Goal: Task Accomplishment & Management: Manage account settings

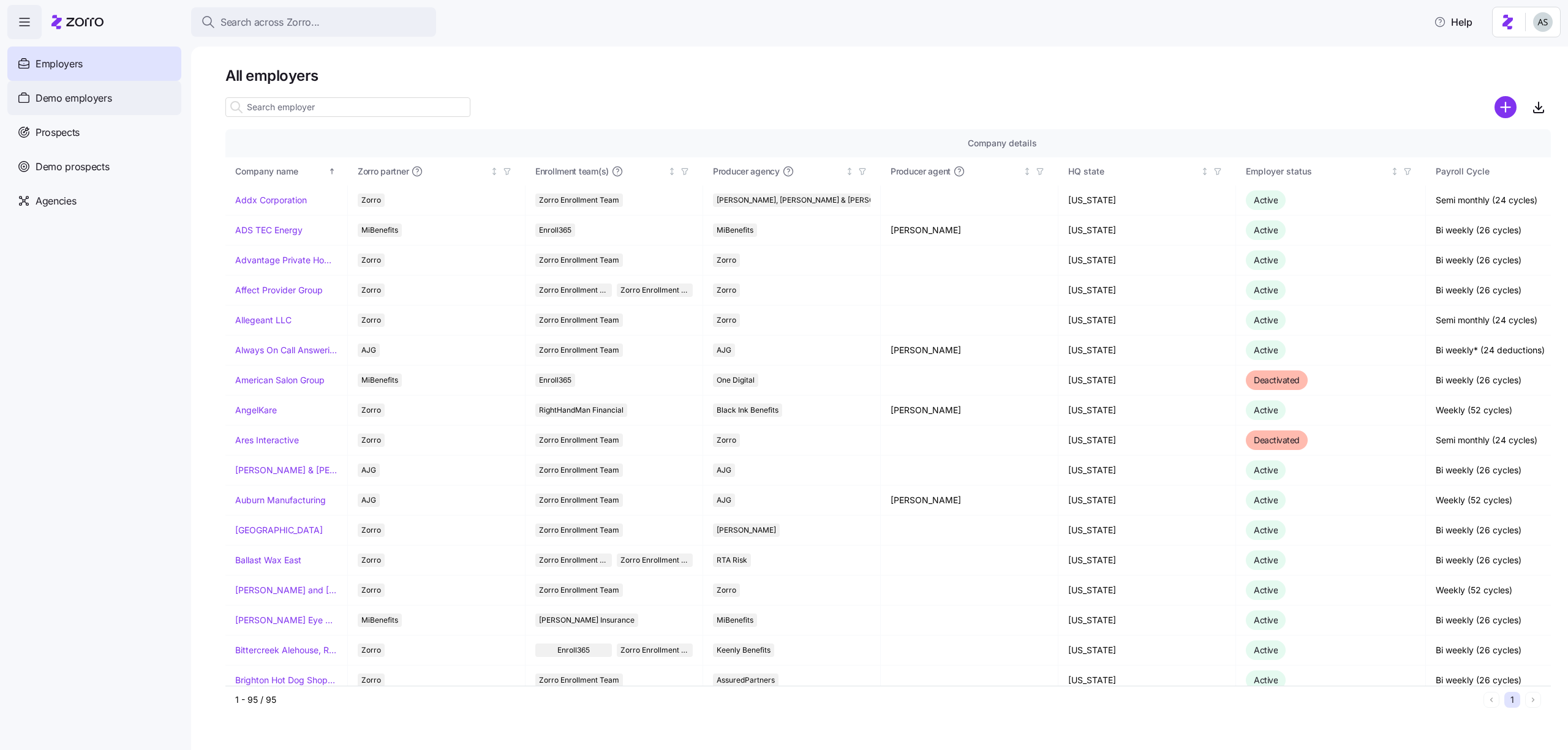
click at [131, 98] on div "Demo employers" at bounding box center [94, 98] width 174 height 35
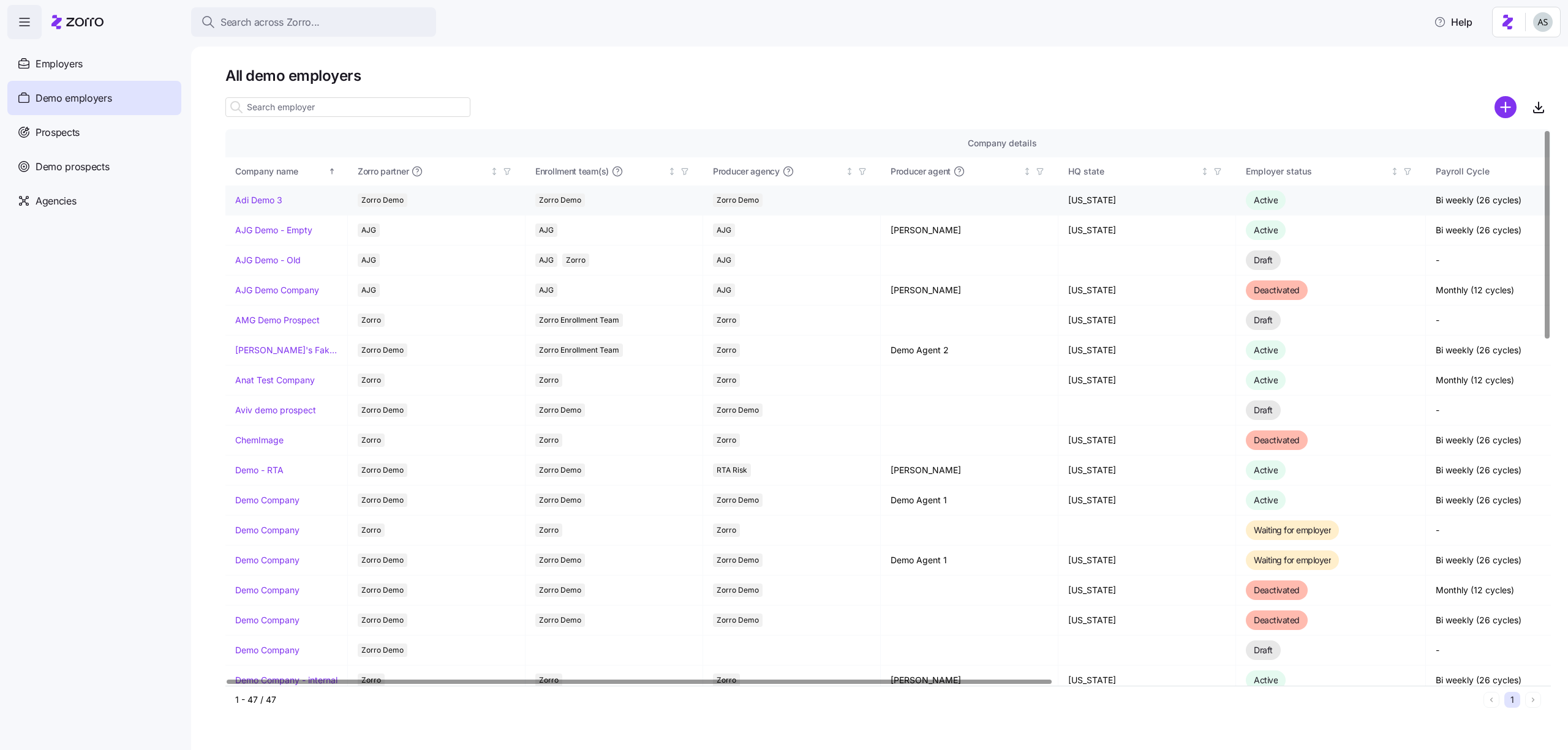
click at [271, 194] on link "Adi Demo 3" at bounding box center [259, 200] width 47 height 12
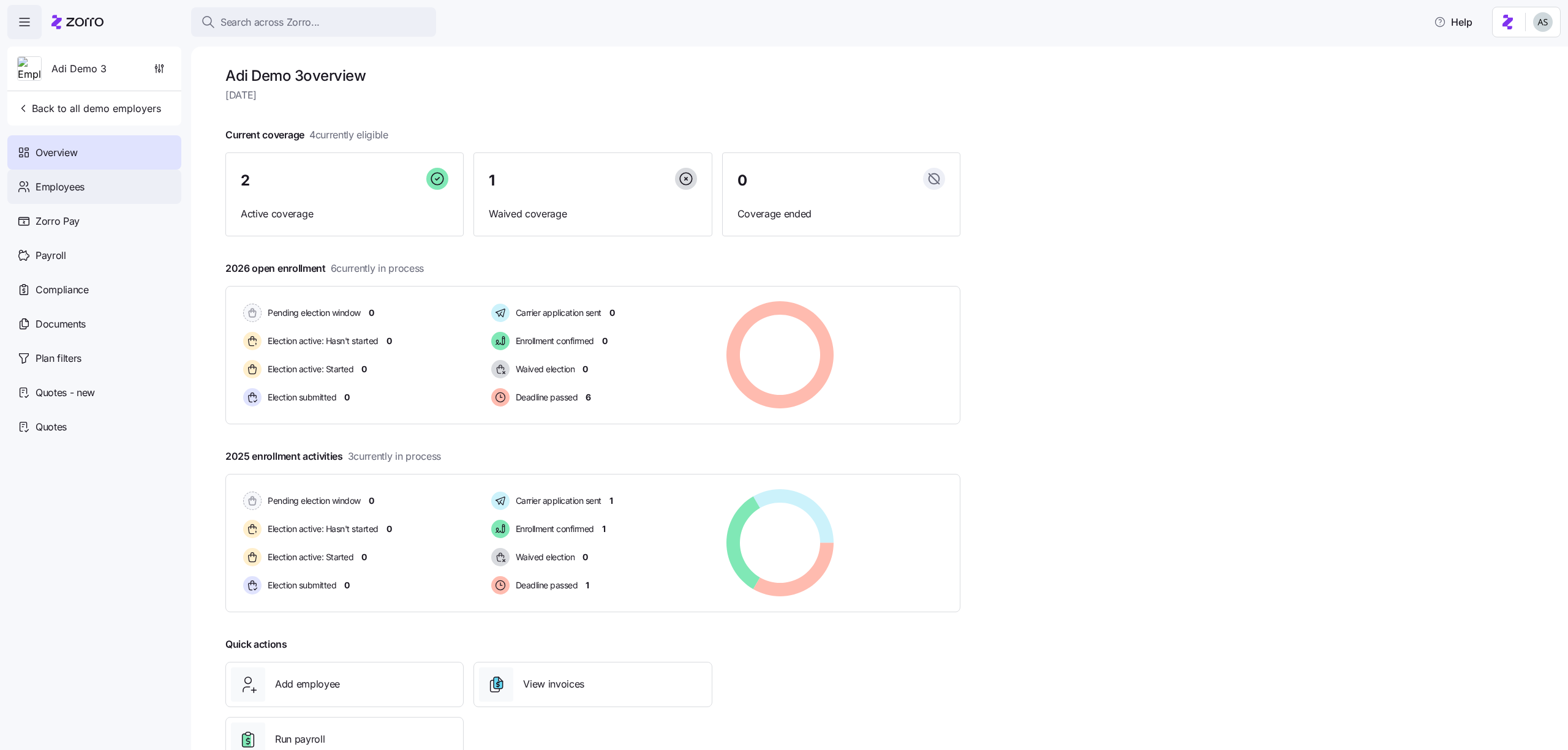
click at [151, 189] on div "Employees" at bounding box center [94, 187] width 174 height 35
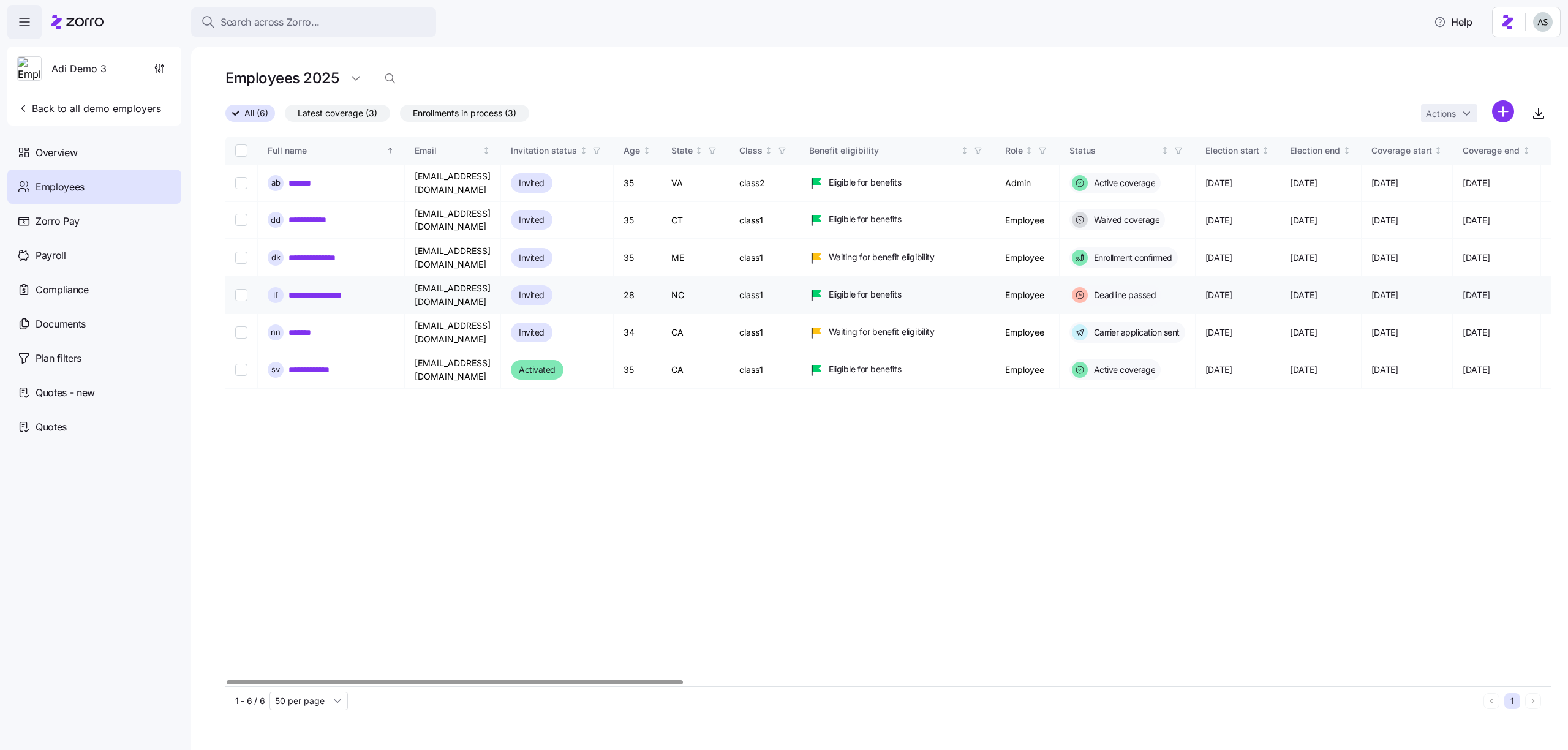
click at [283, 287] on div "l f" at bounding box center [276, 295] width 16 height 16
click at [299, 289] on link "**********" at bounding box center [322, 295] width 67 height 12
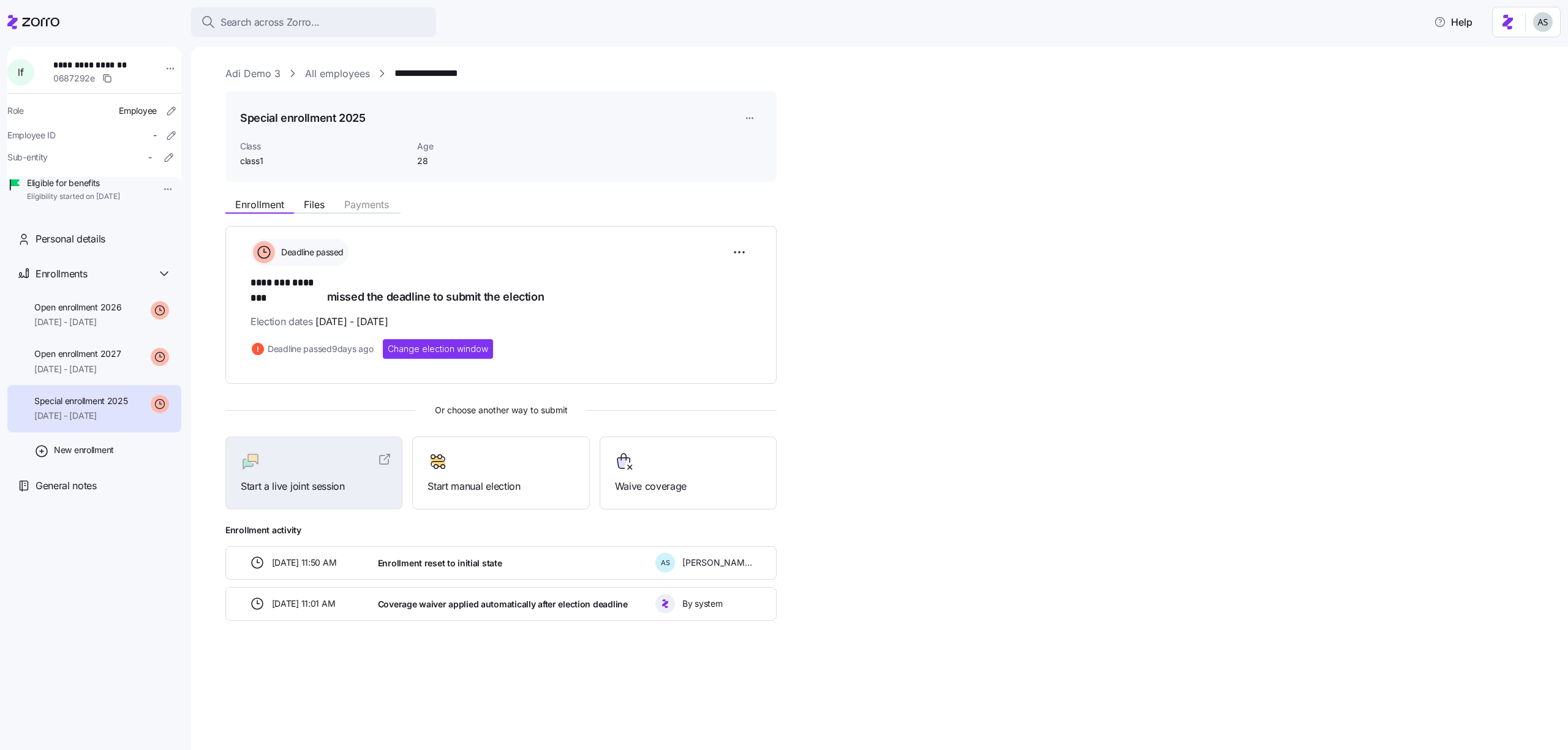
click at [681, 595] on div "By system" at bounding box center [703, 604] width 97 height 20
click at [701, 598] on span "By system" at bounding box center [702, 604] width 40 height 12
click at [107, 468] on div "New enrollment" at bounding box center [94, 450] width 174 height 36
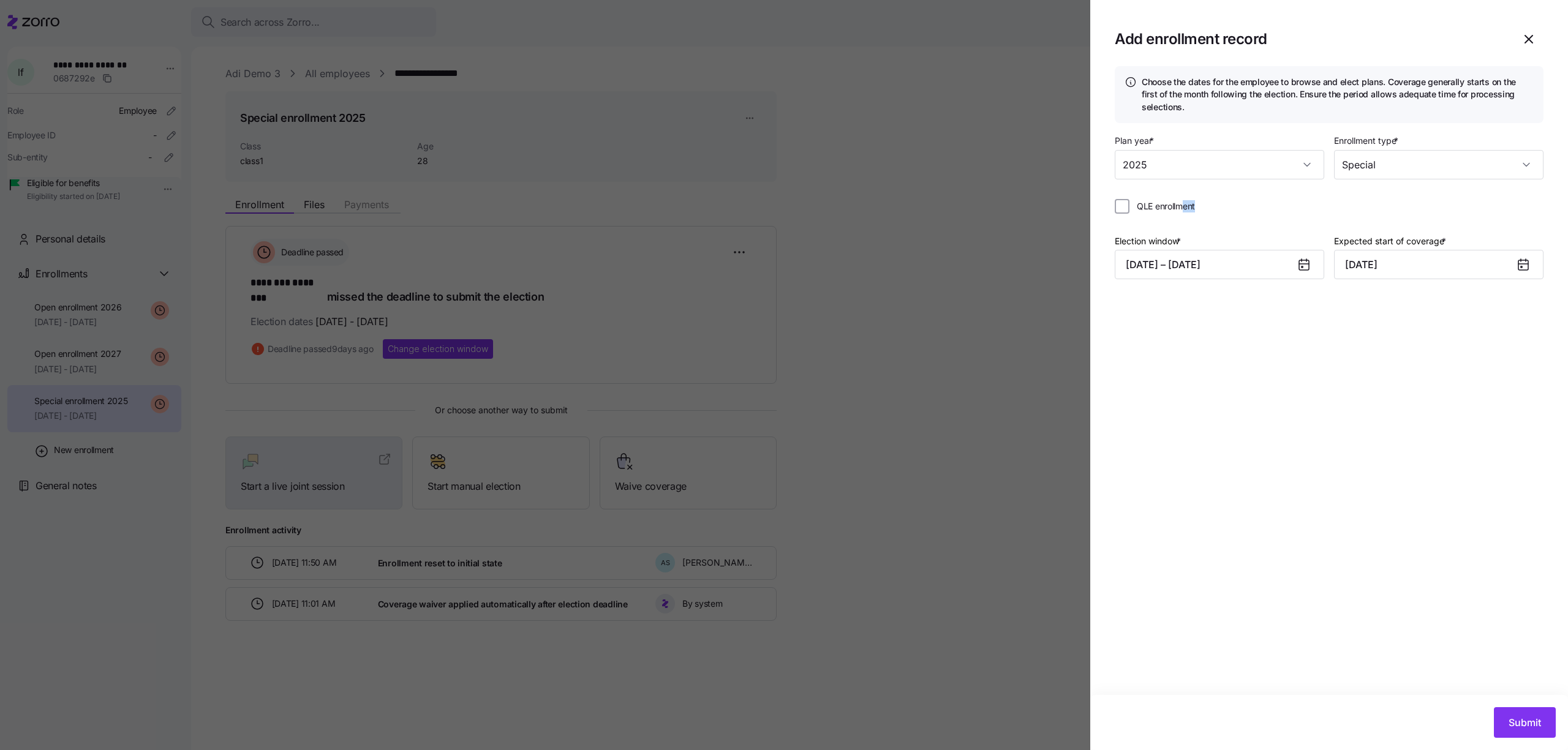
click at [1185, 212] on div "QLE enrollment" at bounding box center [1155, 207] width 80 height 15
click at [963, 303] on div at bounding box center [784, 375] width 1568 height 750
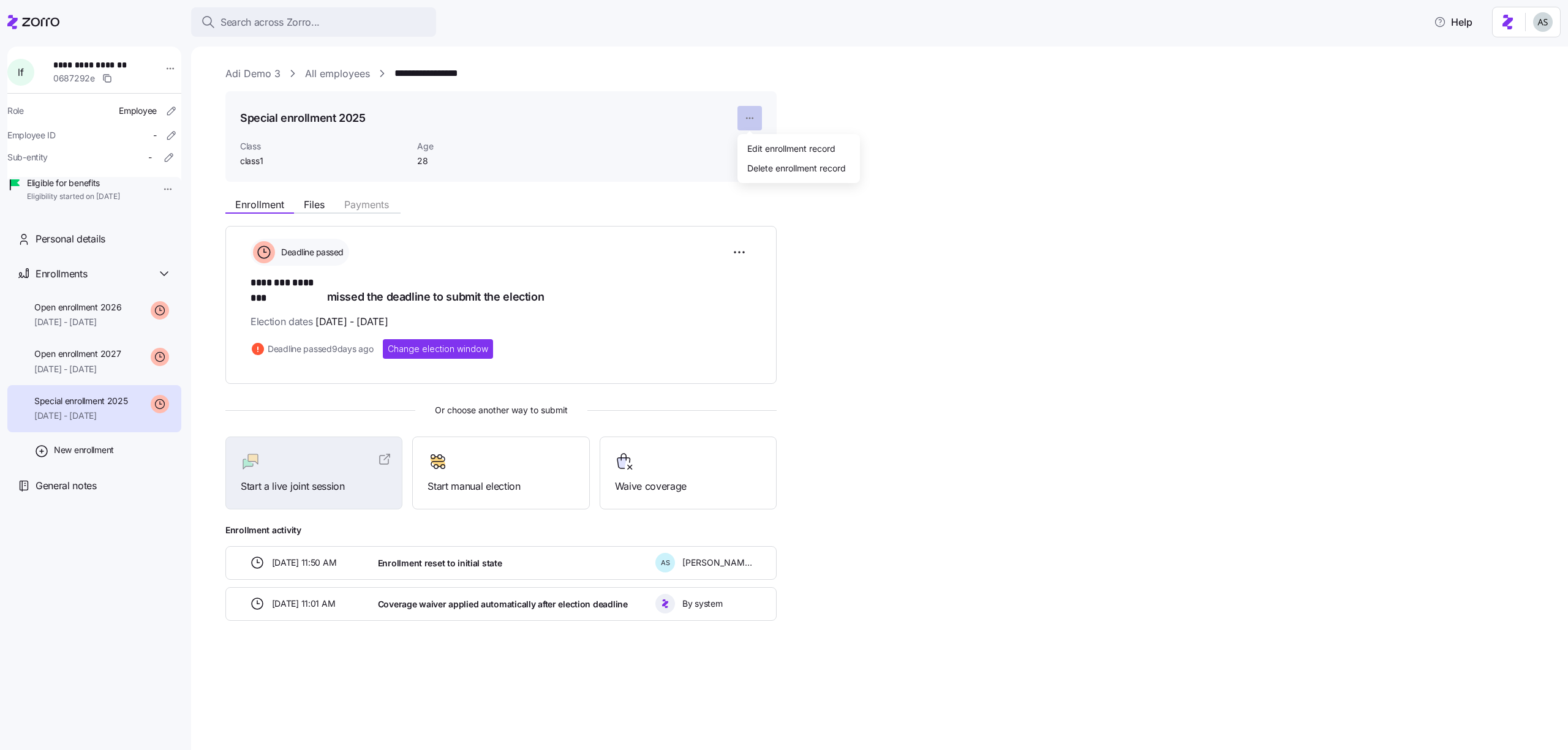
click at [747, 115] on html "**********" at bounding box center [784, 371] width 1568 height 743
click at [758, 173] on div "Delete enrollment record" at bounding box center [797, 168] width 99 height 14
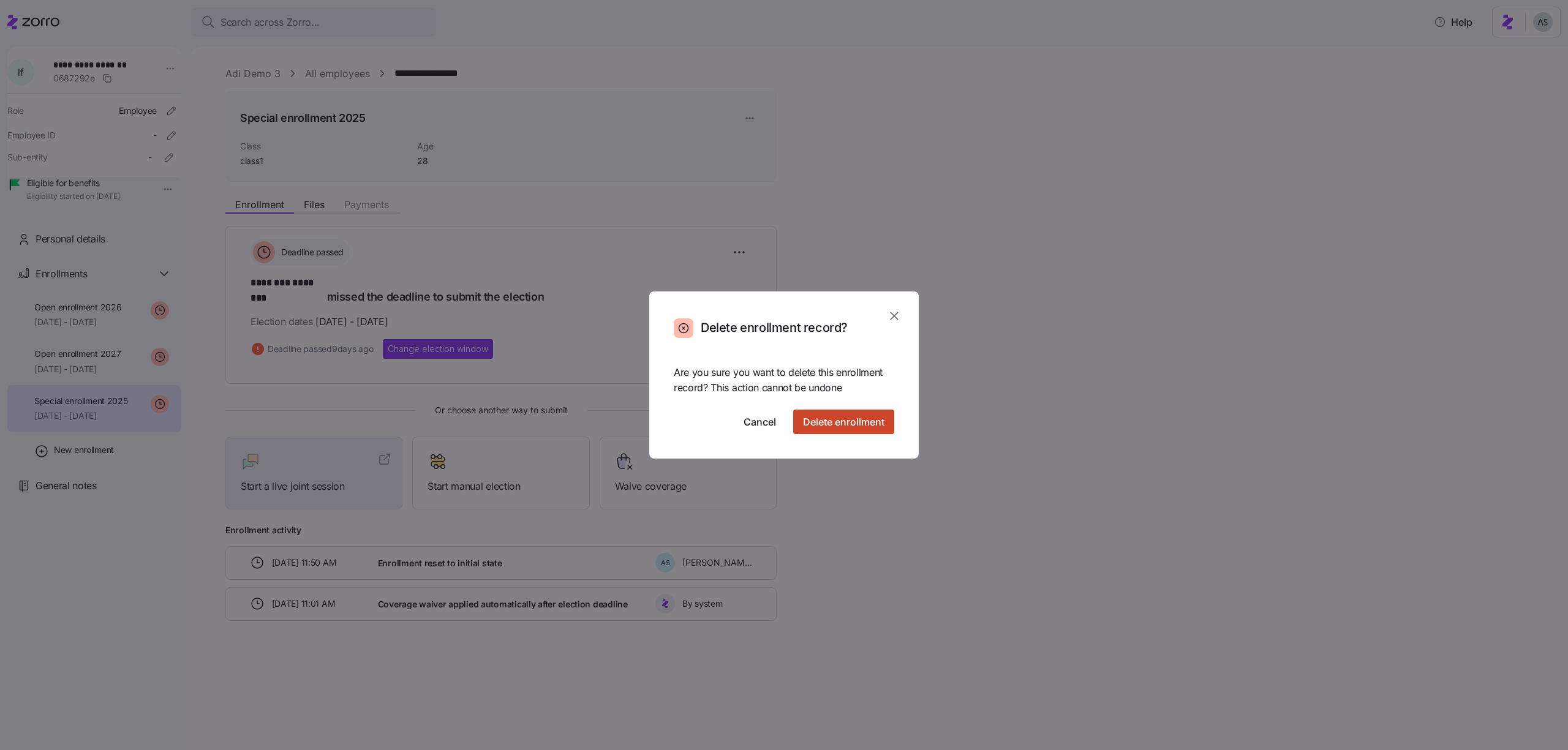
click at [826, 424] on span "Delete enrollment" at bounding box center [844, 422] width 81 height 15
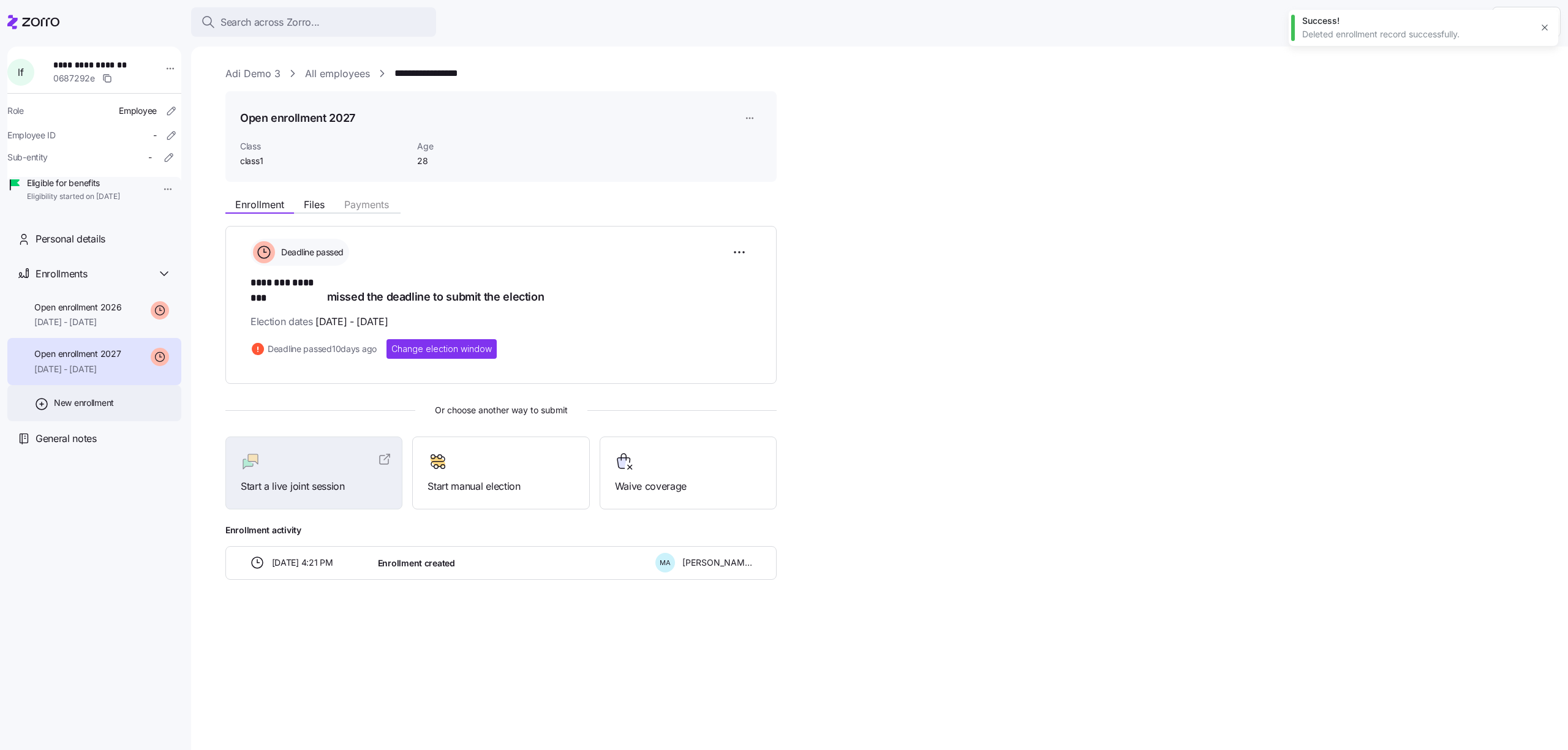
click at [122, 421] on div "New enrollment" at bounding box center [94, 403] width 174 height 36
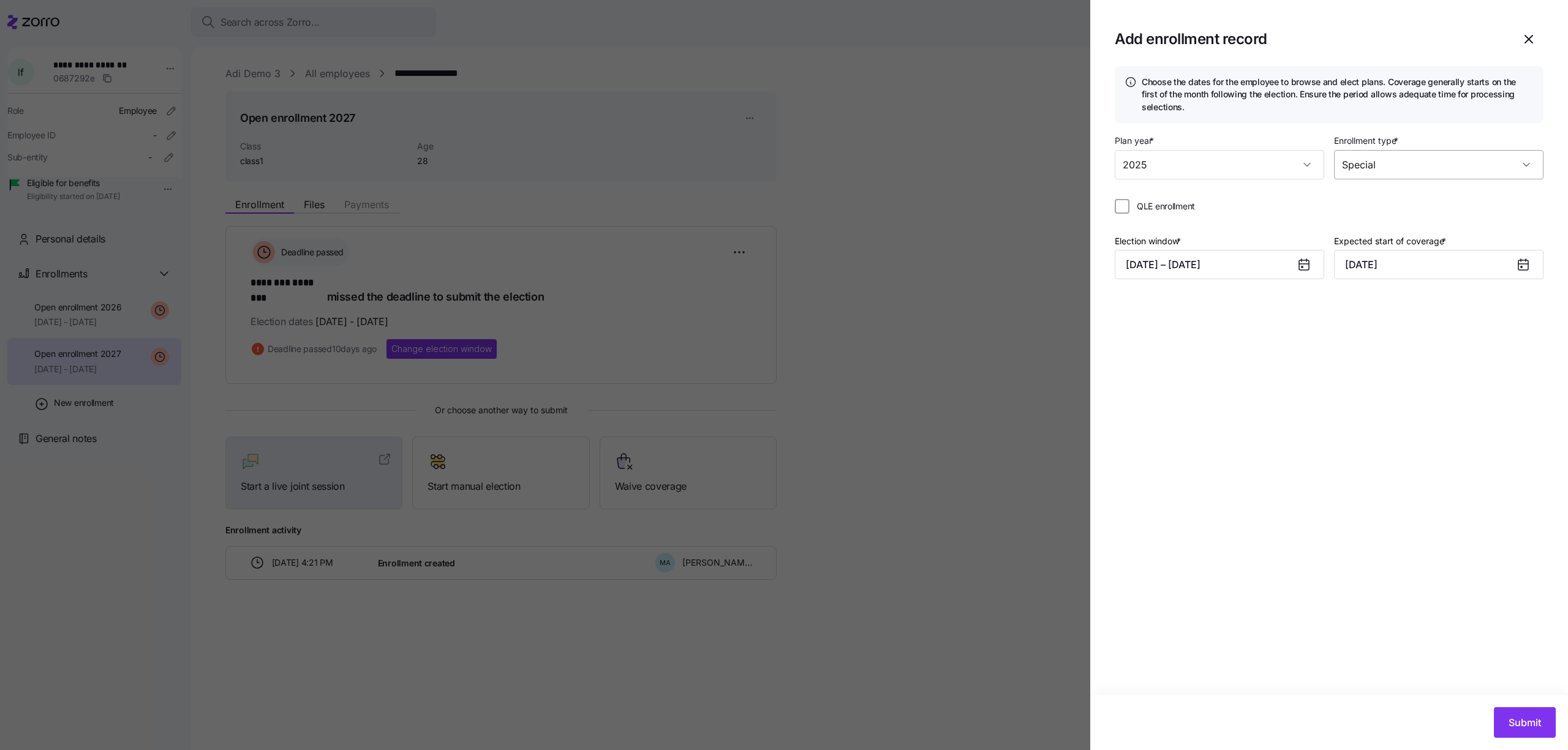
click at [1370, 150] on input "Special" at bounding box center [1438, 165] width 209 height 30
click at [1375, 197] on span "Open enrollment" at bounding box center [1382, 202] width 66 height 14
click at [914, 213] on div at bounding box center [784, 375] width 1568 height 750
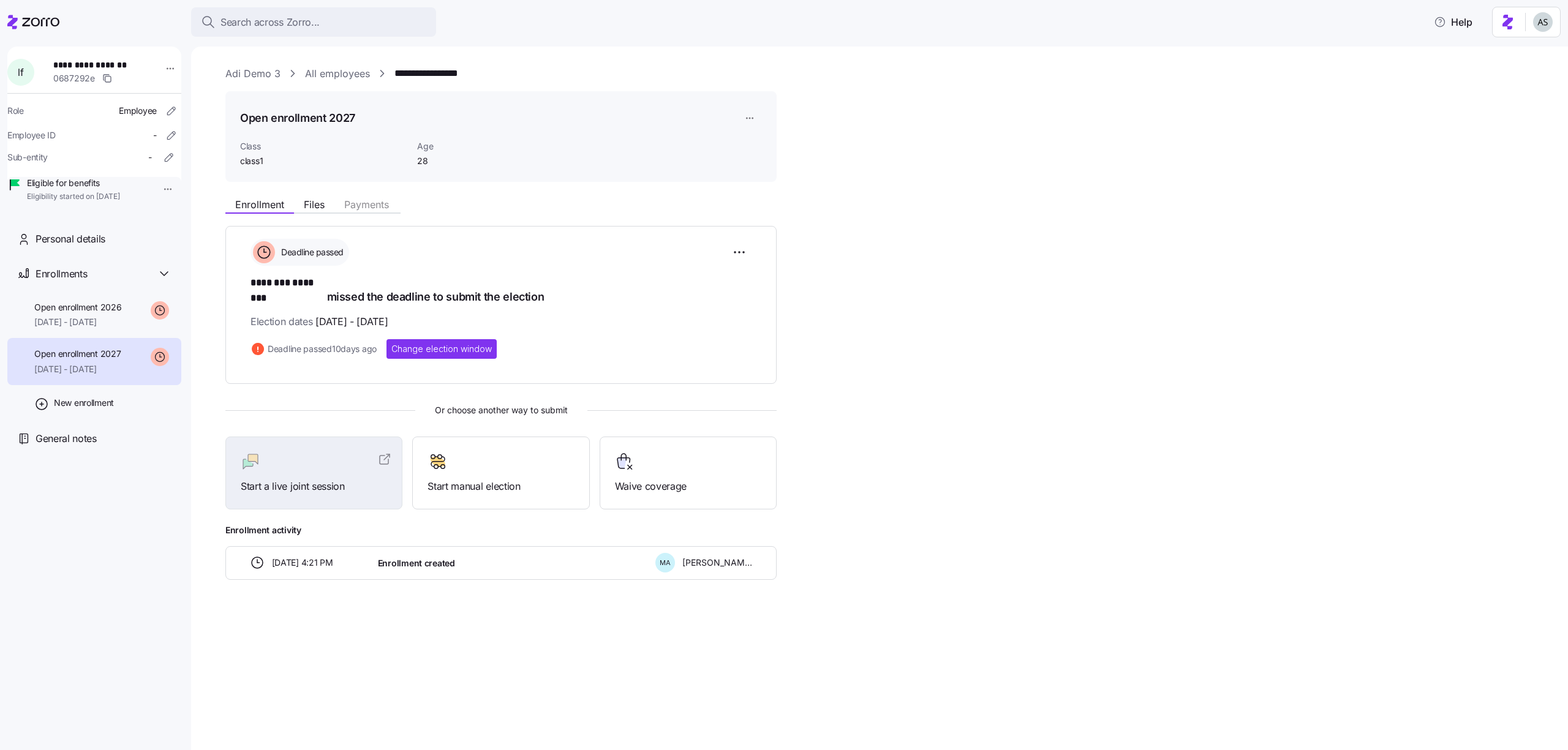
click at [738, 115] on html "**********" at bounding box center [784, 371] width 1568 height 743
click at [752, 170] on div "Delete enrollment record" at bounding box center [797, 168] width 99 height 14
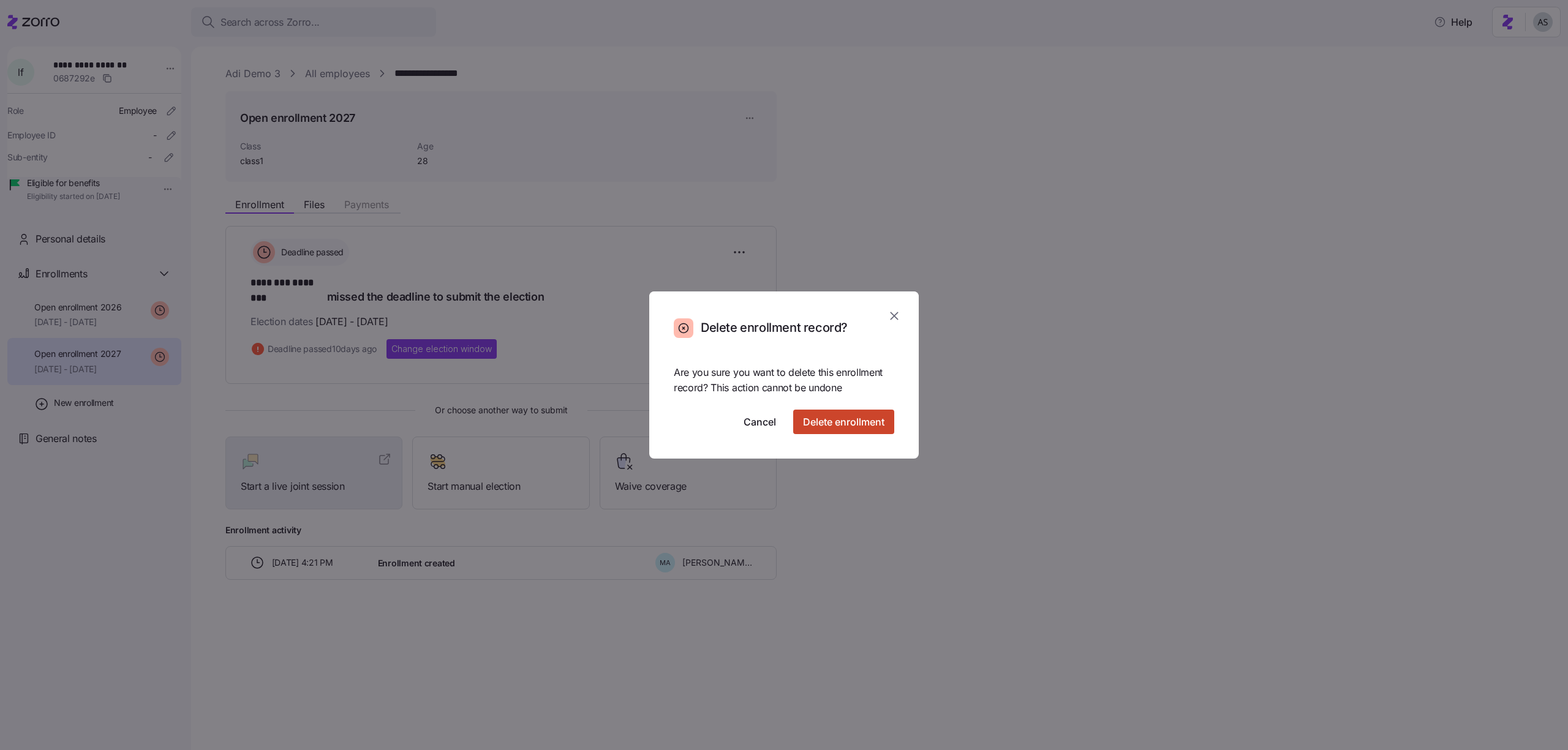
click at [831, 418] on span "Delete enrollment" at bounding box center [844, 422] width 81 height 15
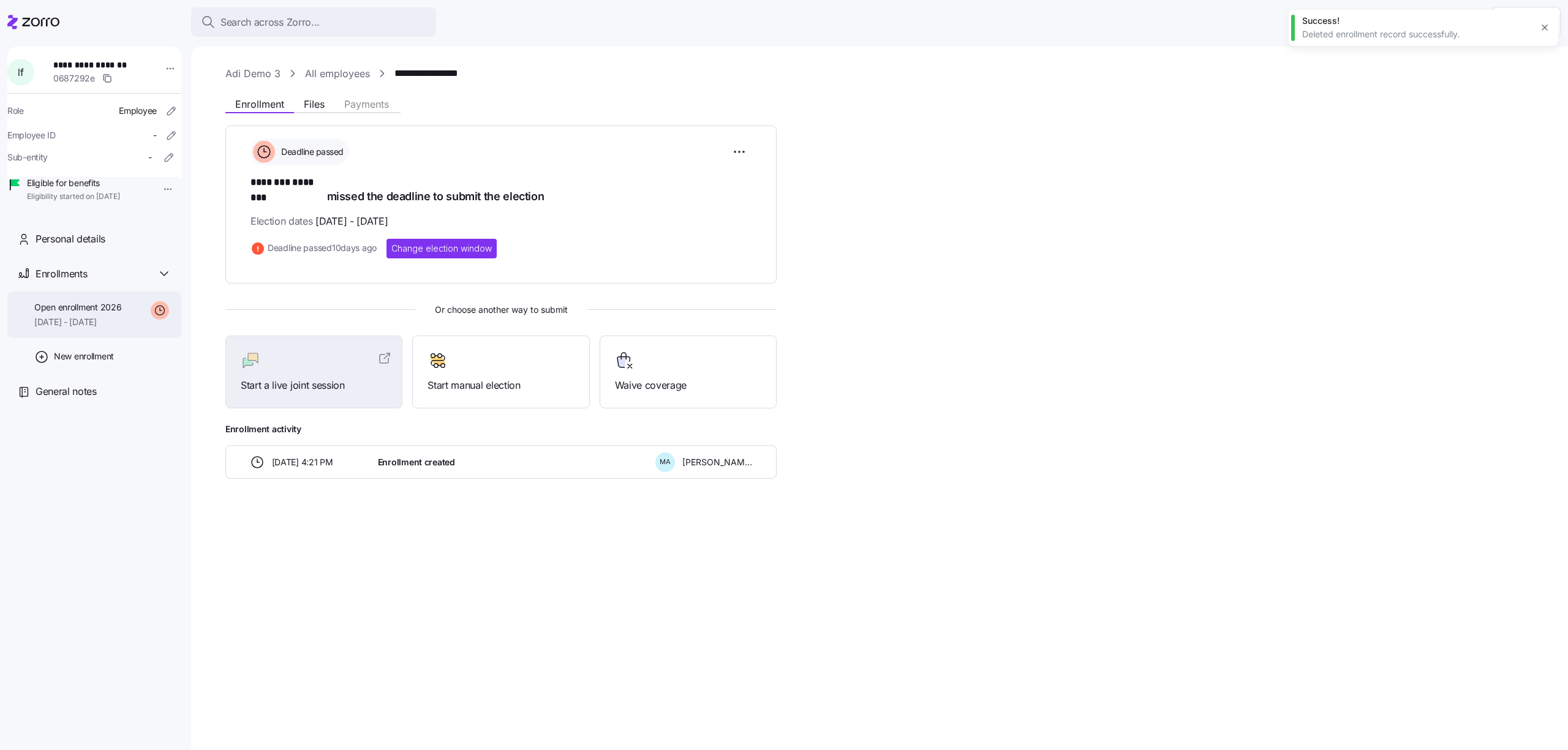
click at [115, 313] on span "Open enrollment 2026" at bounding box center [78, 307] width 87 height 12
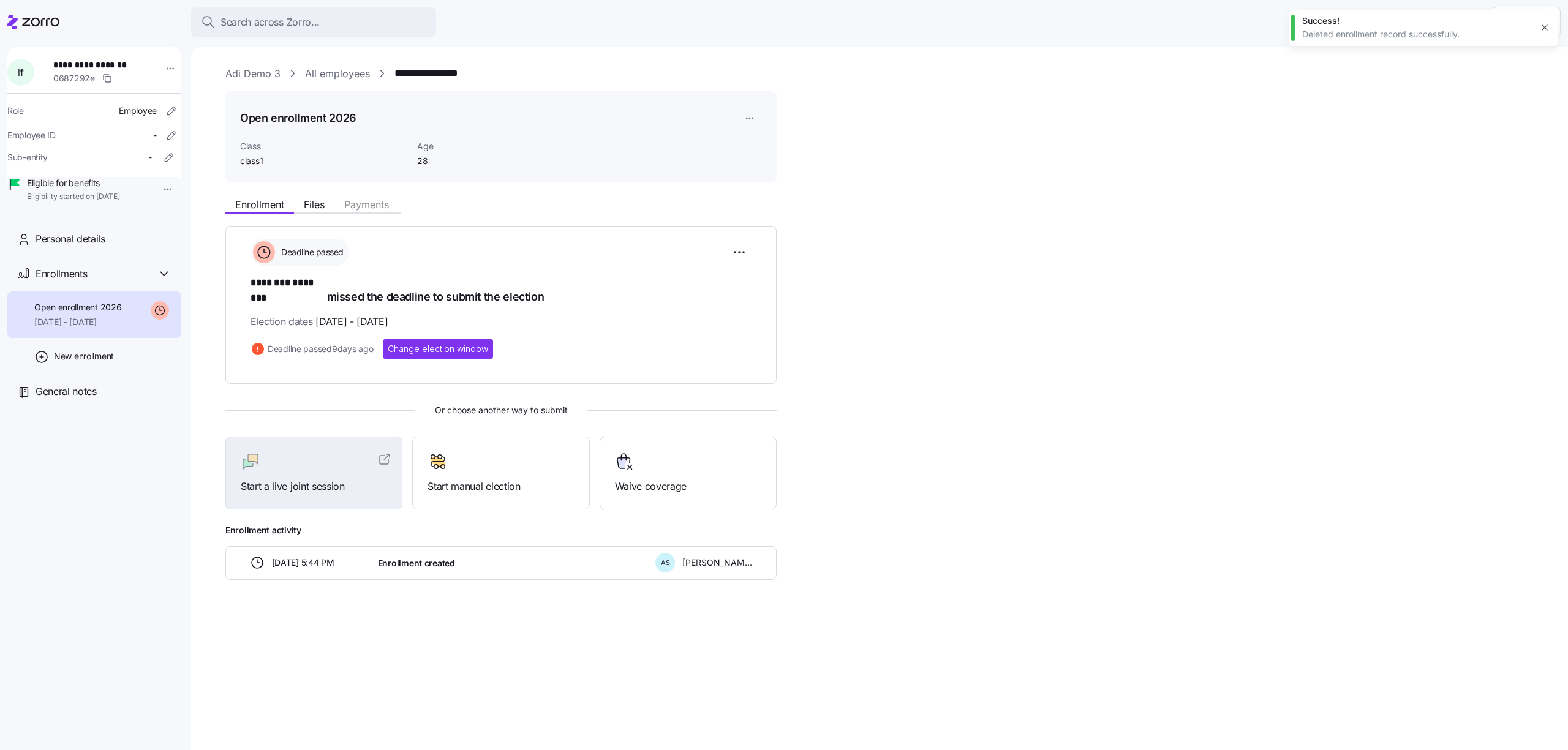
click at [753, 112] on html "**********" at bounding box center [784, 371] width 1568 height 743
click at [764, 175] on div "Delete enrollment record" at bounding box center [799, 168] width 113 height 20
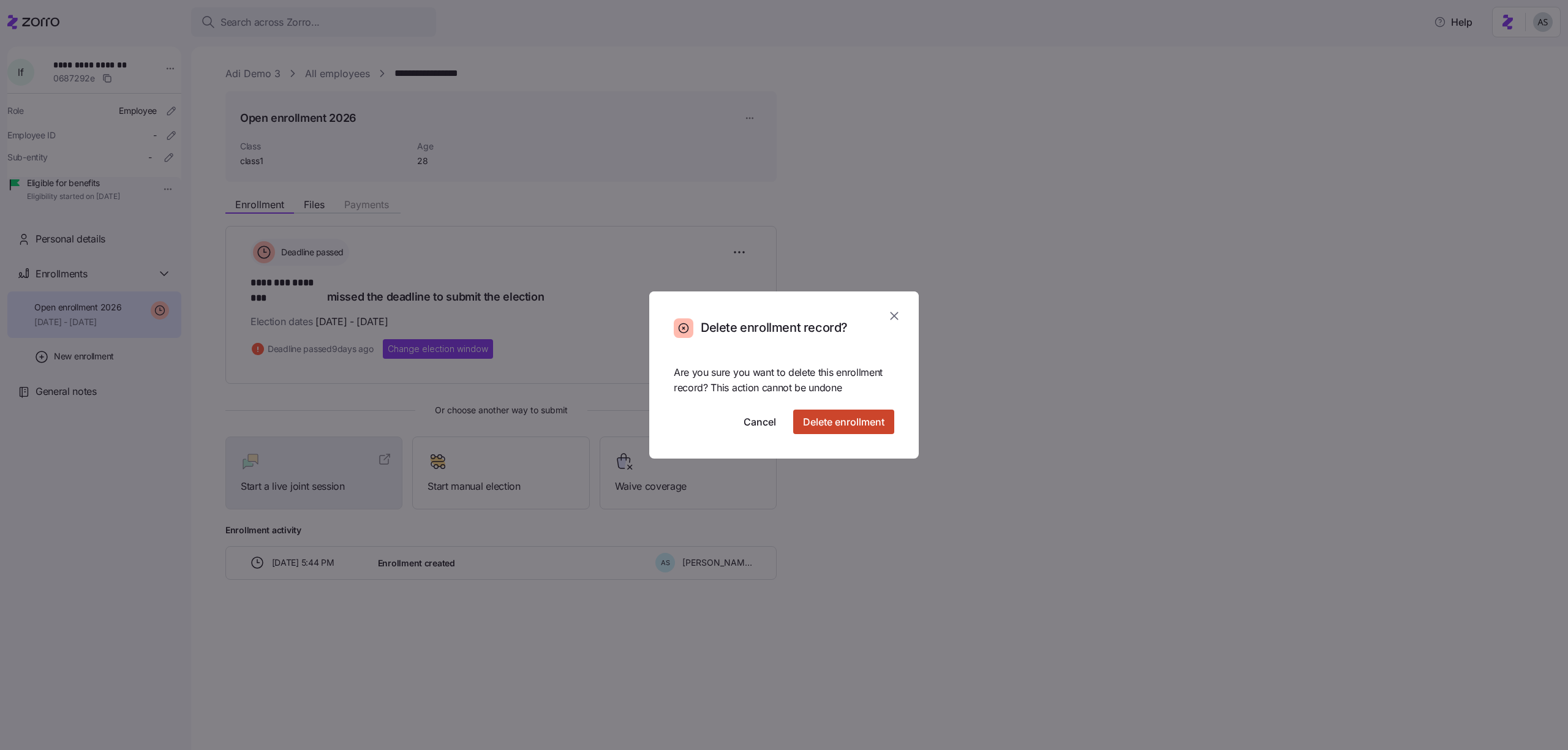
click at [843, 423] on span "Delete enrollment" at bounding box center [844, 422] width 81 height 15
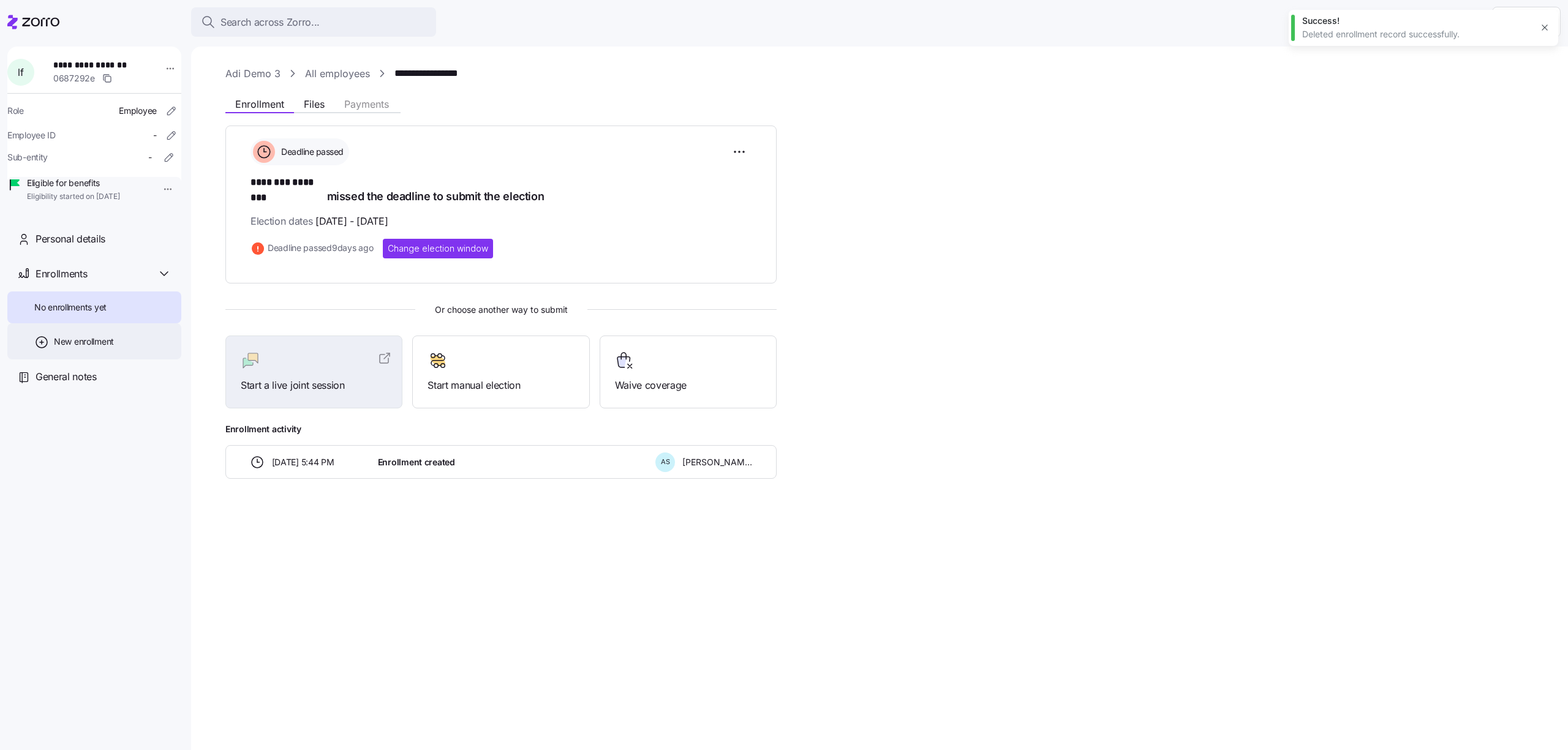
click at [67, 348] on span "New enrollment" at bounding box center [83, 342] width 60 height 12
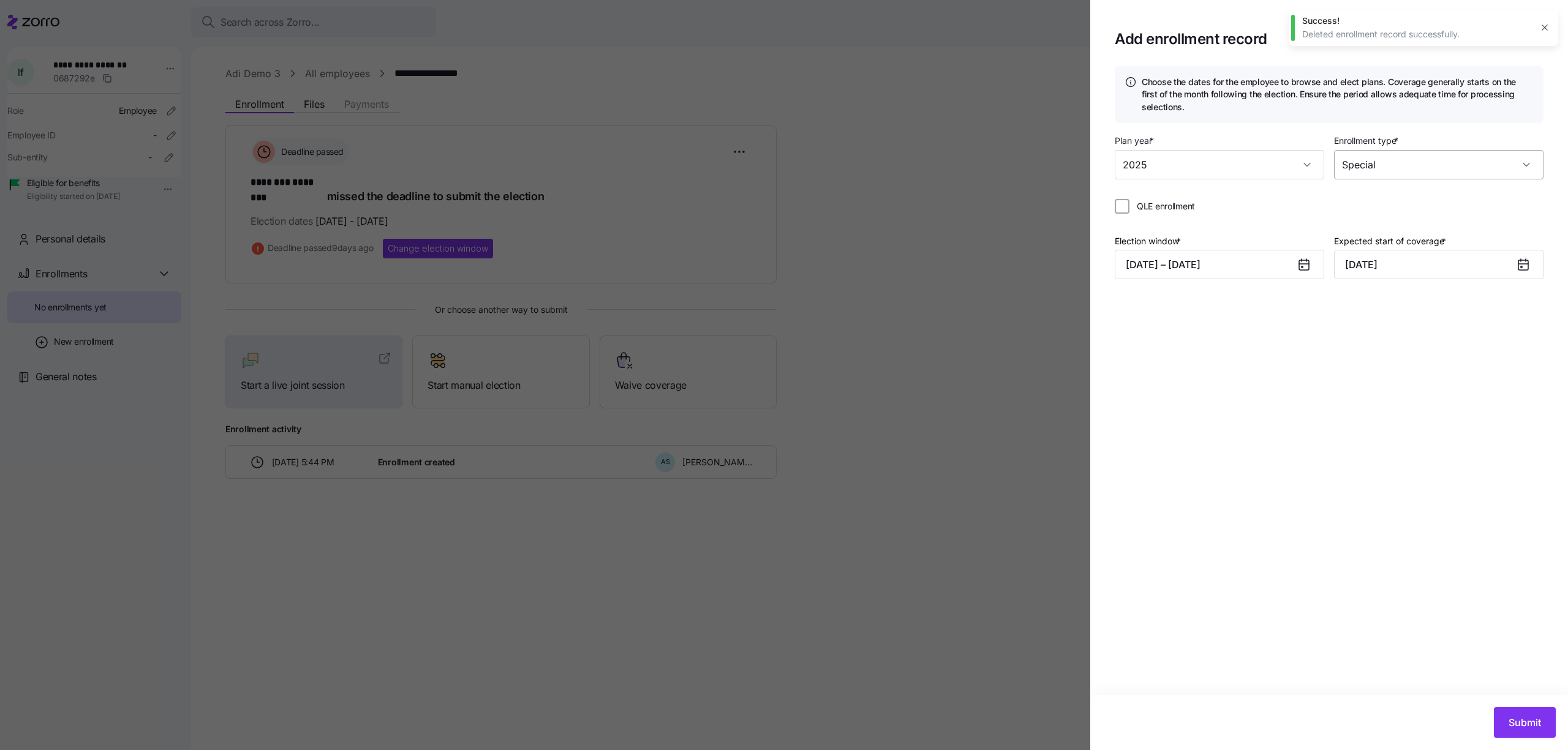
click at [1401, 170] on input "Special" at bounding box center [1438, 165] width 209 height 30
click at [1397, 199] on span "Open enrollment" at bounding box center [1382, 202] width 66 height 14
click at [948, 168] on div at bounding box center [784, 375] width 1568 height 750
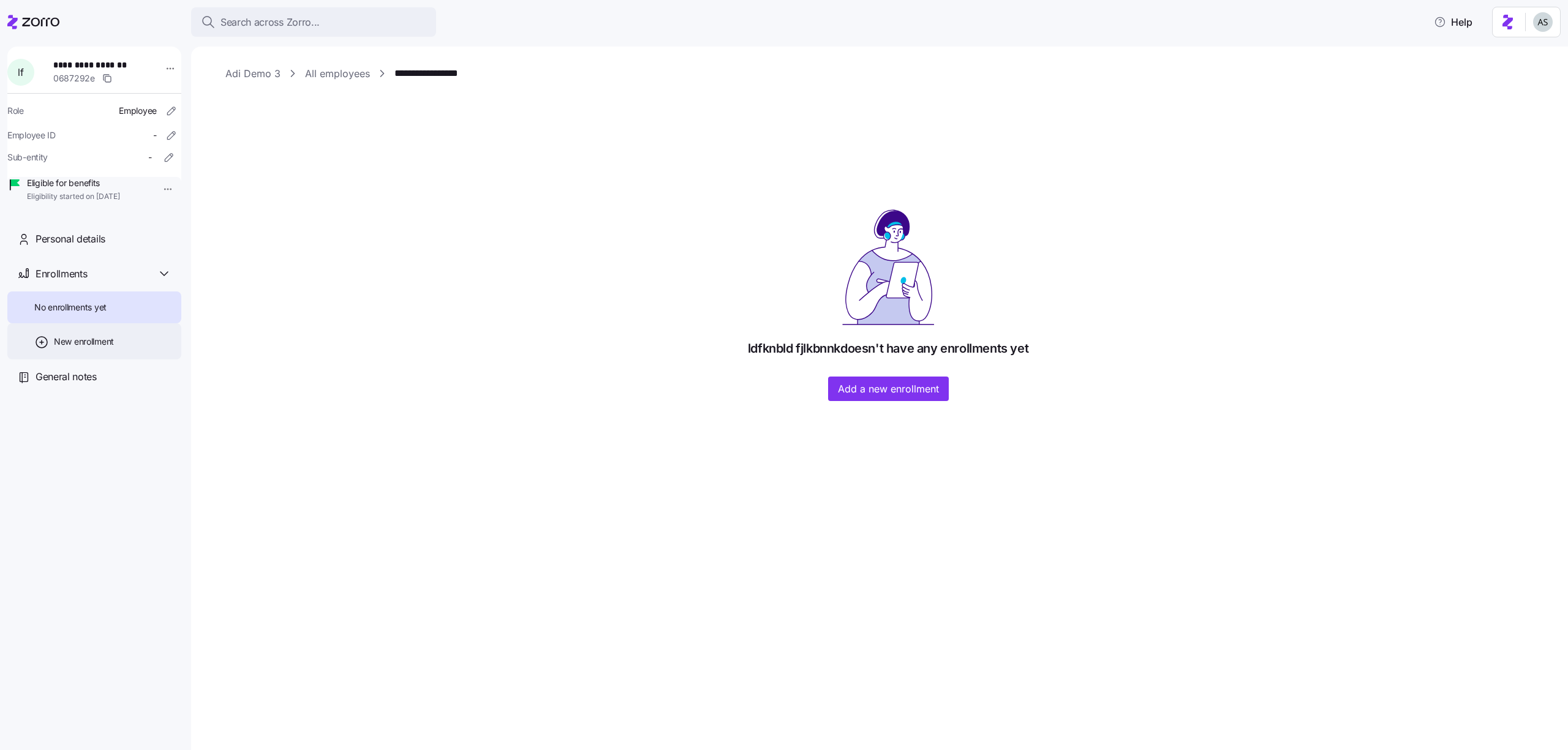
click at [139, 360] on div "New enrollment" at bounding box center [94, 341] width 174 height 36
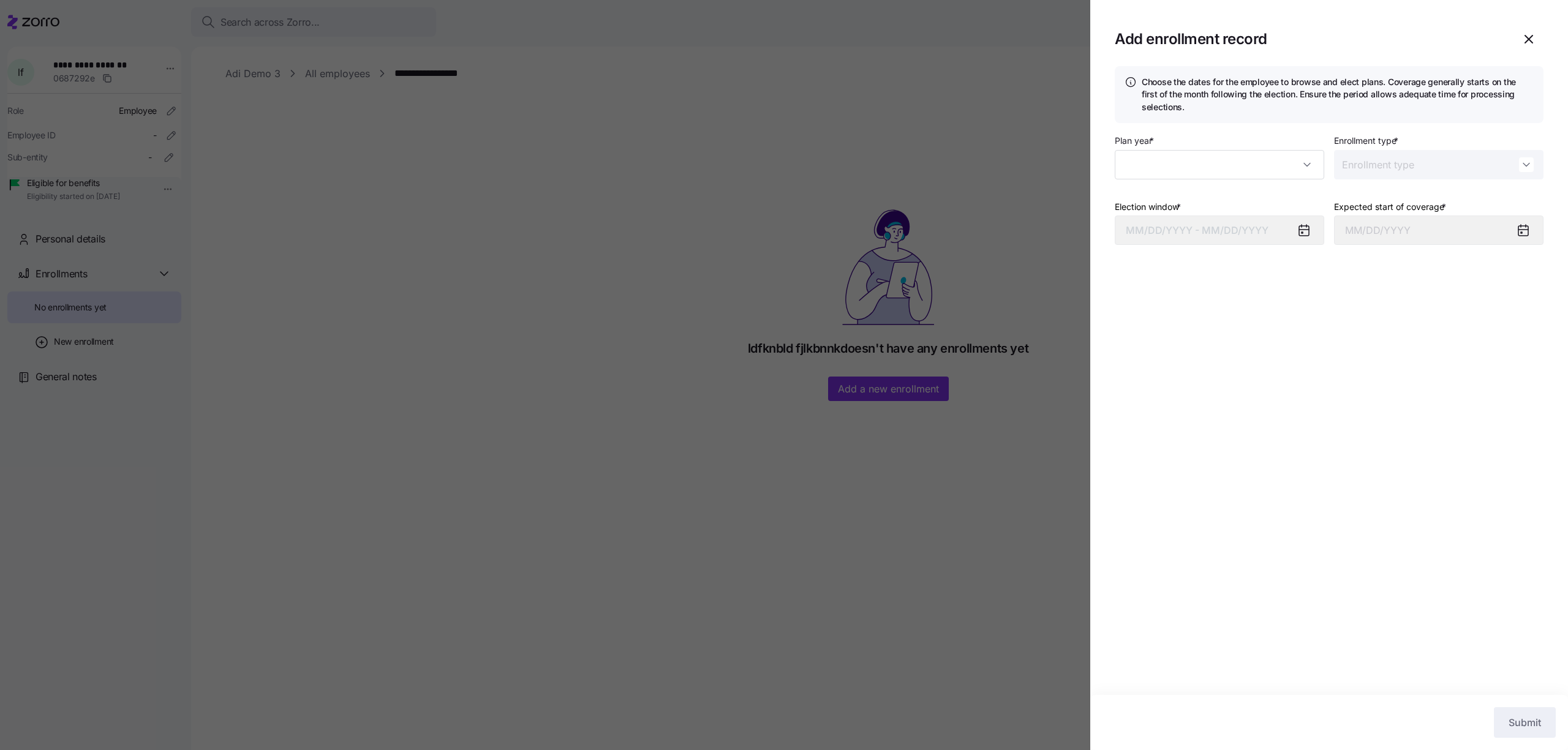
type input "2025"
type input "Special"
type input "October 1, 2025"
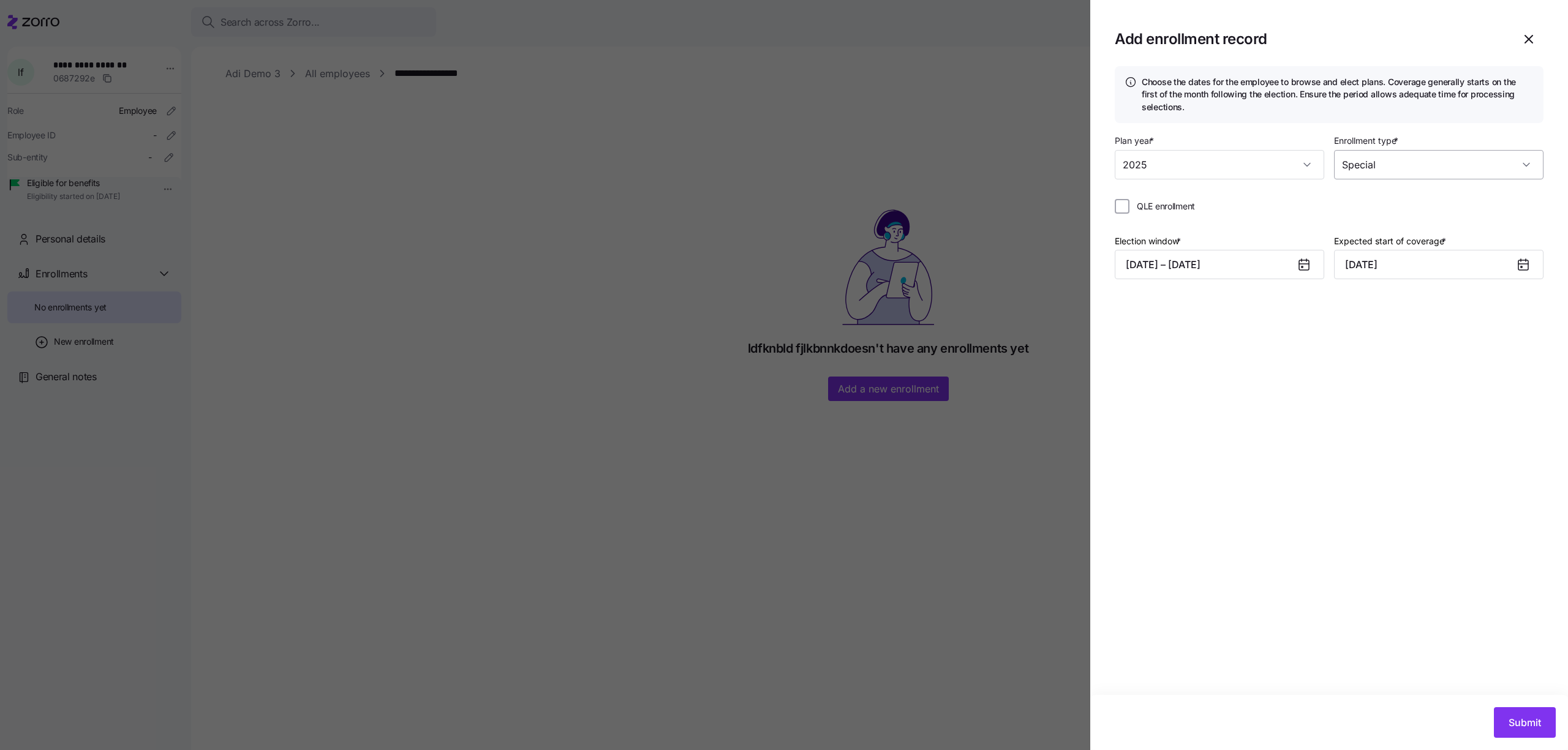
click at [1356, 162] on input "Special" at bounding box center [1438, 165] width 209 height 30
click at [1369, 208] on span "Open enrollment" at bounding box center [1382, 202] width 66 height 14
click at [1153, 204] on span "QLE enrollment" at bounding box center [1166, 207] width 58 height 12
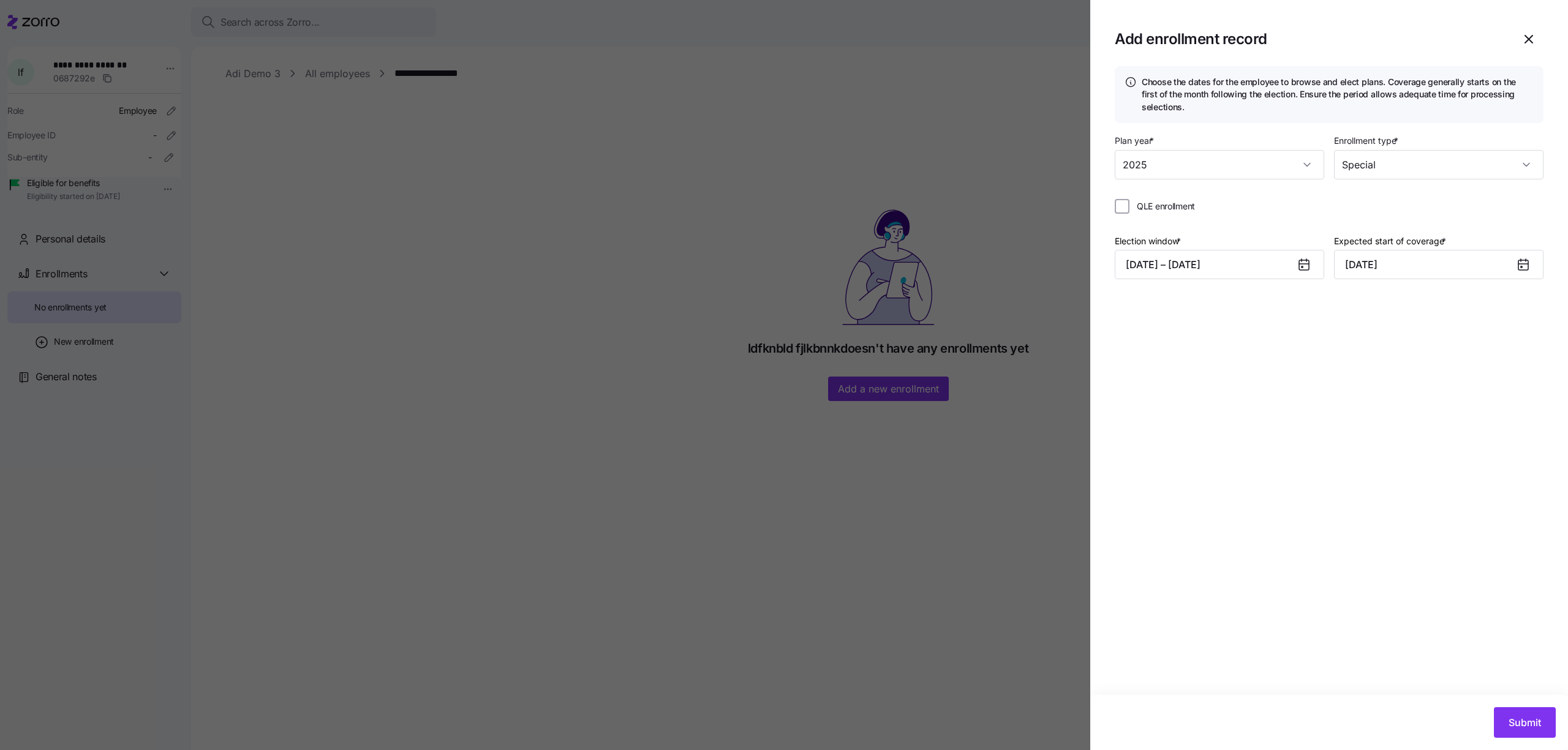
click at [1129, 204] on input "QLE enrollment" at bounding box center [1122, 207] width 15 height 15
checkbox input "true"
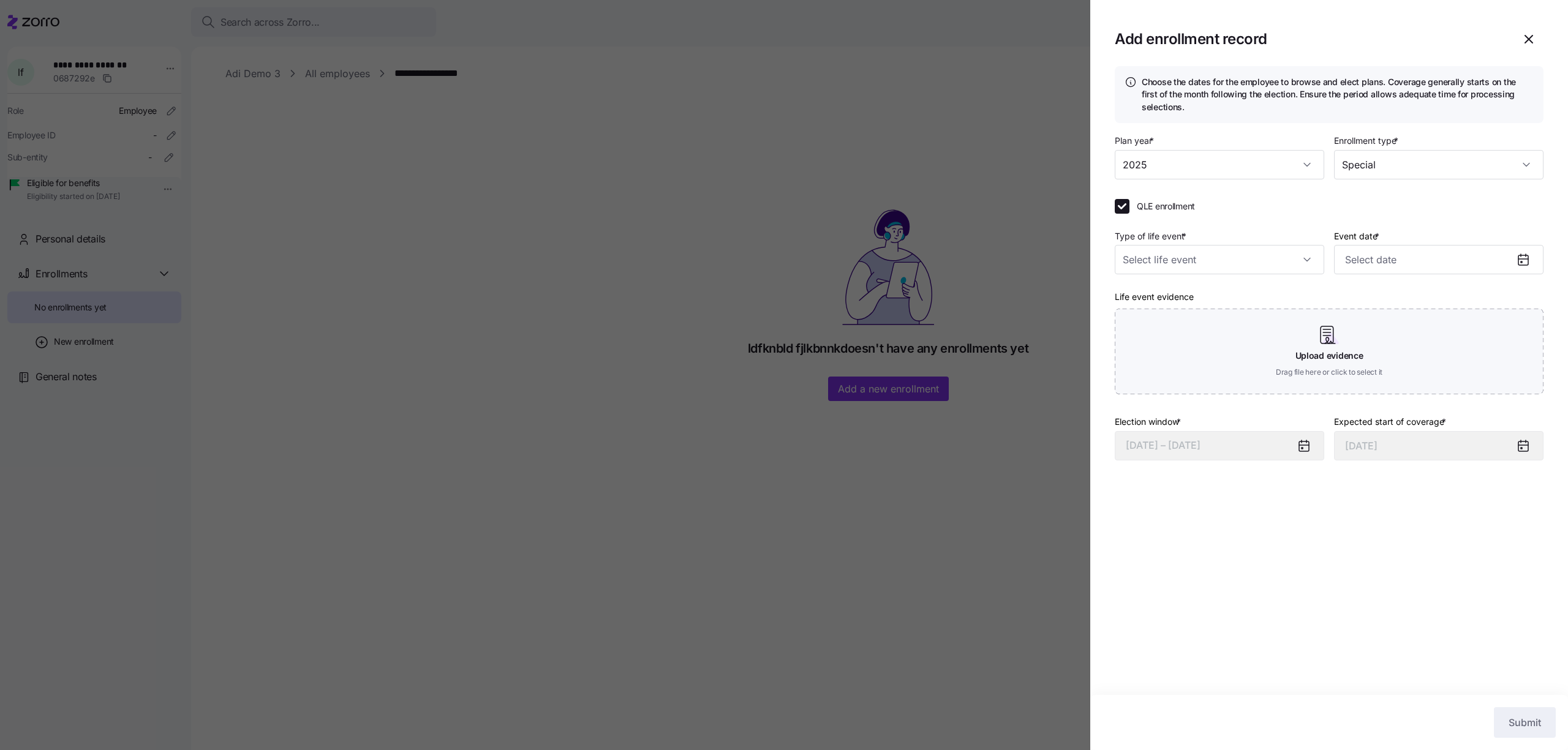
click at [958, 222] on div at bounding box center [784, 375] width 1568 height 750
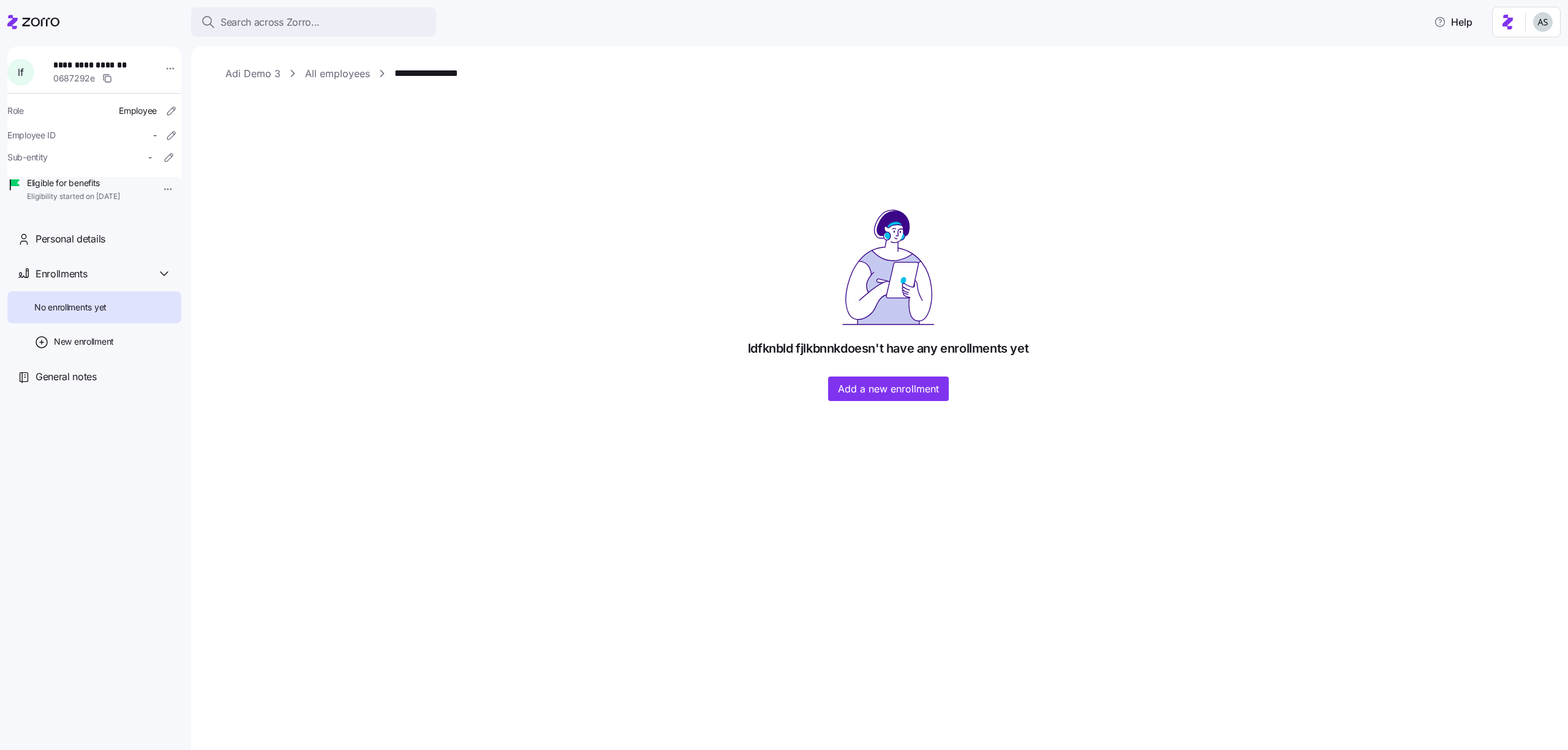
click at [342, 69] on link "All employees" at bounding box center [337, 73] width 65 height 15
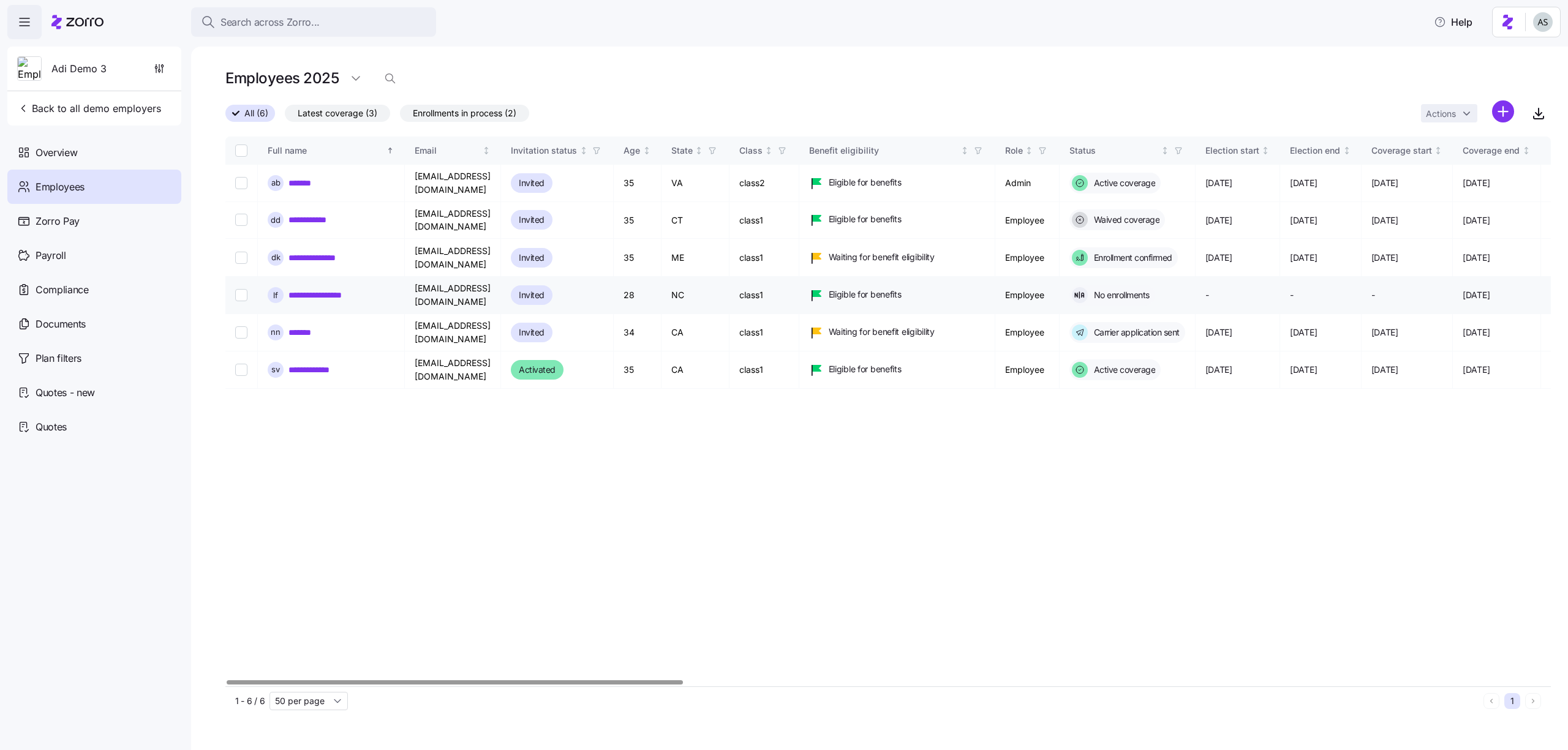
click at [344, 289] on link "**********" at bounding box center [322, 295] width 67 height 12
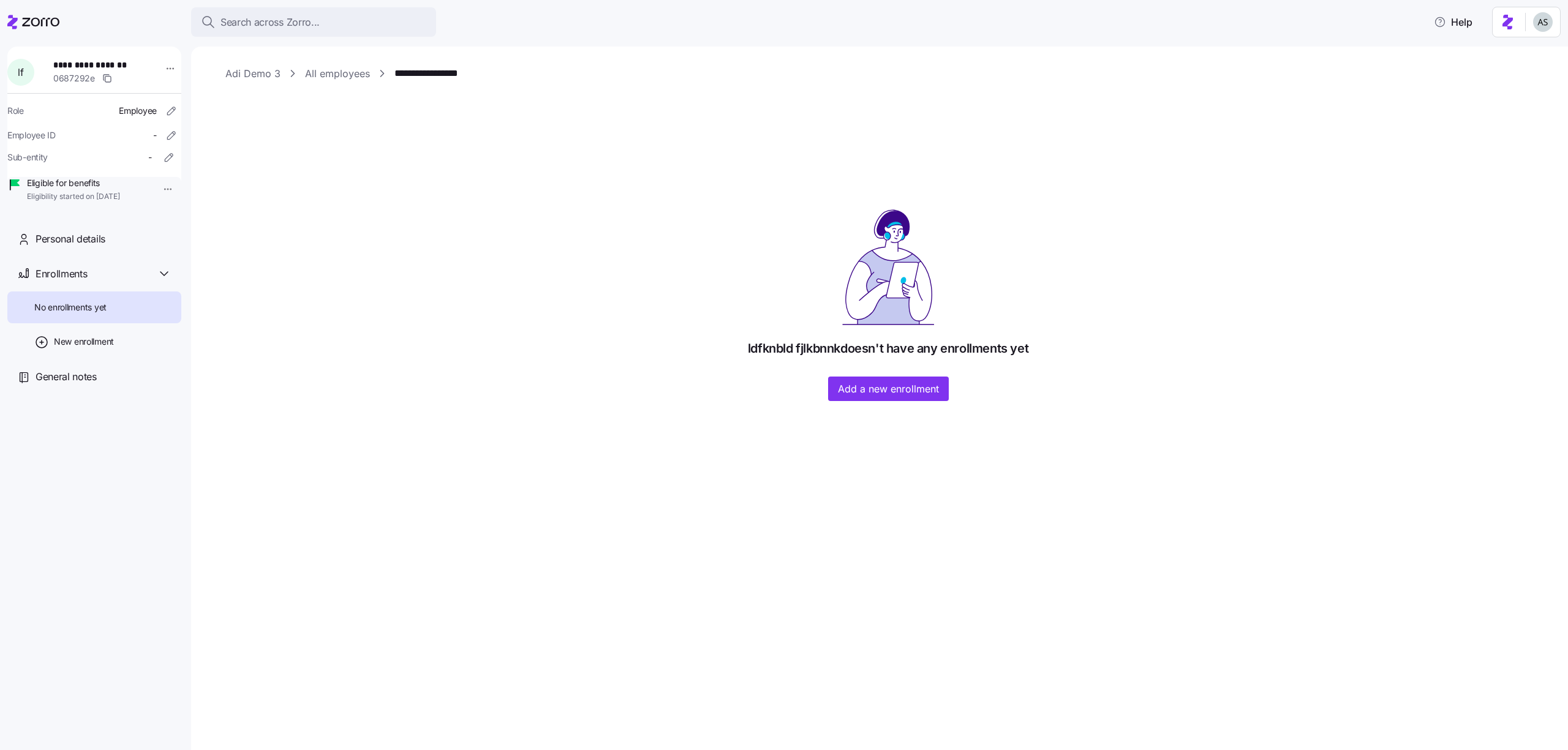
click at [836, 369] on div "ldfknbld fjlkbnnk doesn't have any enrollments yet Add a new enrollment" at bounding box center [888, 305] width 1325 height 192
click at [875, 389] on span "Add a new enrollment" at bounding box center [889, 389] width 101 height 15
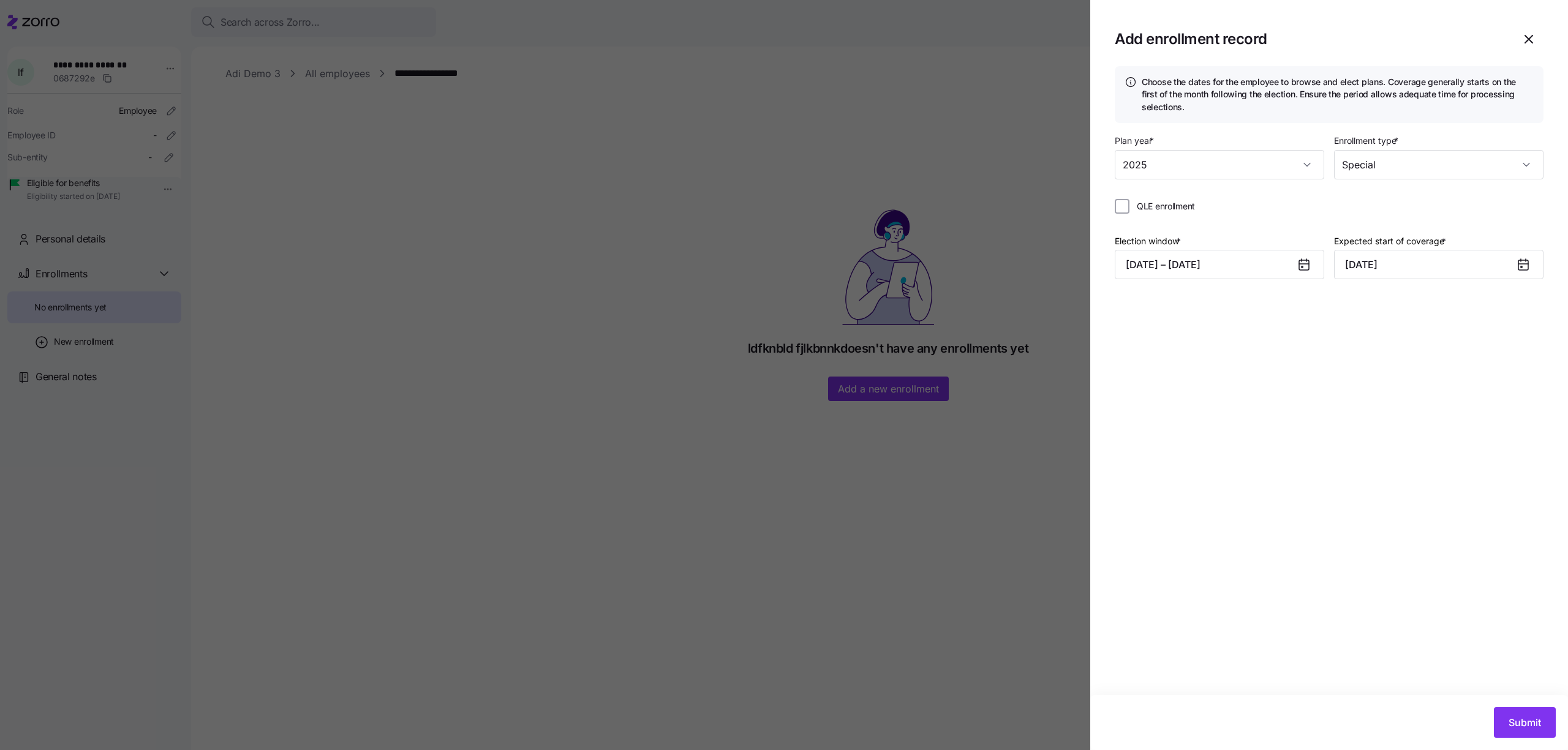
click at [1363, 180] on div "Plan year * 2025 Enrollment type * Special" at bounding box center [1329, 160] width 429 height 56
click at [1363, 173] on input "Special" at bounding box center [1438, 165] width 209 height 30
click at [583, 263] on div at bounding box center [784, 375] width 1568 height 750
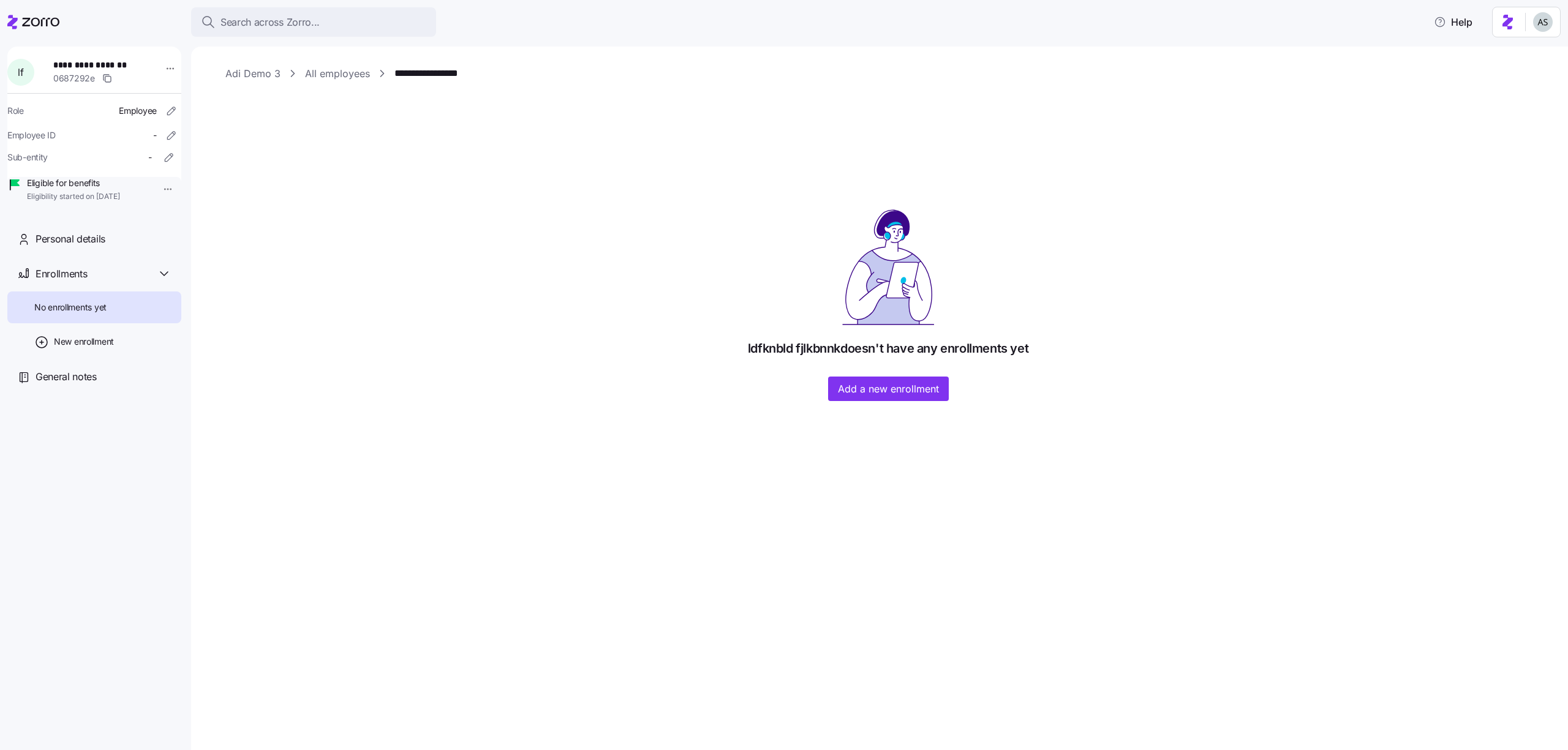
click at [329, 73] on link "All employees" at bounding box center [337, 73] width 65 height 15
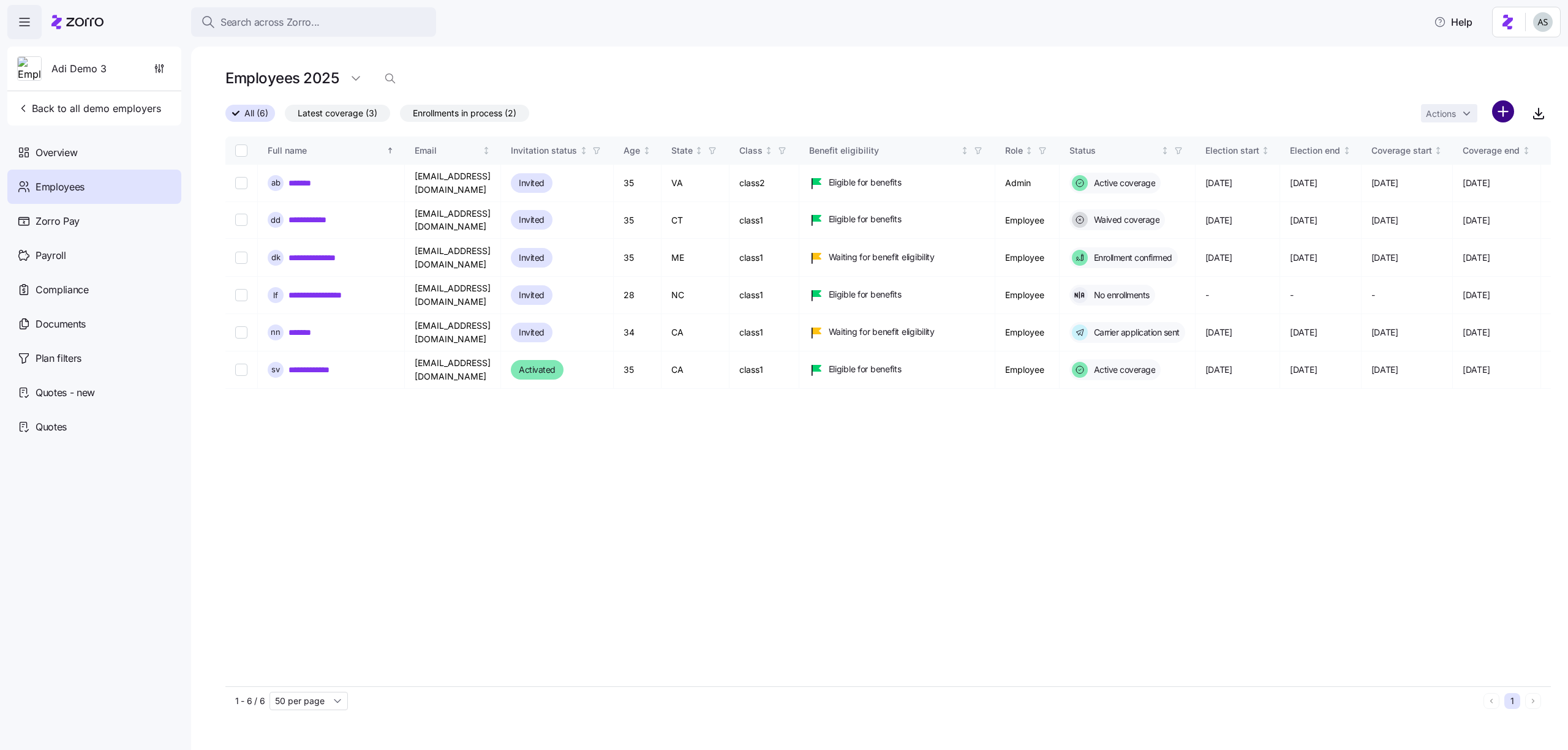
click at [1512, 111] on html "Search across Zorro... Help Adi Demo 3 Back to all demo employers Overview Empl…" at bounding box center [784, 371] width 1568 height 743
click at [1490, 155] on div "Add a new employee" at bounding box center [1451, 164] width 117 height 20
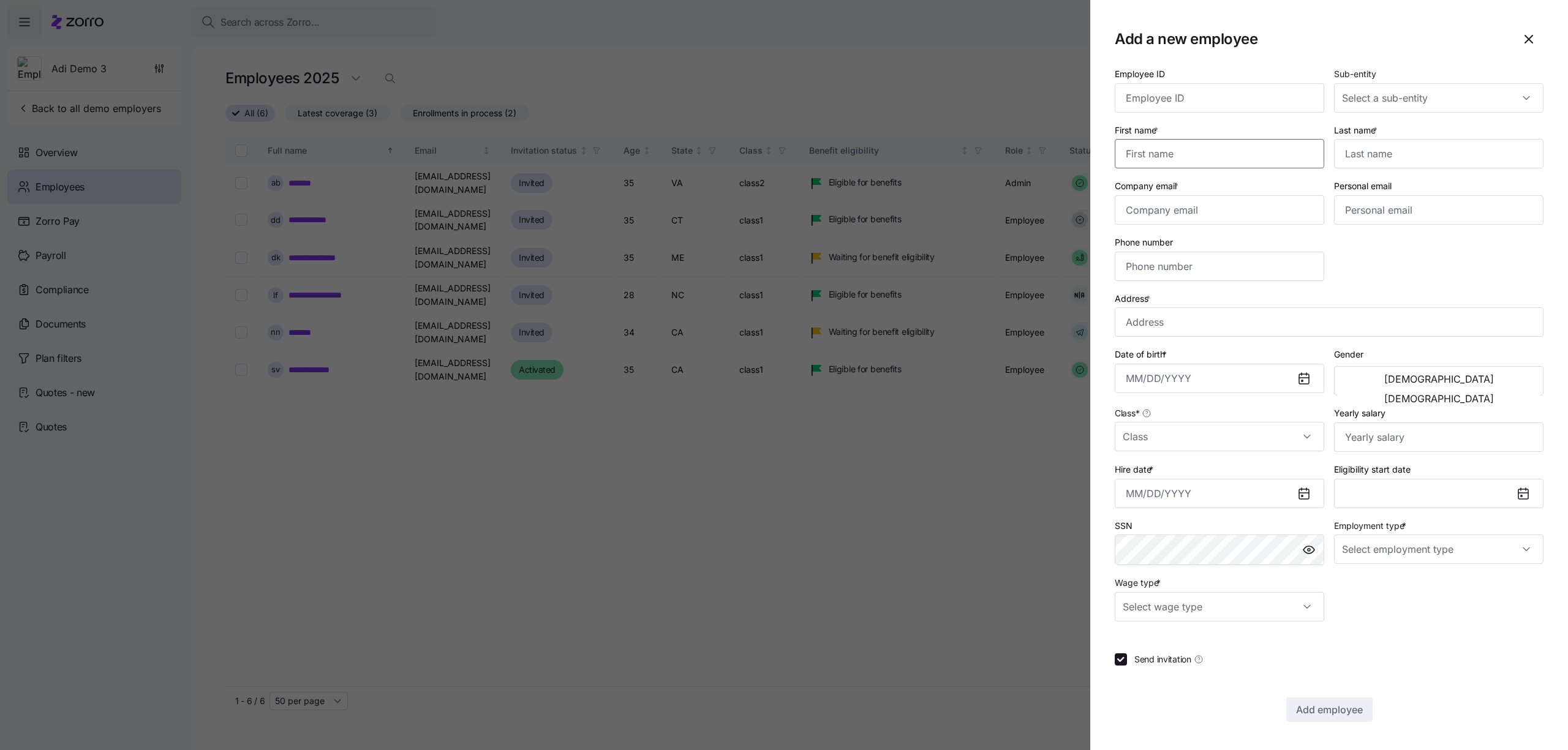
click at [1217, 168] on input "First name *" at bounding box center [1219, 154] width 209 height 30
type input "temp"
type input "t"
type input "tem"
click at [1166, 218] on input "Company email *" at bounding box center [1219, 210] width 209 height 30
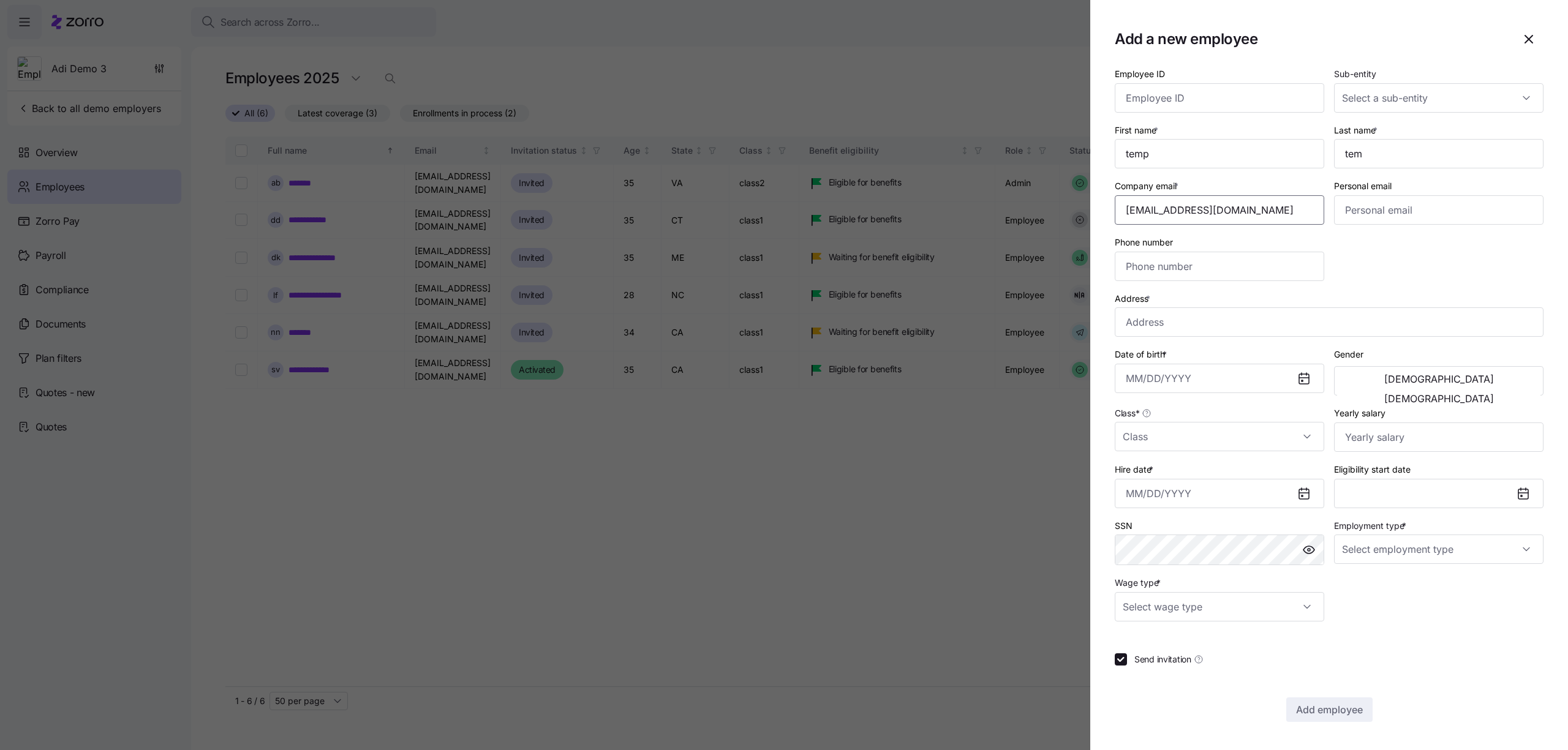
click at [1195, 210] on input "adi.s+temptemp@myzorro.co" at bounding box center [1219, 210] width 209 height 30
type input "[EMAIL_ADDRESS][DOMAIN_NAME]"
click at [1407, 201] on input "Personal email" at bounding box center [1438, 210] width 209 height 30
click at [1220, 333] on input "Address *" at bounding box center [1329, 322] width 429 height 30
type input "d"
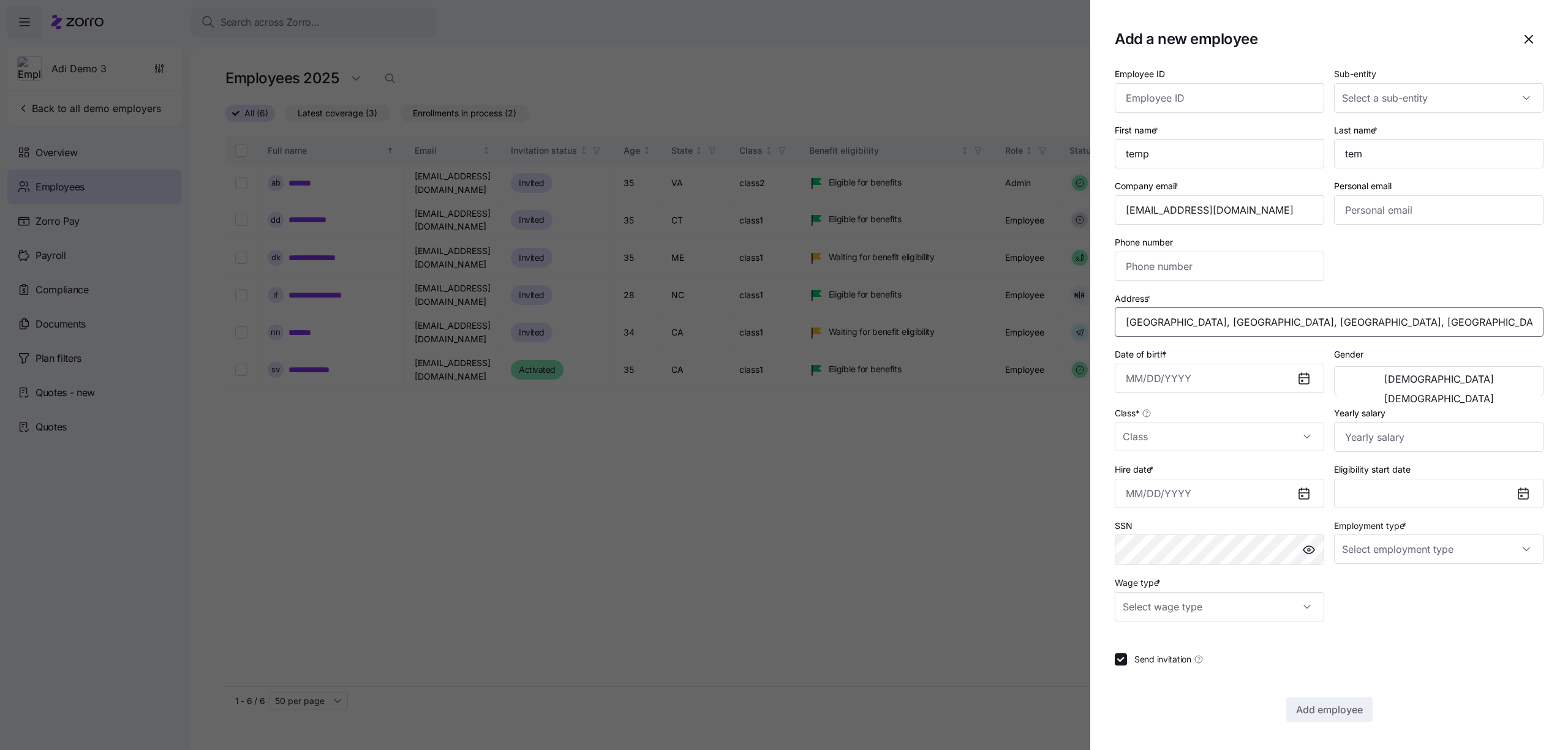
type input "Temple Ct, Sterling, VA 20164, USA"
click at [1177, 381] on input "Date of birth *" at bounding box center [1219, 379] width 209 height 30
click at [1246, 484] on button "1994" at bounding box center [1230, 485] width 70 height 30
click at [1246, 484] on button "May" at bounding box center [1230, 485] width 70 height 30
click at [1246, 484] on button "29" at bounding box center [1261, 479] width 30 height 30
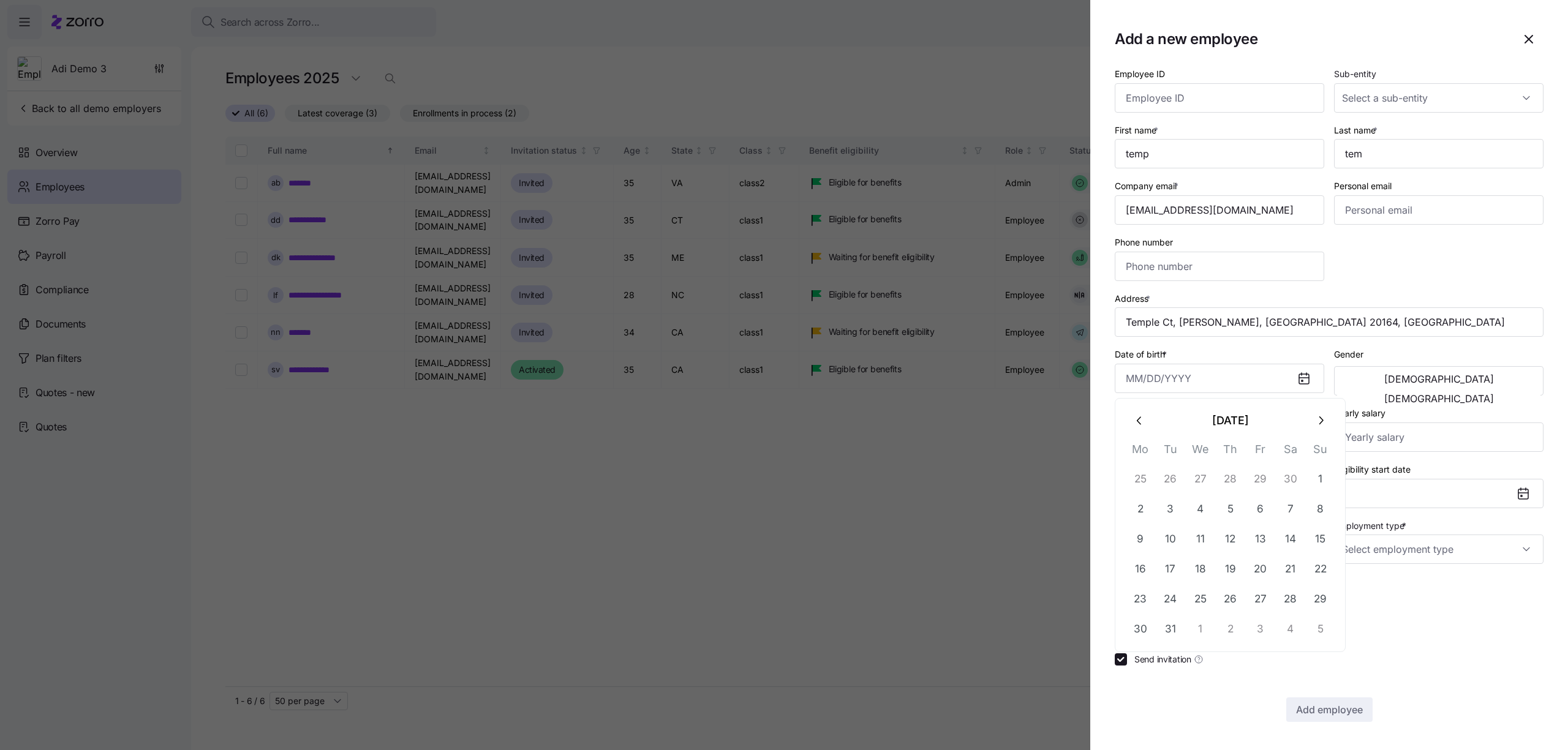
type input "April 29, 1994"
click at [1469, 389] on button "[DEMOGRAPHIC_DATA]" at bounding box center [1439, 398] width 204 height 20
click at [1150, 447] on input "Class *" at bounding box center [1219, 437] width 209 height 30
click at [1150, 470] on span "class1" at bounding box center [1141, 474] width 24 height 14
type input "class1"
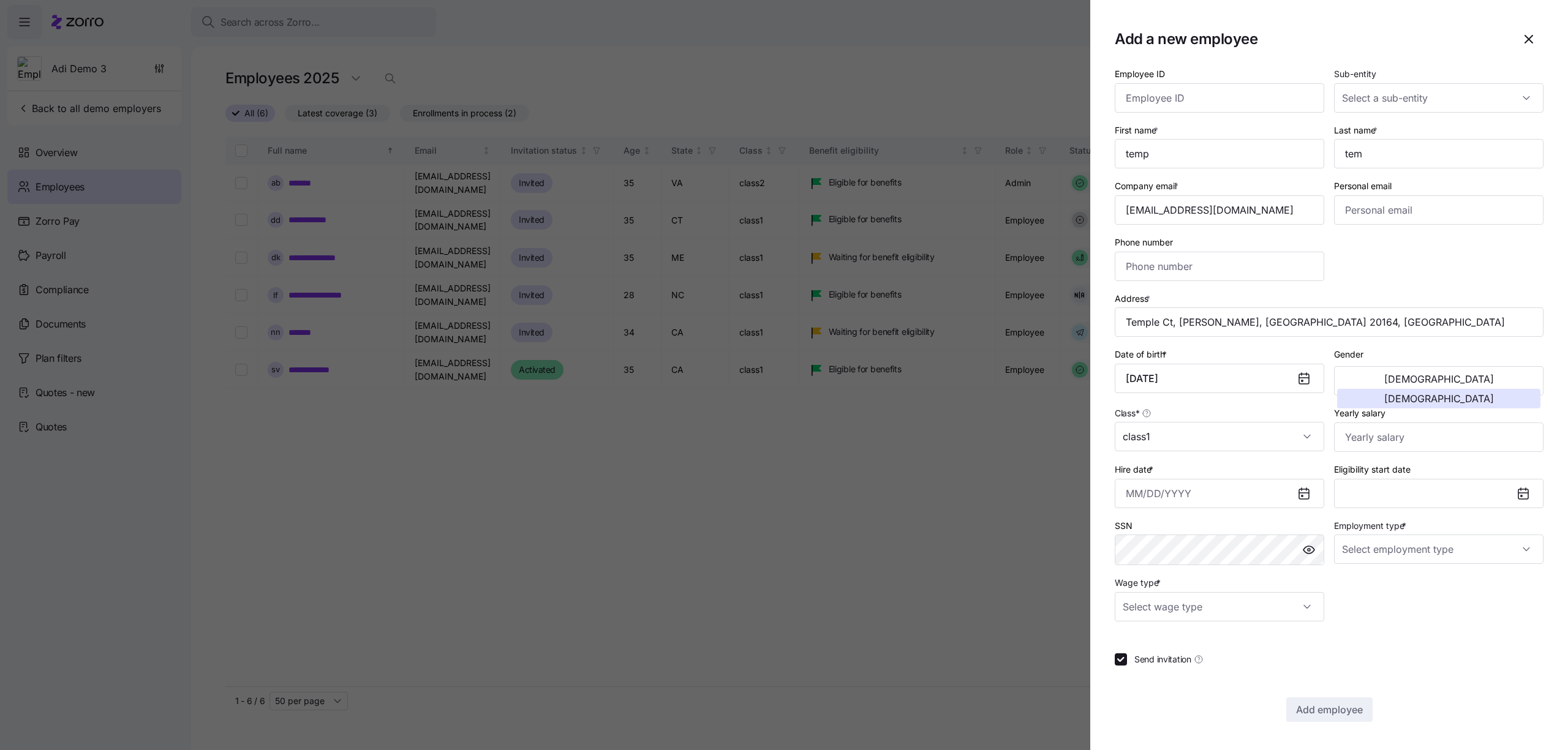
click at [1171, 508] on div "Hire date *" at bounding box center [1219, 485] width 219 height 56
click at [1250, 612] on button "12" at bounding box center [1261, 624] width 30 height 30
type input "September 12, 2025"
click at [1363, 556] on input "Employment type *" at bounding box center [1438, 550] width 209 height 30
click at [1363, 581] on span "Full Time" at bounding box center [1367, 587] width 36 height 14
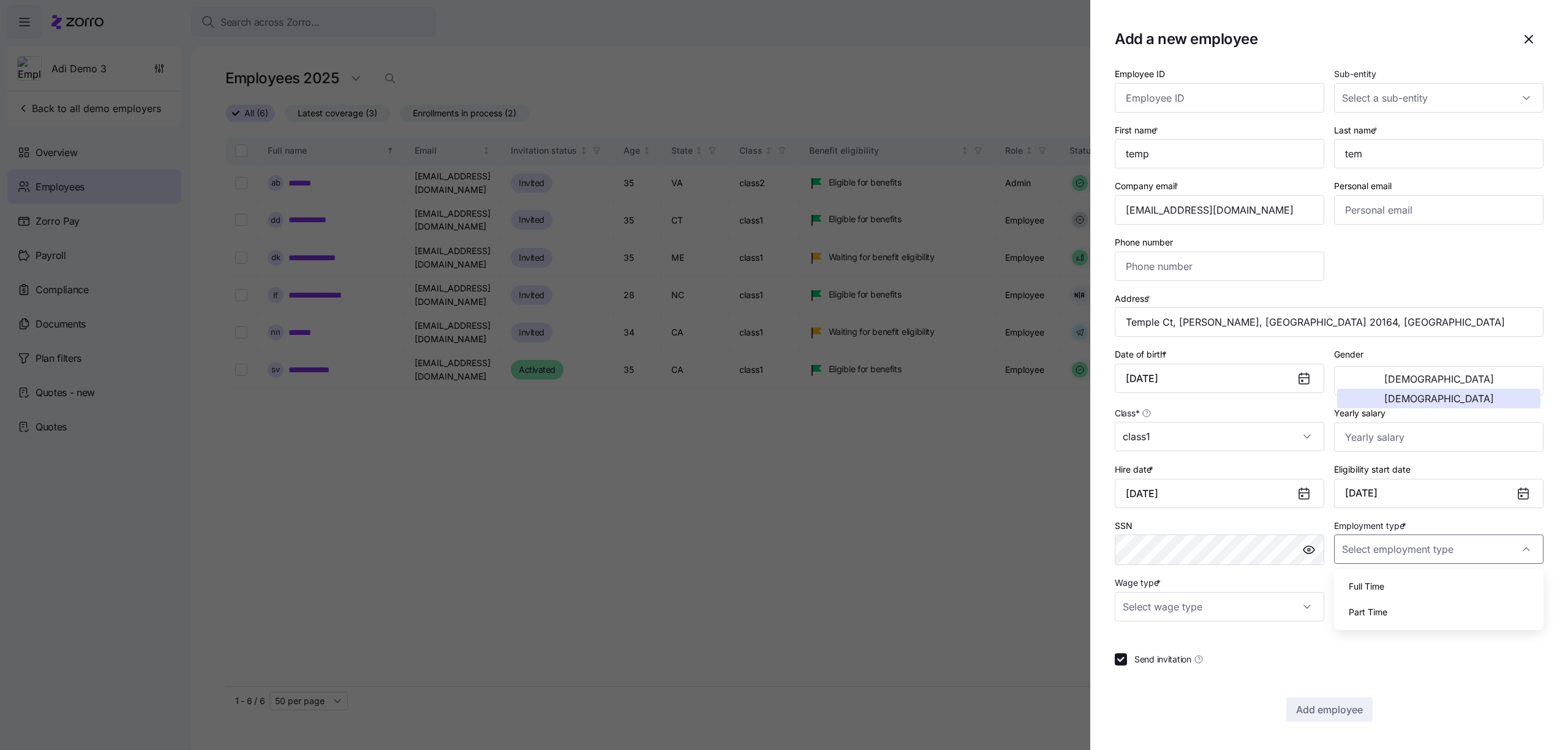
type input "Full Time"
click at [1248, 597] on input "Wage type *" at bounding box center [1219, 607] width 209 height 30
click at [1218, 643] on div "Salary" at bounding box center [1220, 644] width 200 height 26
type input "Salary"
click at [1311, 709] on span "Add employee" at bounding box center [1329, 710] width 67 height 15
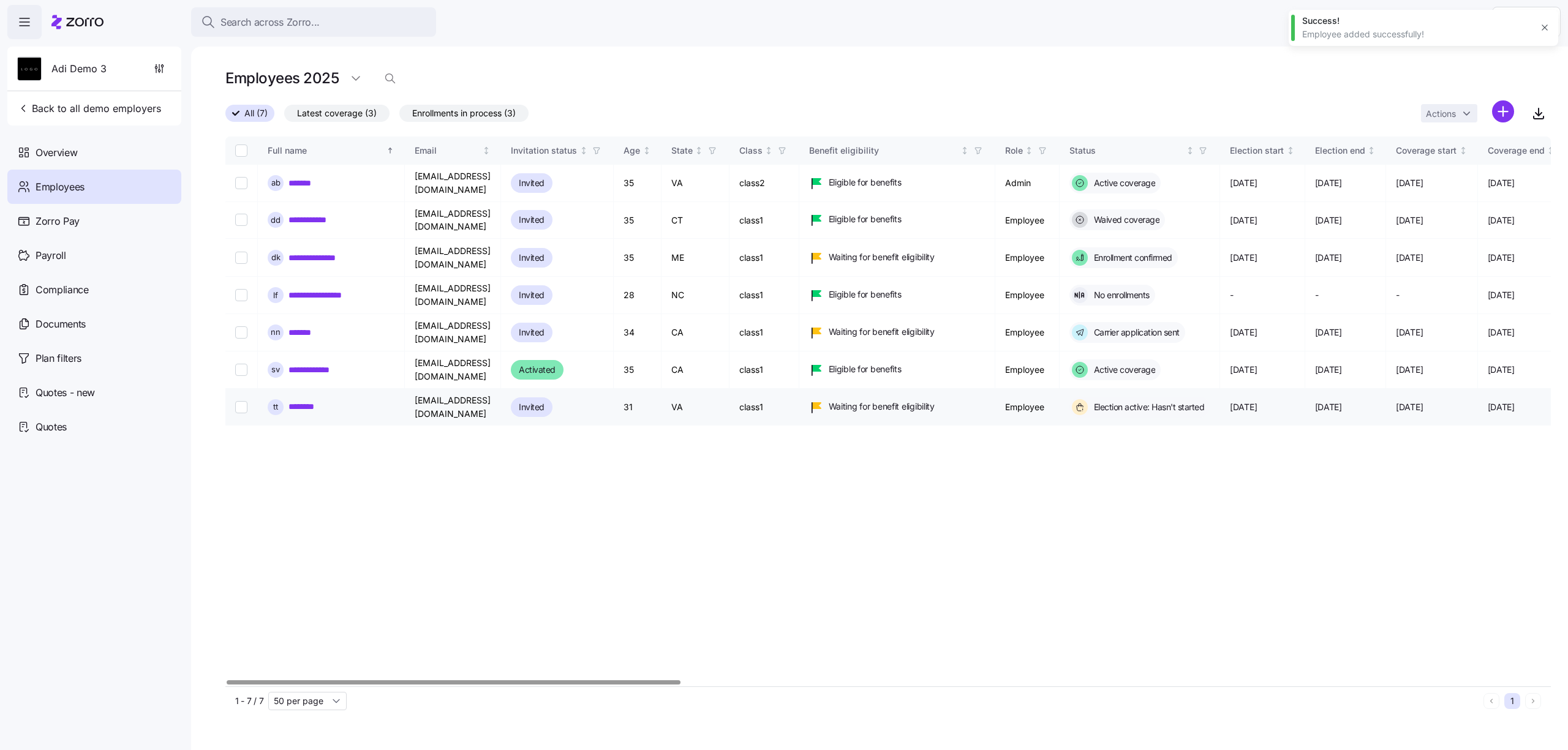
click at [315, 400] on link "********" at bounding box center [308, 406] width 38 height 12
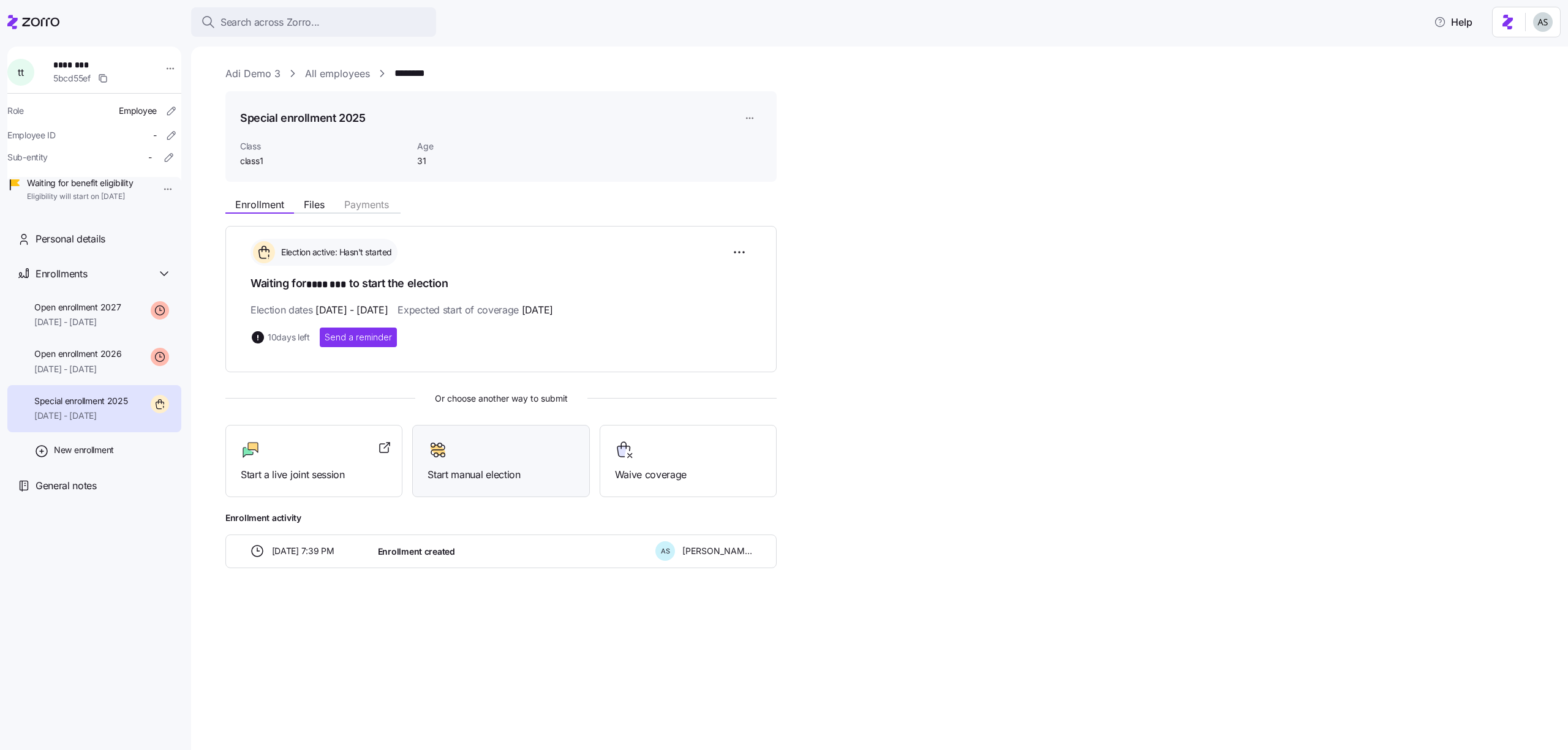
click at [458, 455] on div at bounding box center [500, 450] width 146 height 20
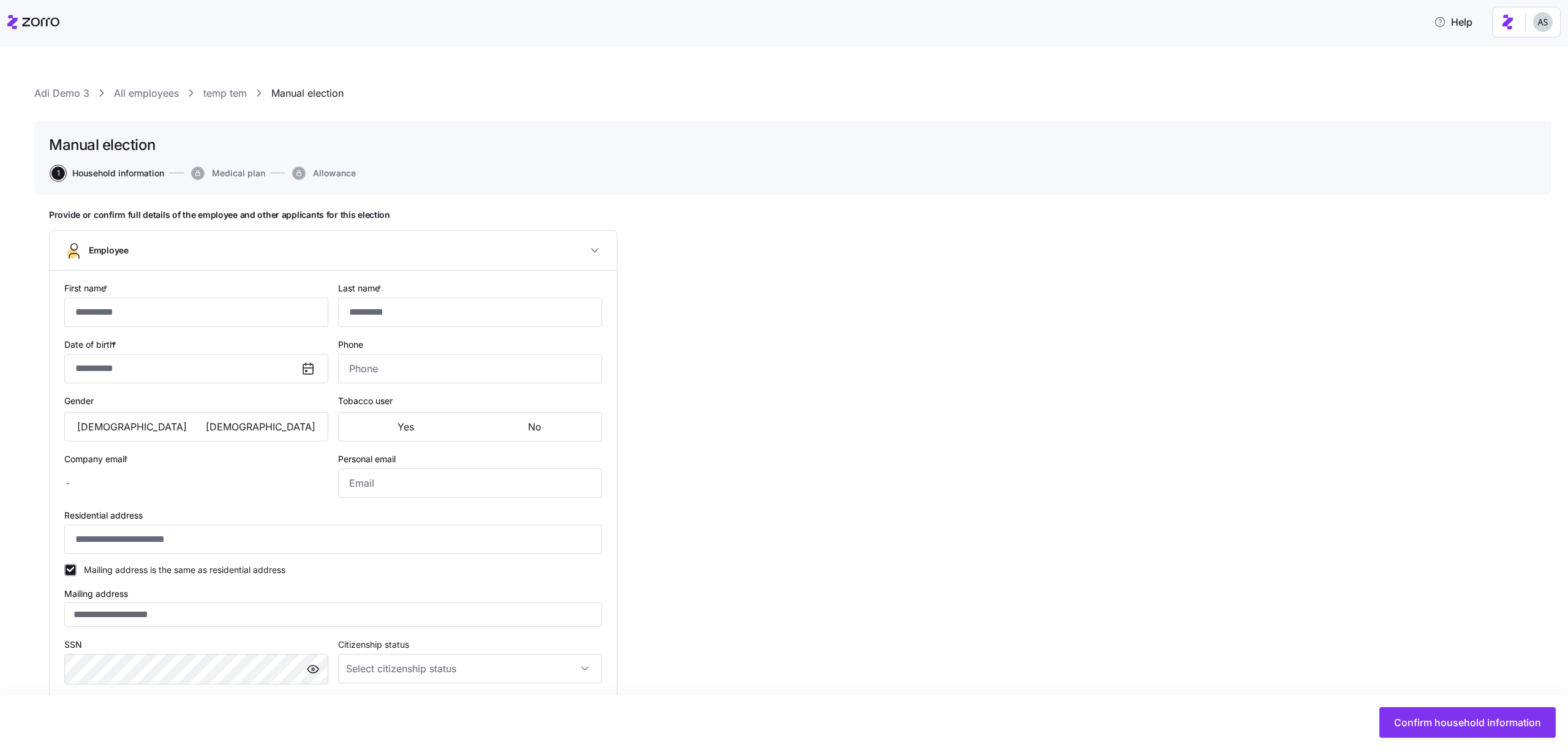
type input "****"
type input "***"
type input "[EMAIL_ADDRESS][DOMAIN_NAME]"
type input "**********"
checkbox input "true"
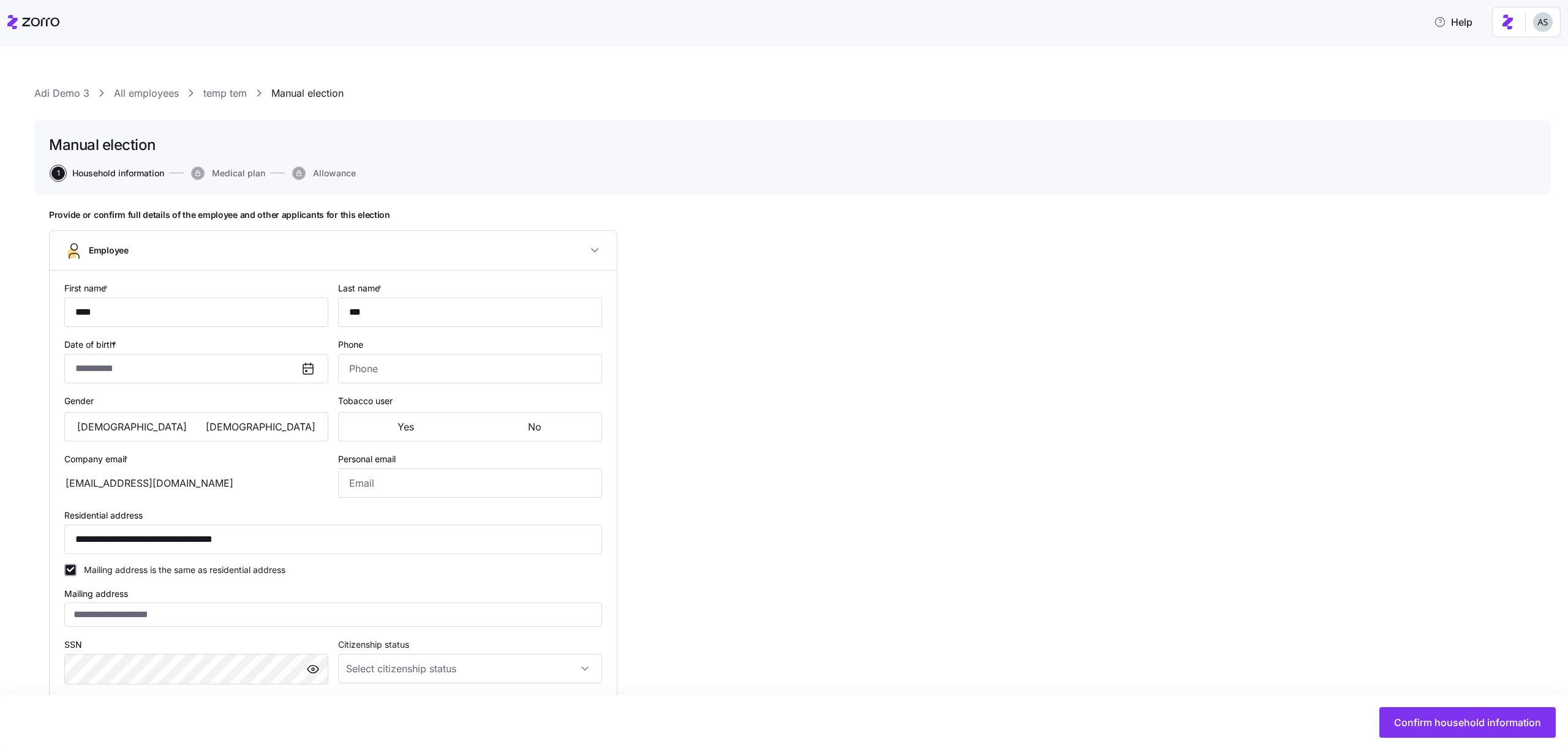
type input "**********"
type input "class1"
type input "Full time"
type input "Salary"
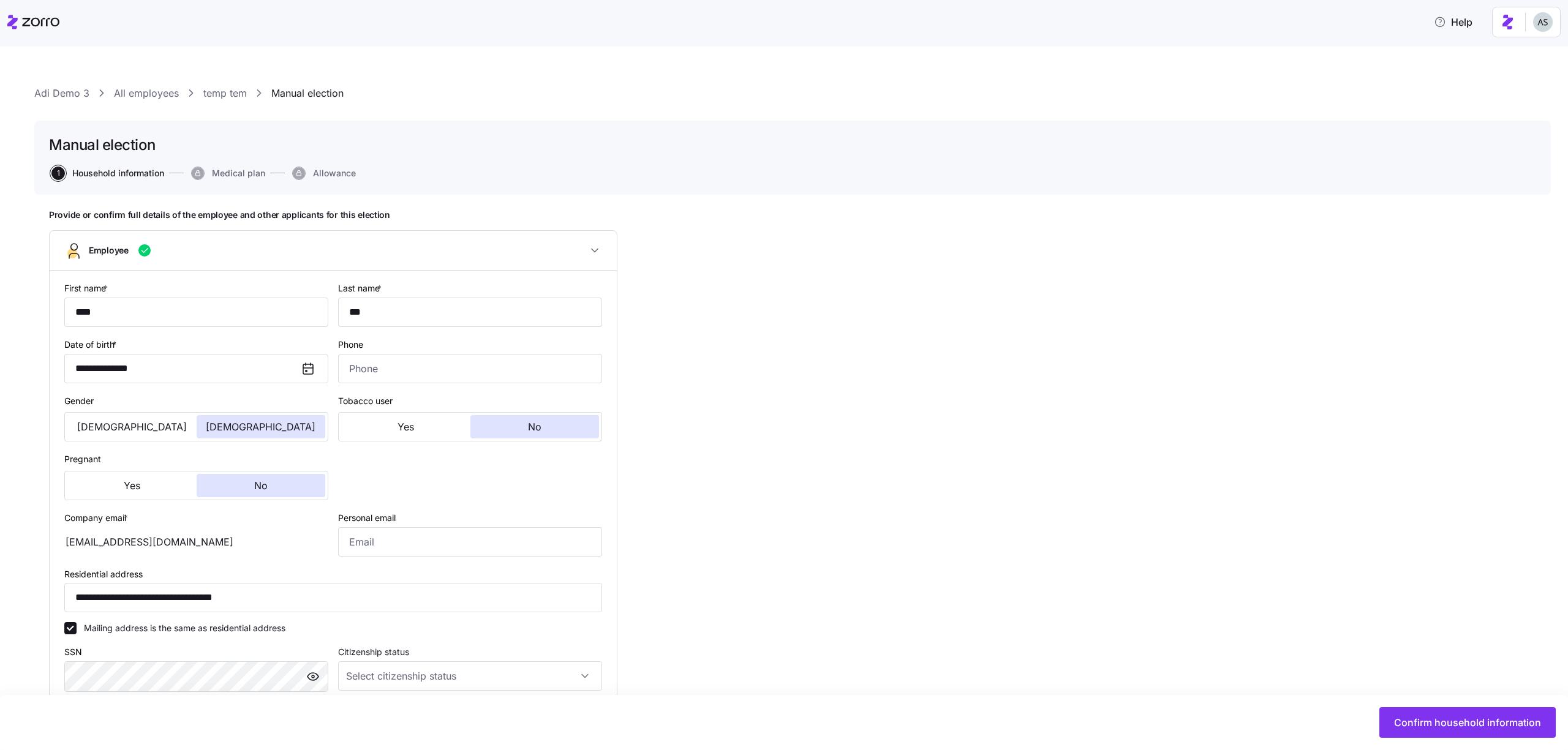
scroll to position [313, 0]
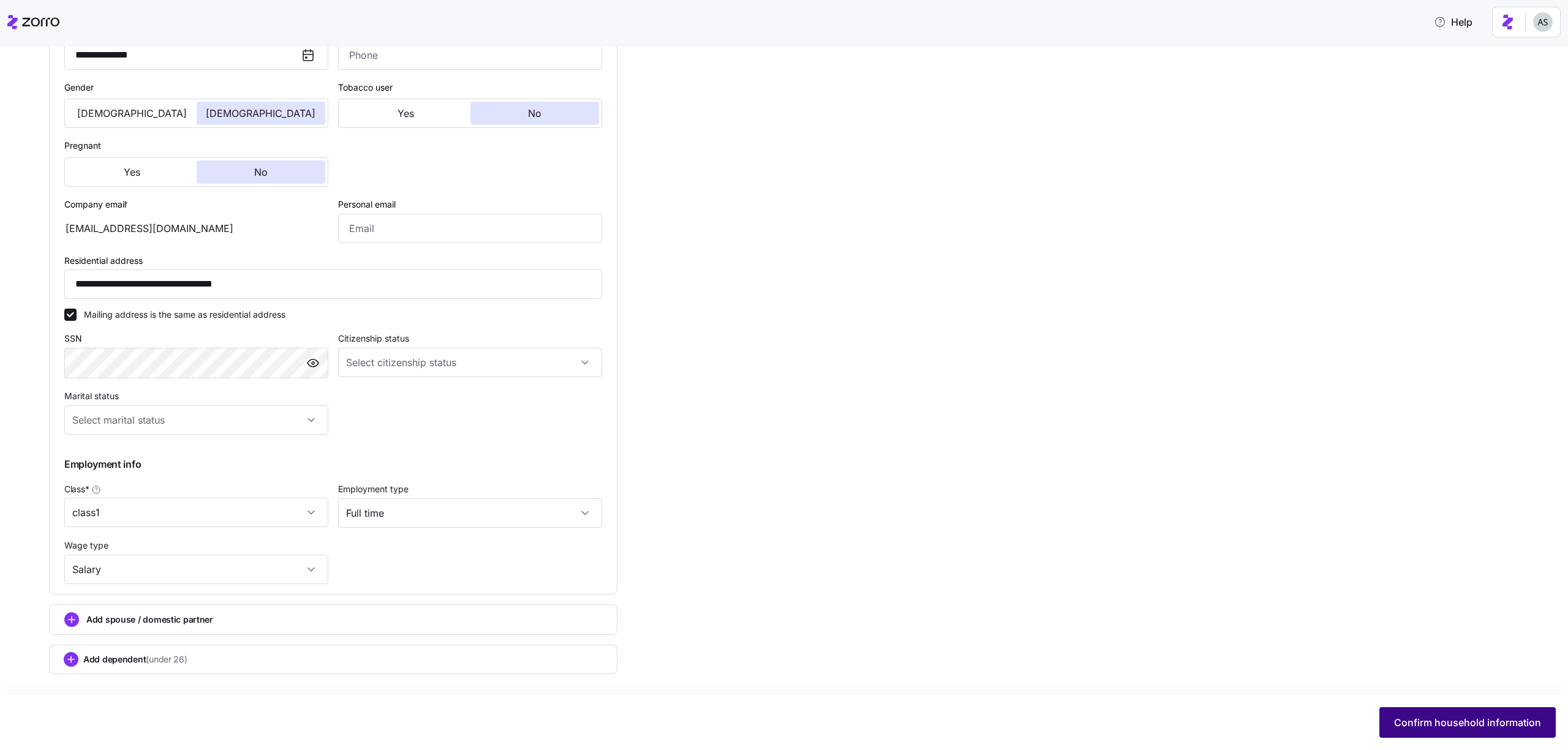
click at [1425, 712] on button "Confirm household information" at bounding box center [1467, 723] width 176 height 31
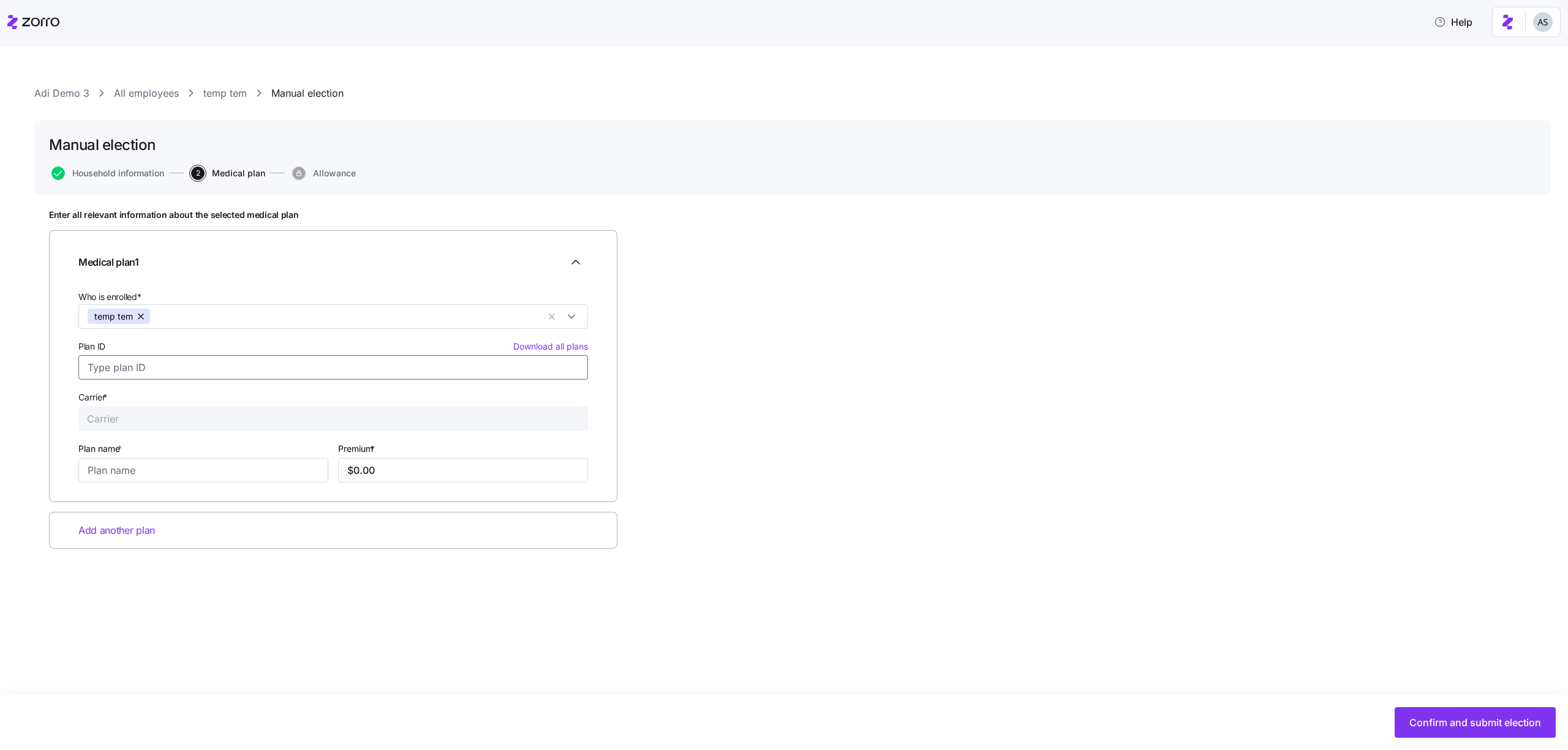
click at [412, 368] on input "Plan ID Download all plans" at bounding box center [333, 368] width 510 height 25
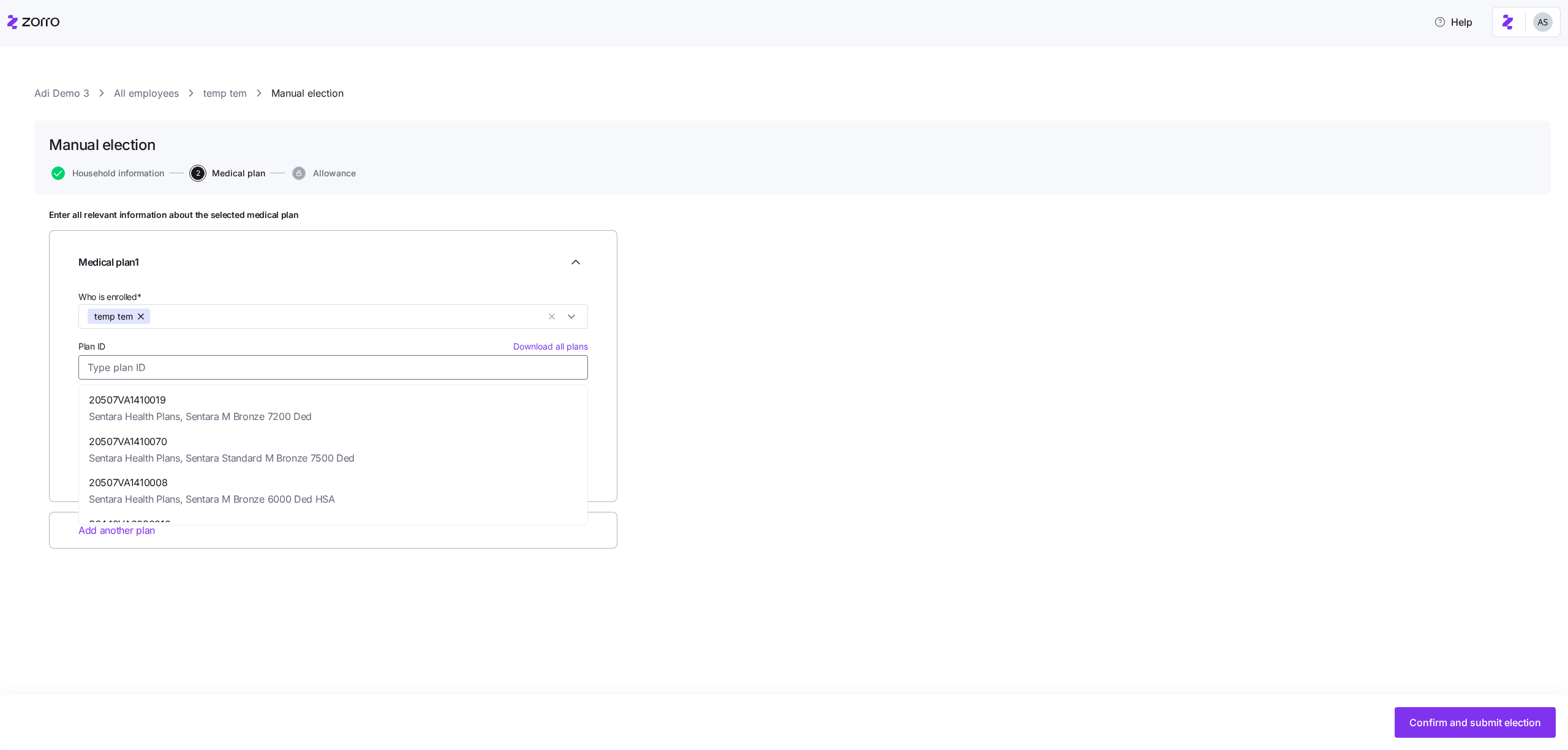
click at [392, 454] on div "20507VA1410070 Sentara Health Plans, Sentara Standard M Bronze 7500 Ded" at bounding box center [333, 450] width 504 height 42
type input "20507VA1410070"
type input "Sentara Health Plans"
type input "Sentara Standard M Bronze 7500 Ded"
type input "$260.71"
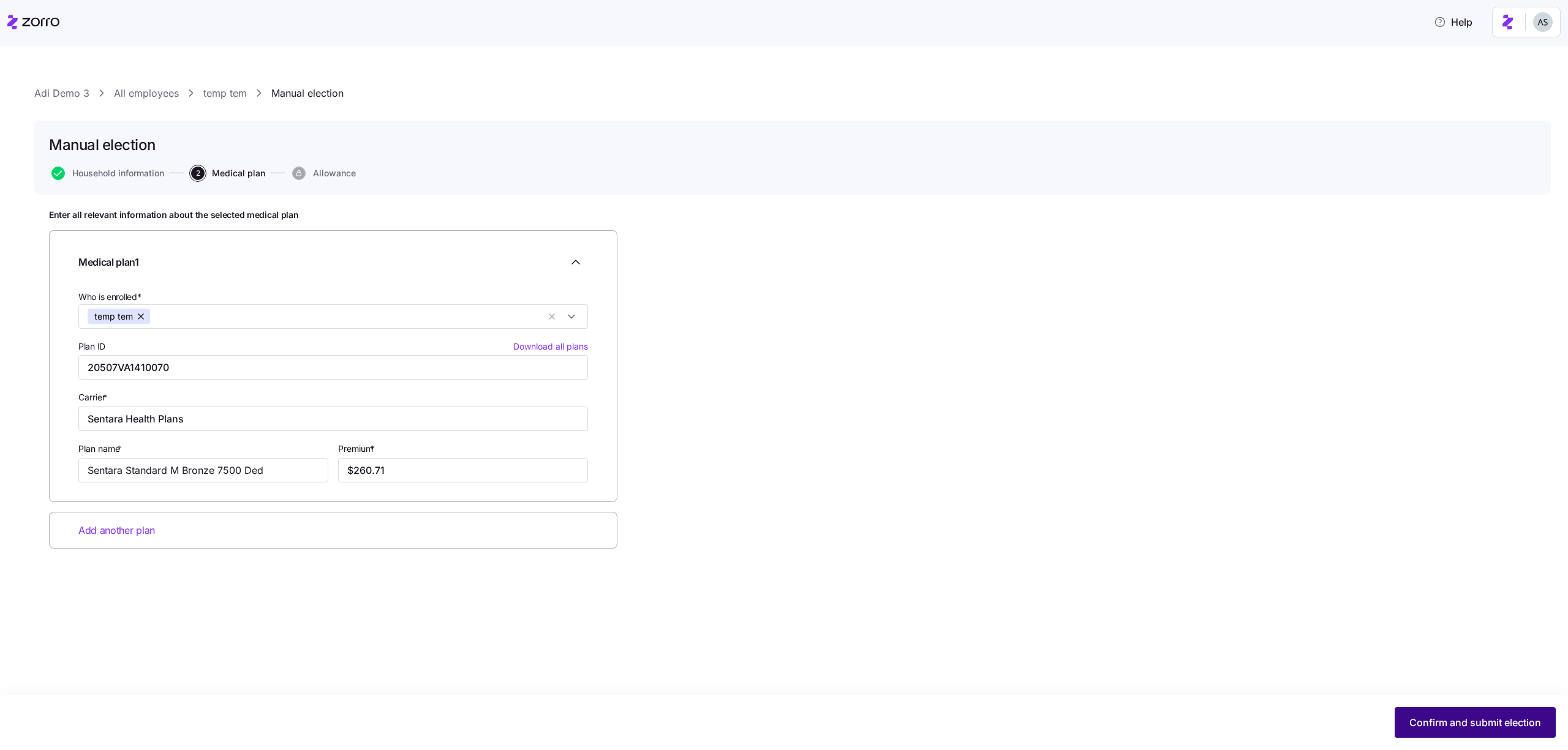
click at [1467, 723] on span "Confirm and submit election" at bounding box center [1475, 722] width 131 height 15
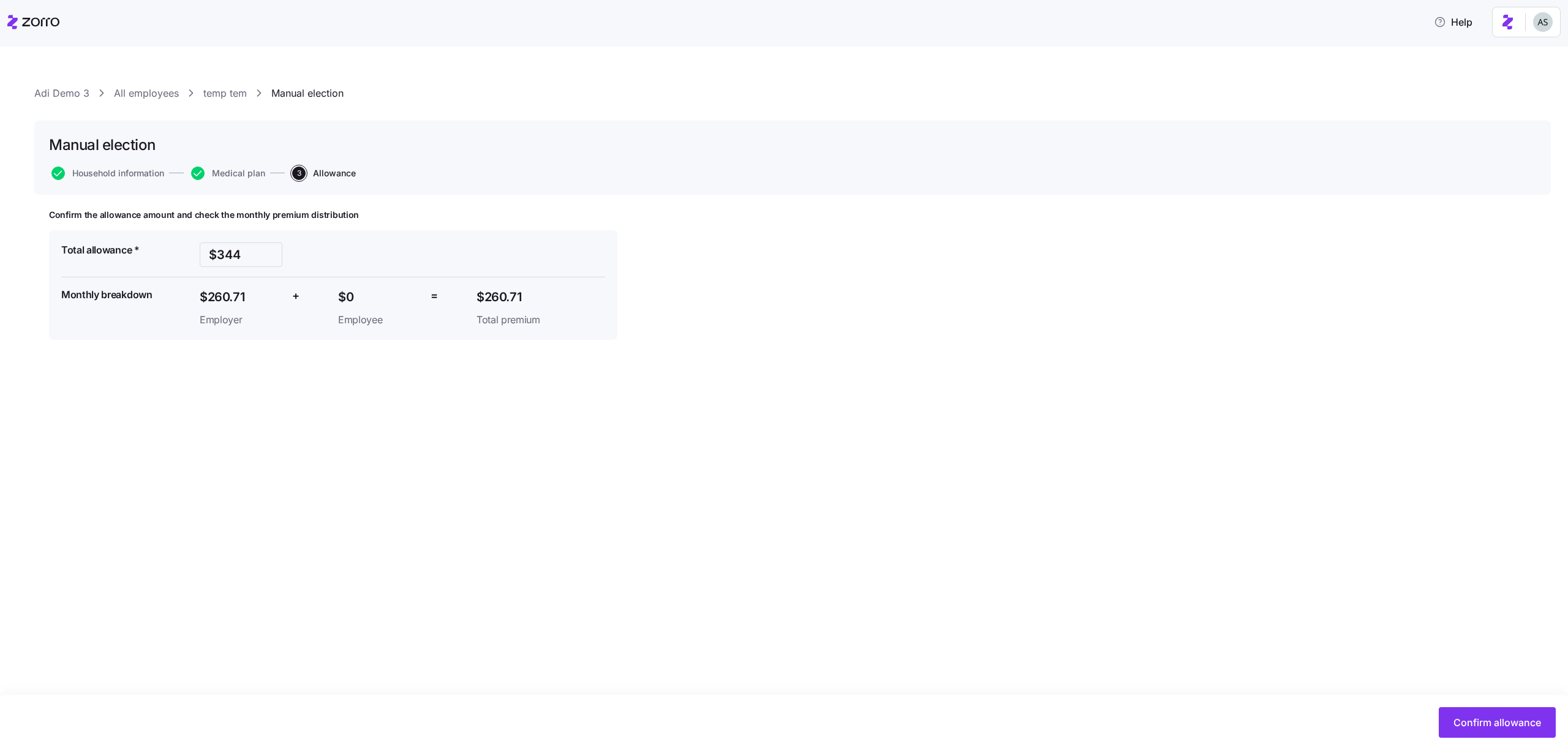
click at [1467, 723] on span "Confirm allowance" at bounding box center [1498, 722] width 88 height 15
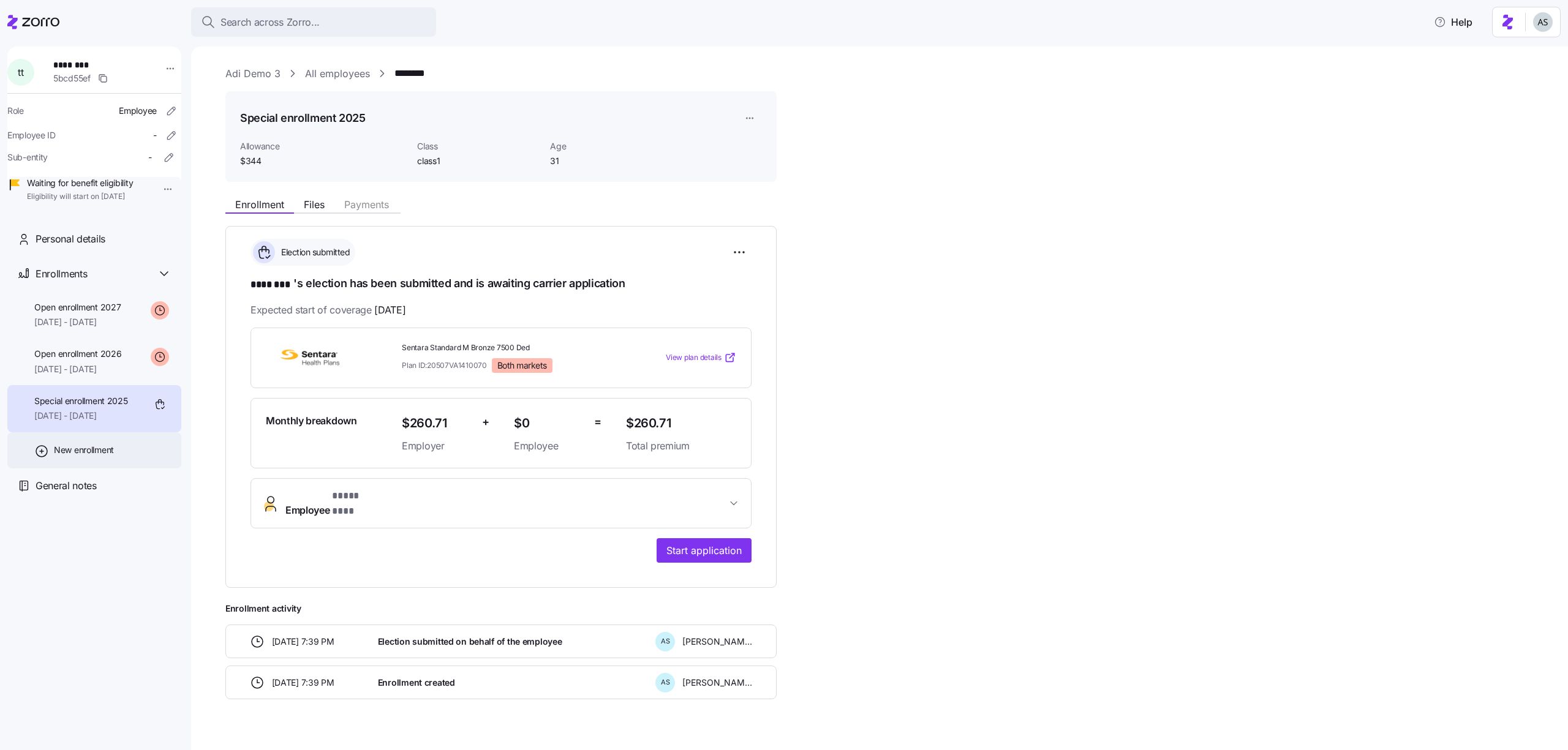
click at [65, 456] on span "New enrollment" at bounding box center [83, 450] width 60 height 12
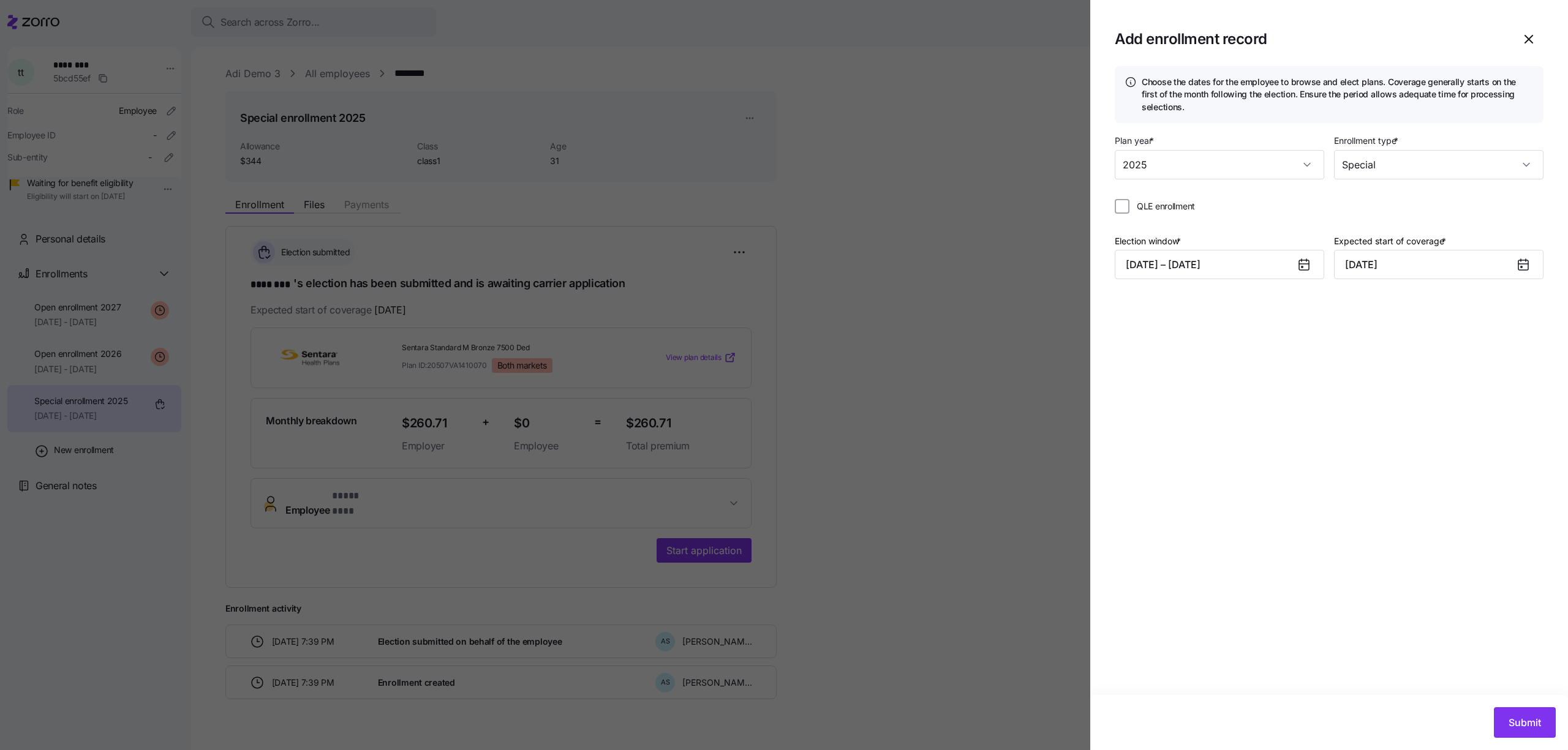
click at [1175, 210] on span "QLE enrollment" at bounding box center [1166, 207] width 58 height 12
click at [1129, 210] on input "QLE enrollment" at bounding box center [1122, 207] width 15 height 15
checkbox input "true"
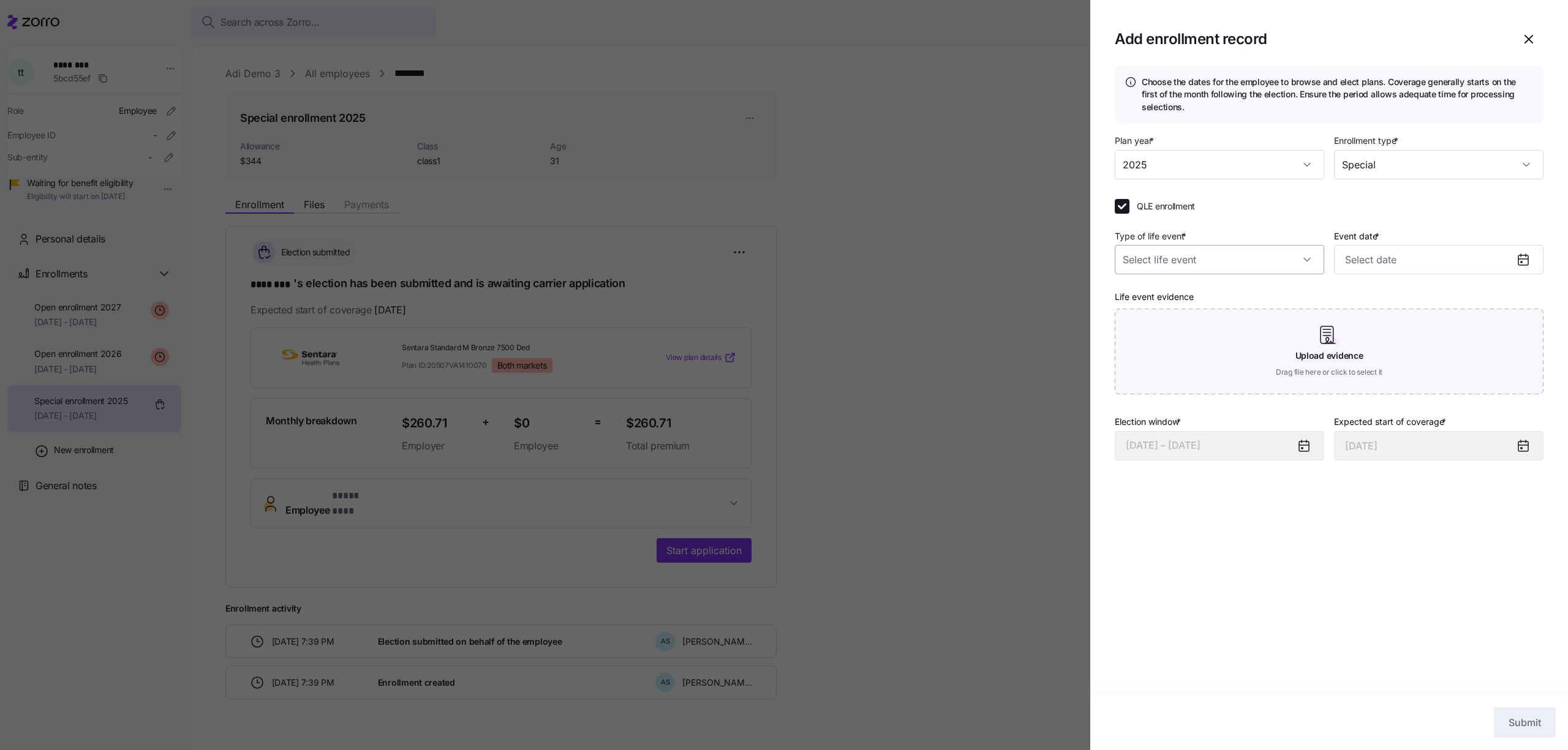
click at [1182, 252] on input "Type of life event *" at bounding box center [1219, 260] width 209 height 30
click at [1152, 328] on span "Divorce" at bounding box center [1145, 323] width 31 height 14
type input "Divorce"
click at [1370, 241] on label "Event date *" at bounding box center [1358, 236] width 48 height 14
click at [1370, 245] on input "Event date *" at bounding box center [1438, 260] width 209 height 30
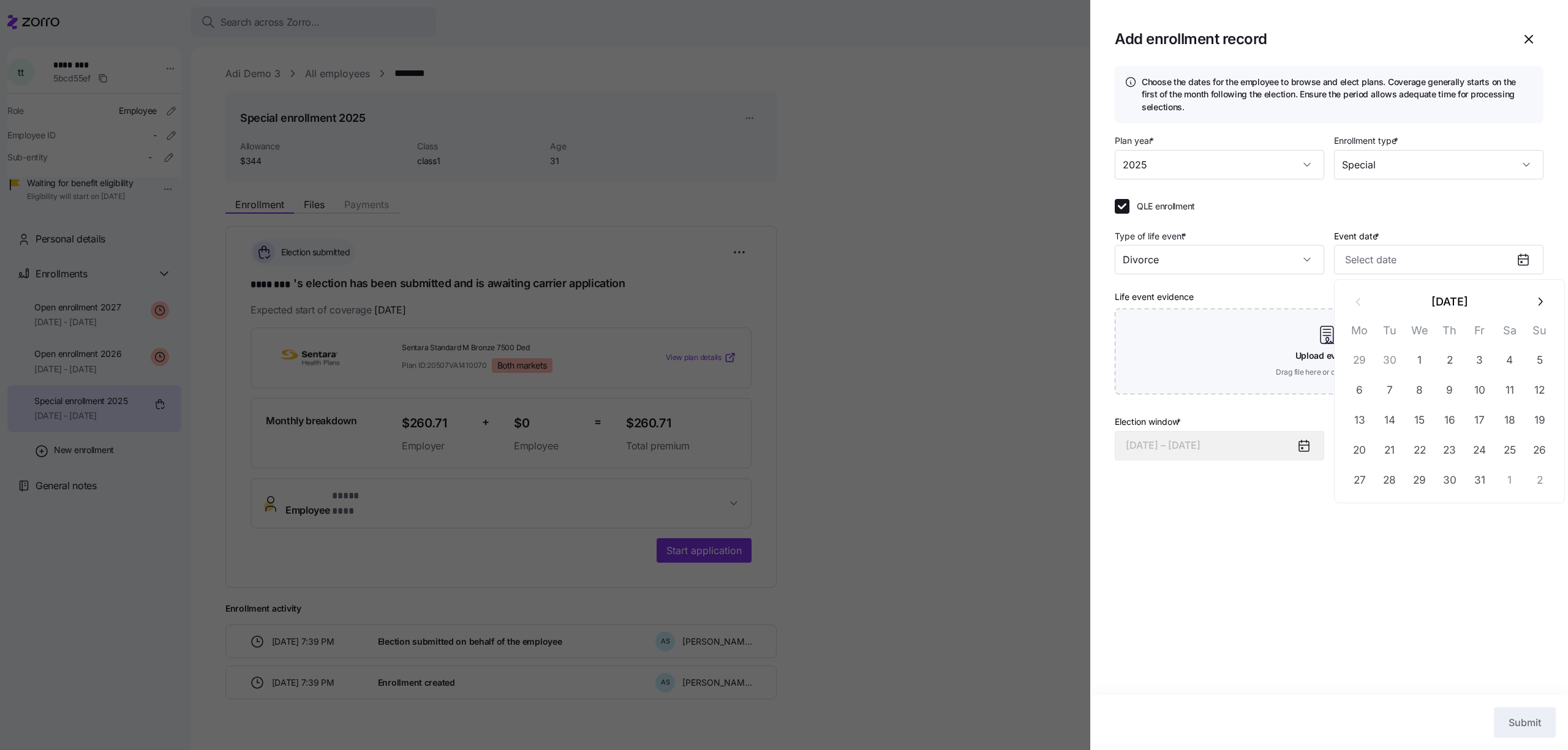
click at [1530, 304] on button "button" at bounding box center [1540, 302] width 30 height 30
click at [1495, 432] on button "15" at bounding box center [1510, 421] width 30 height 30
type input "[DATE]"
click at [1496, 282] on div "Type of life event * Divorce Event date * November 15, 2025 Life event evidence…" at bounding box center [1329, 316] width 429 height 176
click at [1496, 268] on input "November 15, 2025" at bounding box center [1438, 260] width 209 height 30
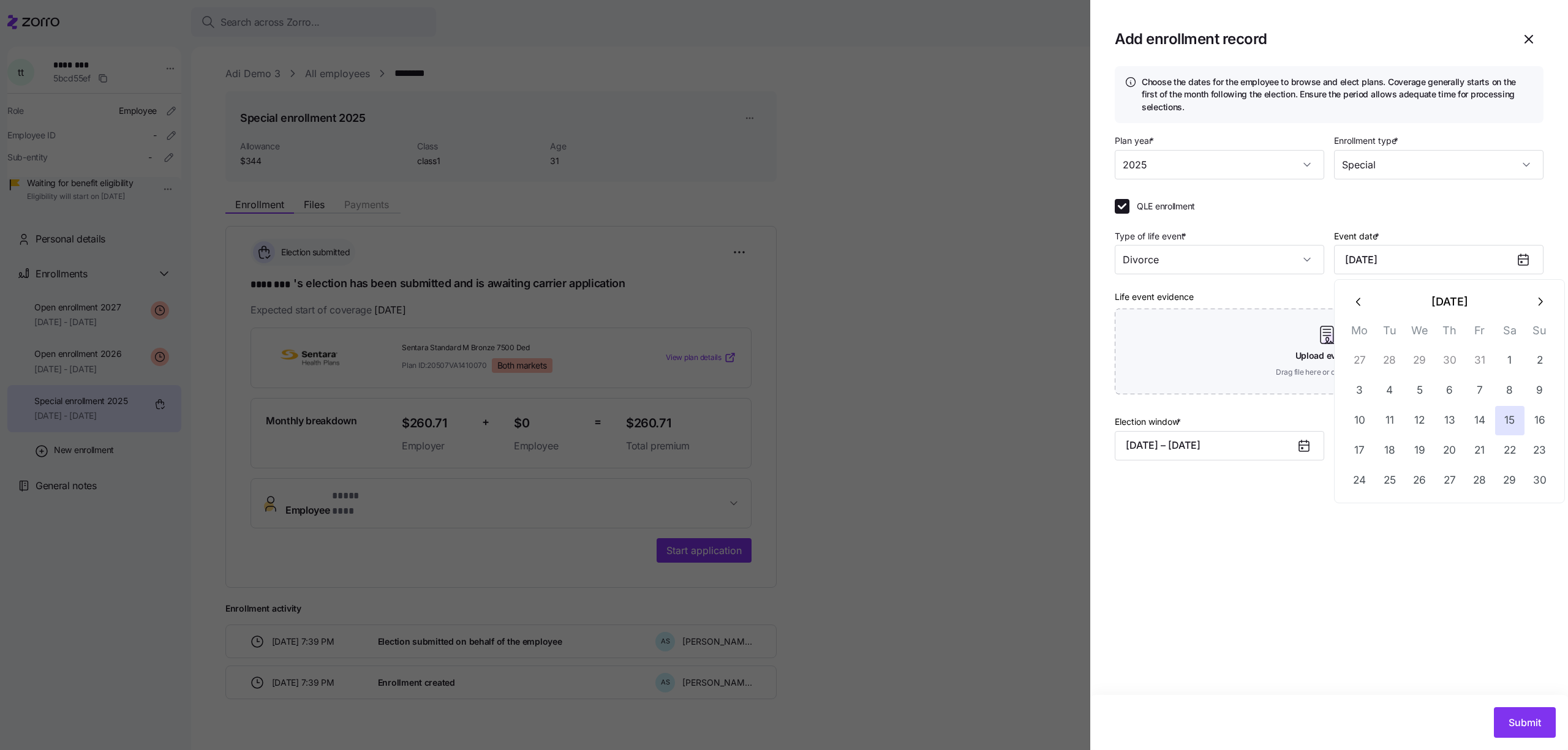
click at [1543, 302] on icon "button" at bounding box center [1540, 302] width 14 height 14
click at [1414, 390] on button "10" at bounding box center [1420, 390] width 30 height 30
type input "December 10, 2025"
click at [1522, 712] on button "Submit" at bounding box center [1525, 723] width 62 height 31
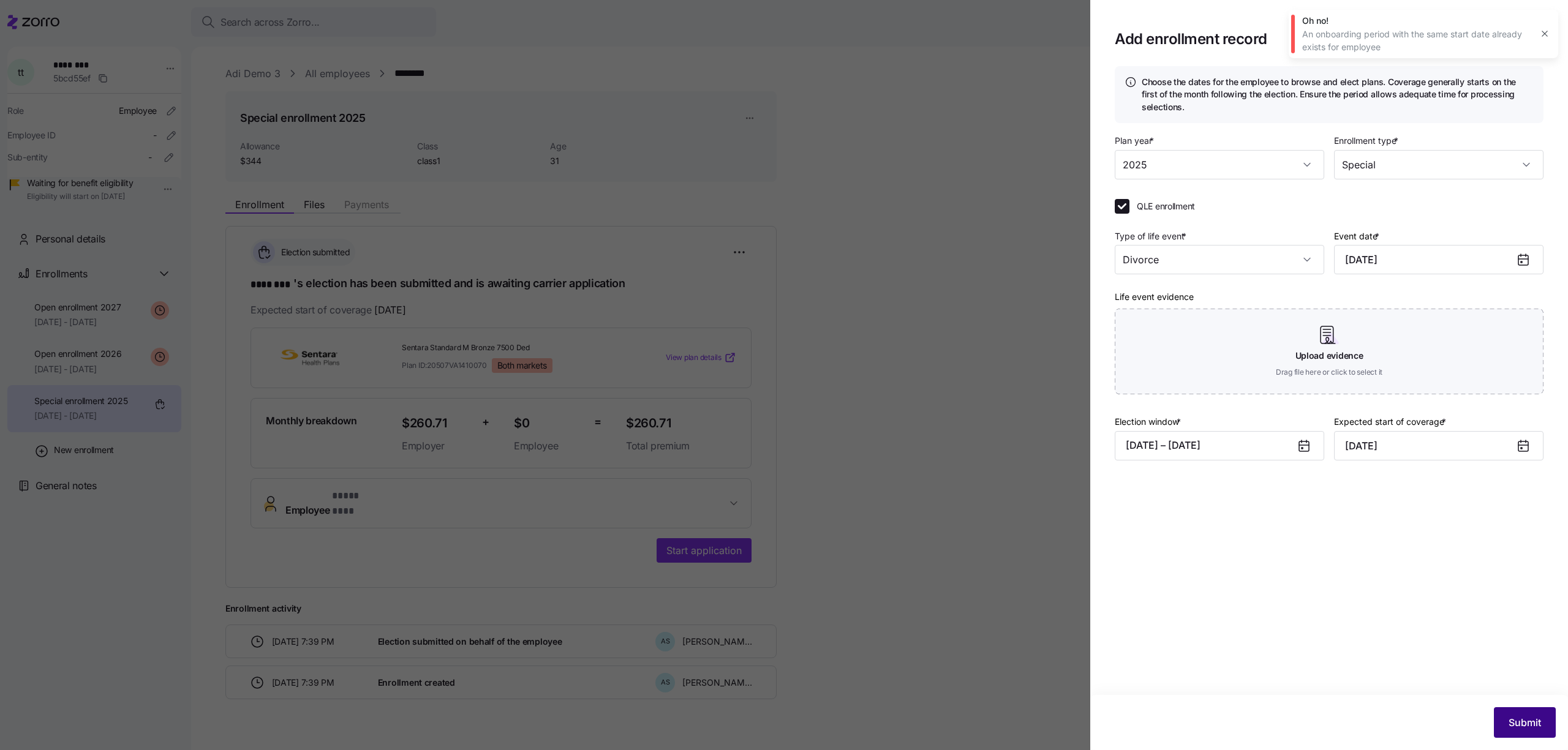
click at [1509, 728] on span "Submit" at bounding box center [1525, 722] width 33 height 15
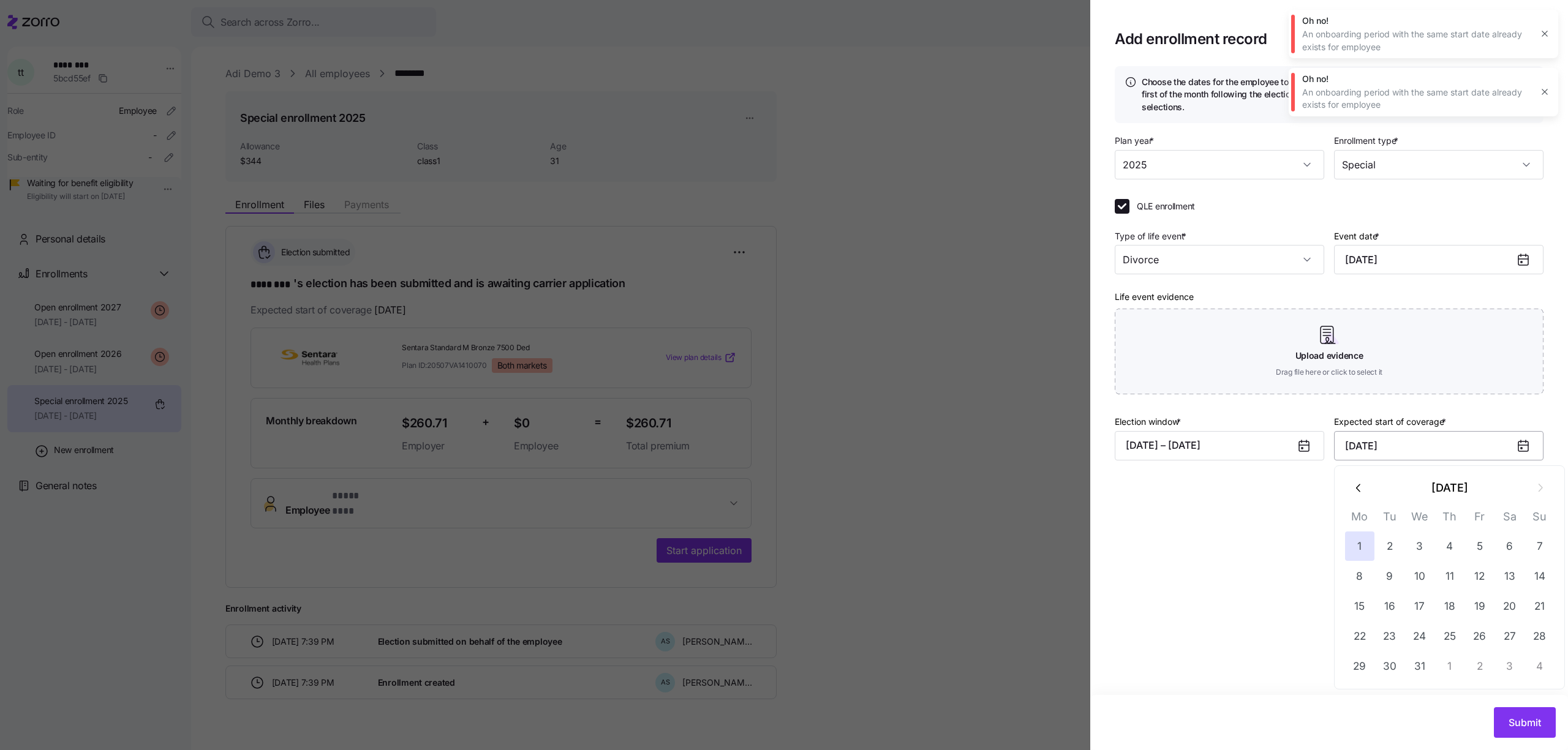
click at [1400, 456] on input "[DATE]" at bounding box center [1438, 446] width 209 height 30
click at [1428, 556] on button "3" at bounding box center [1420, 546] width 30 height 30
type input "December 3, 2025"
click at [1524, 726] on span "Submit" at bounding box center [1525, 722] width 33 height 15
click at [922, 405] on div at bounding box center [784, 375] width 1568 height 750
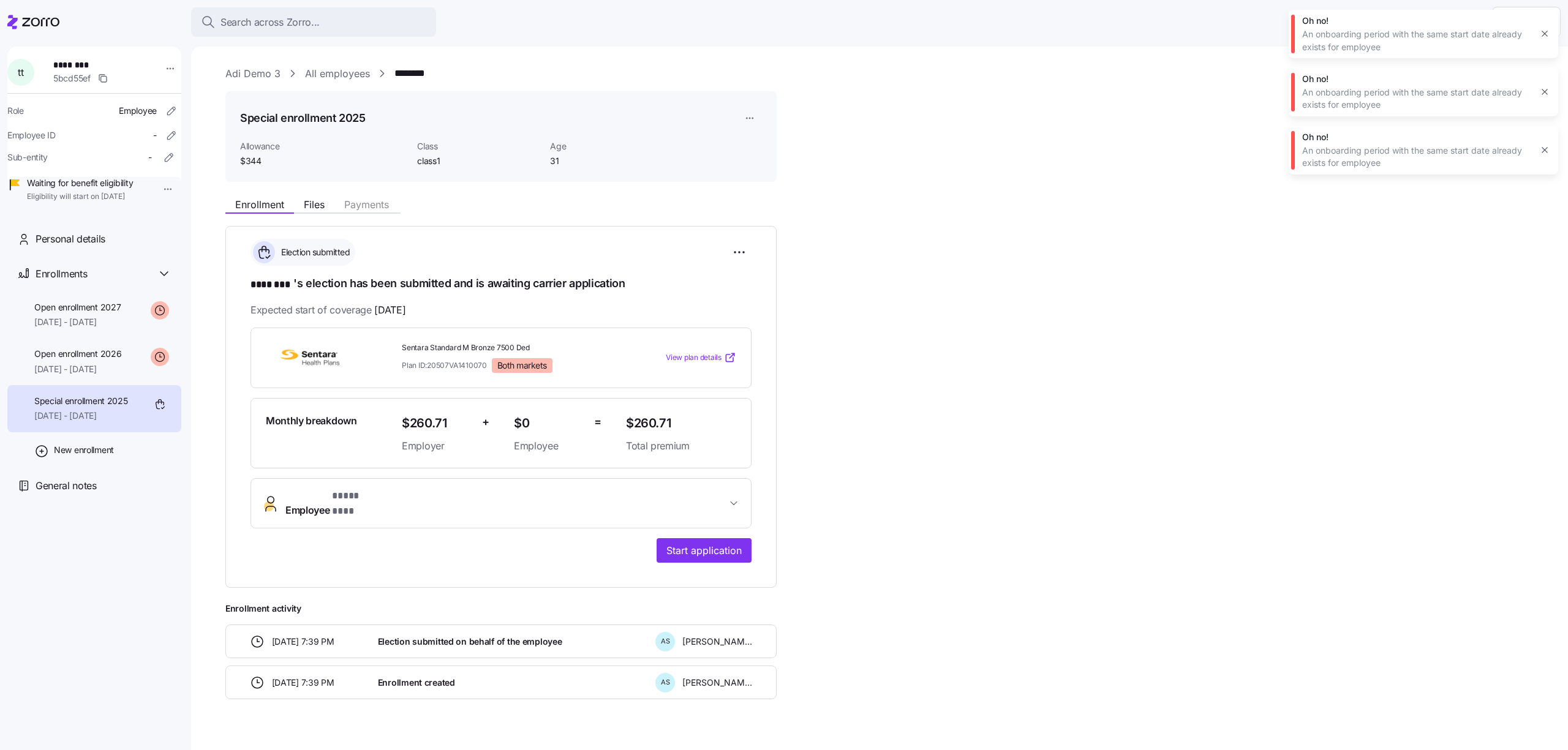
click at [756, 107] on html "**********" at bounding box center [784, 371] width 1568 height 743
click at [759, 140] on div "Edit enrollment record" at bounding box center [799, 148] width 113 height 20
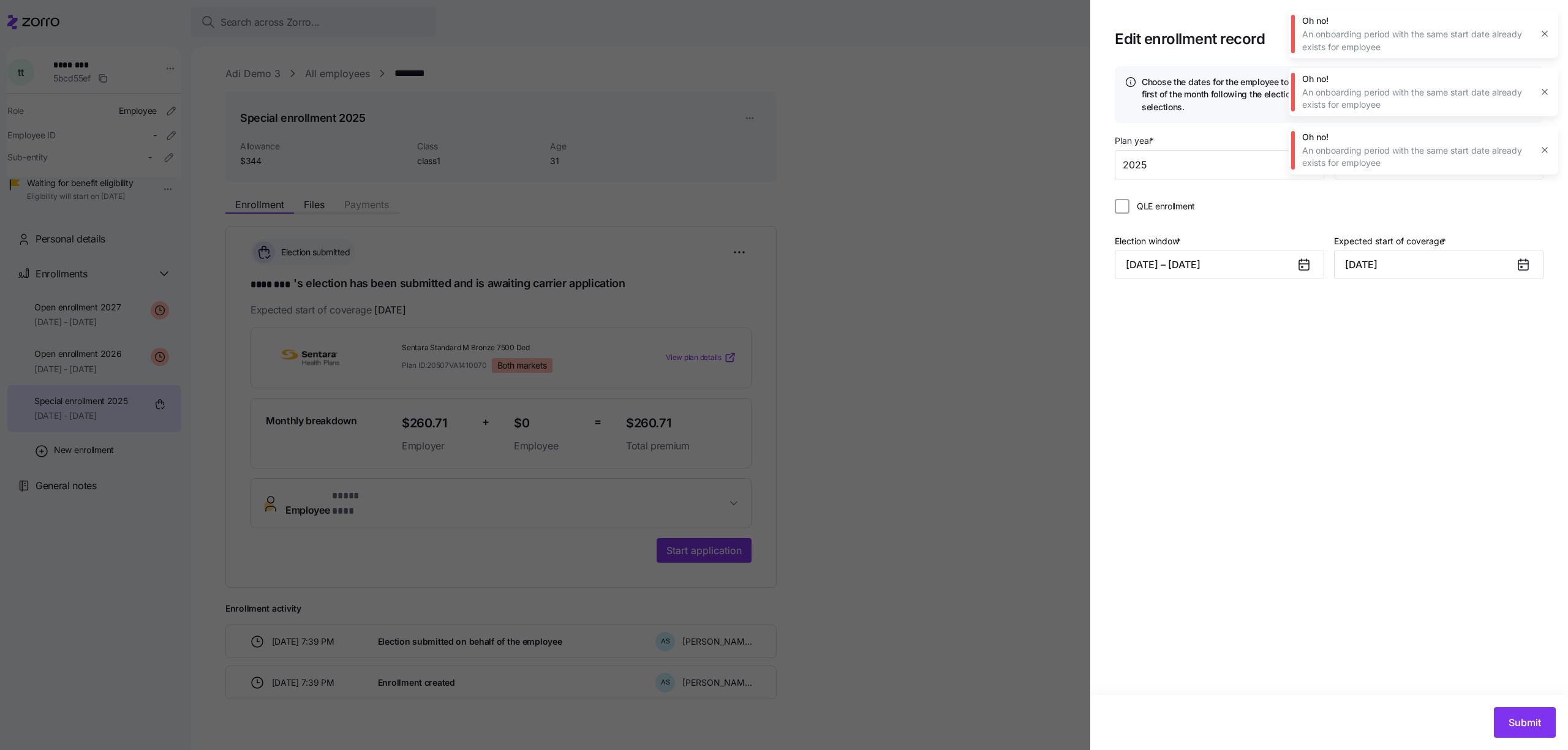
click at [1540, 30] on icon "button" at bounding box center [1545, 34] width 10 height 10
click at [1540, 48] on icon "button" at bounding box center [1545, 53] width 10 height 10
click at [1540, 30] on icon "button" at bounding box center [1545, 34] width 10 height 10
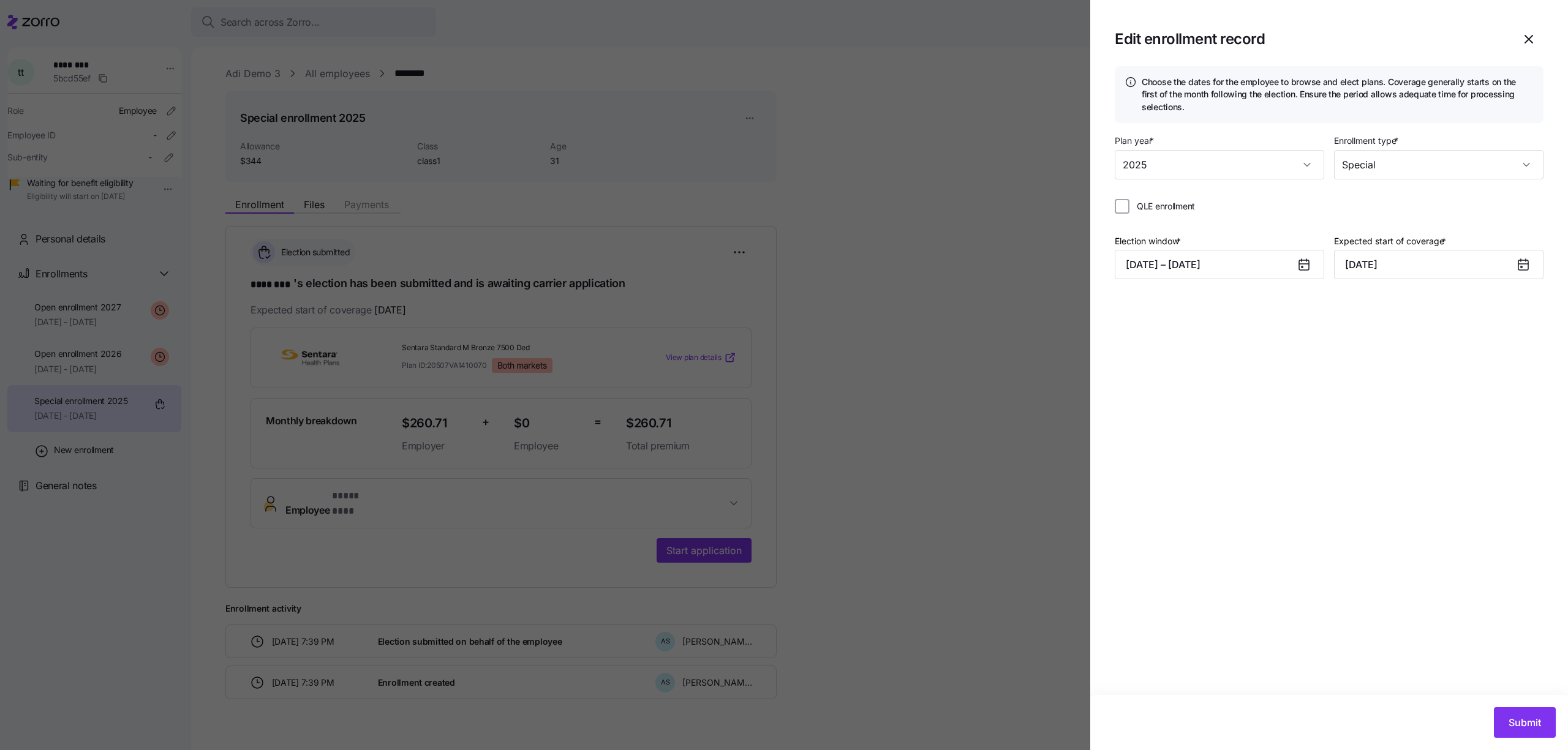
click at [1532, 144] on div "Enrollment type * Special" at bounding box center [1438, 155] width 209 height 46
click at [1524, 157] on input "Special" at bounding box center [1438, 165] width 209 height 30
click at [1461, 197] on div "Open enrollment" at bounding box center [1439, 202] width 200 height 26
click at [1527, 35] on icon "button" at bounding box center [1529, 39] width 15 height 15
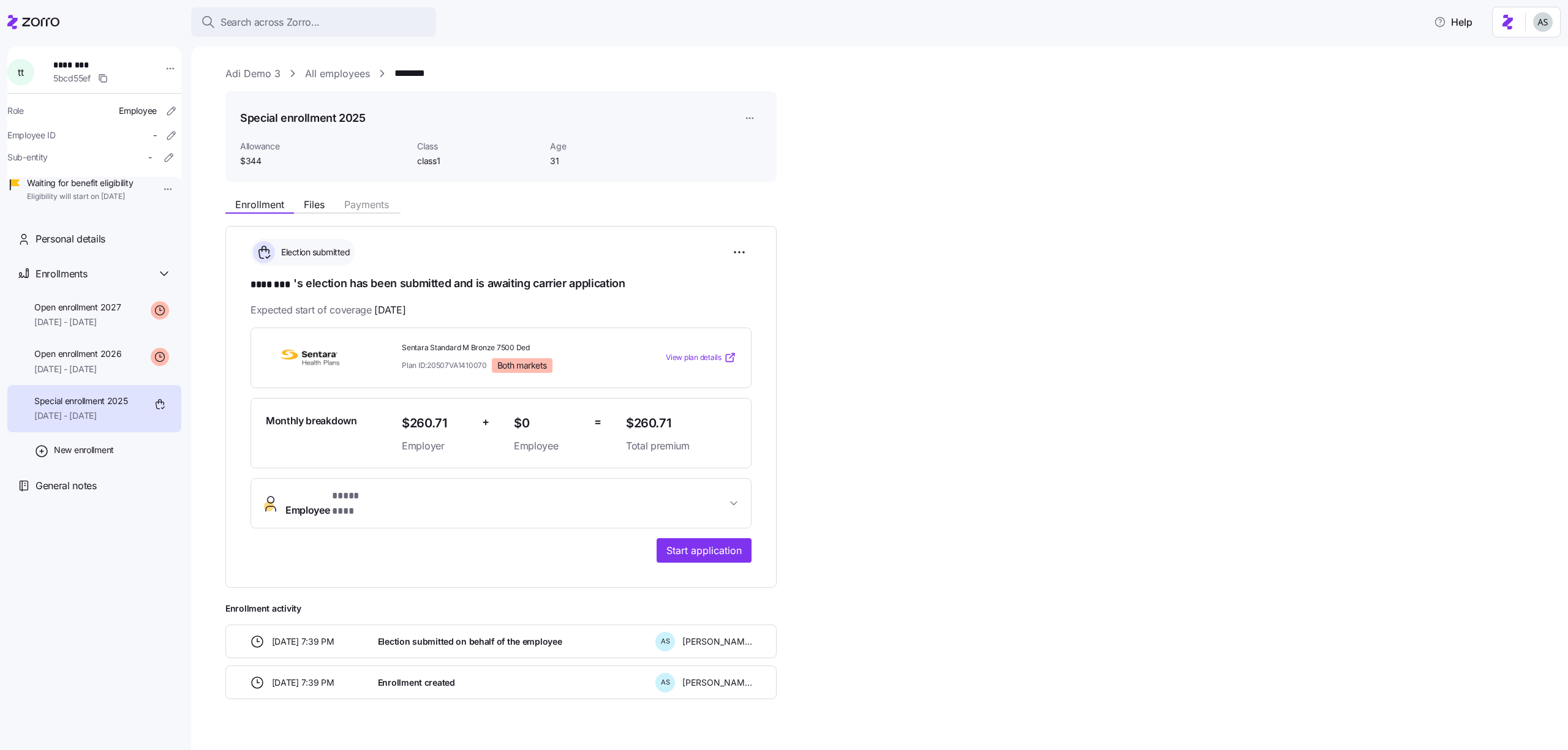
scroll to position [12, 0]
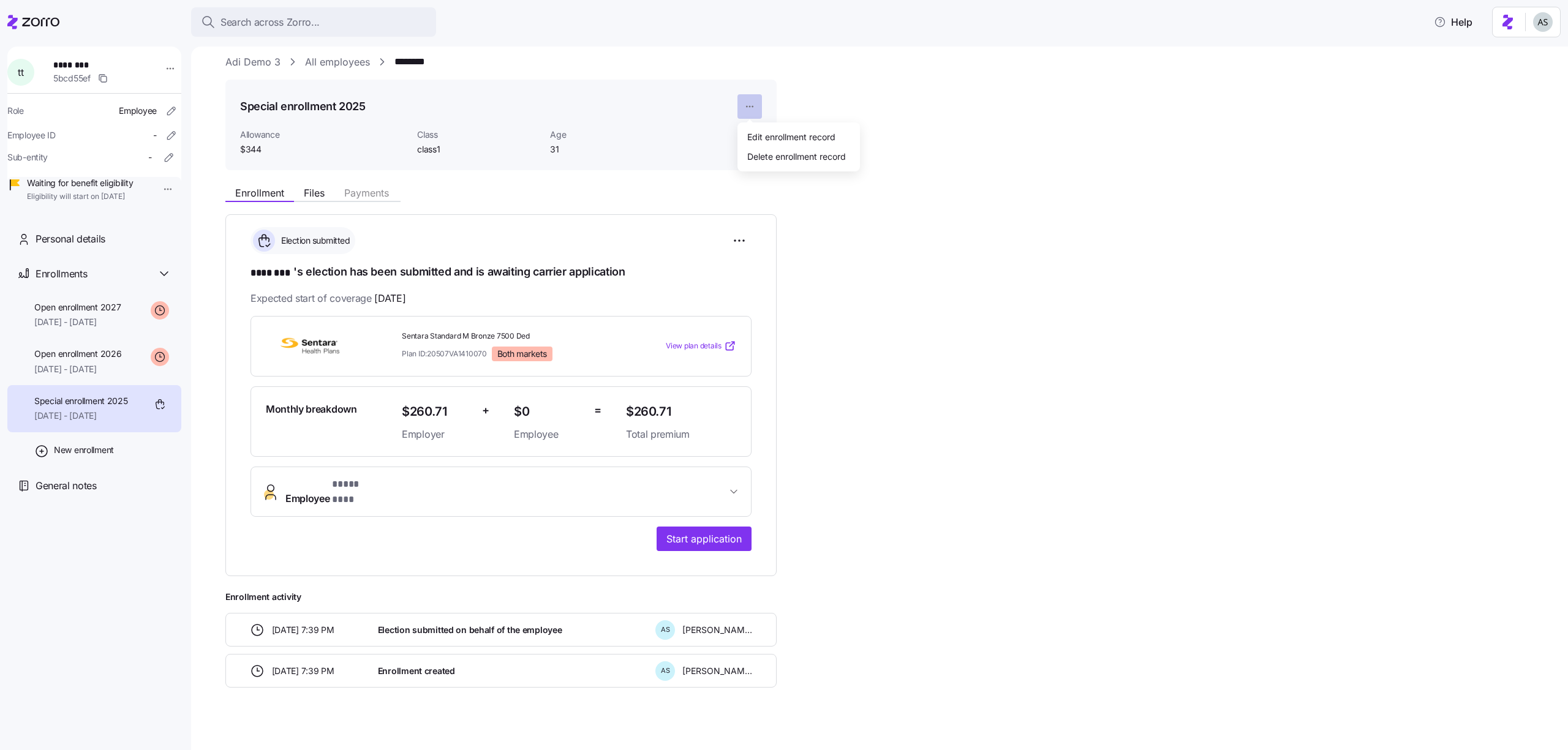
click at [750, 109] on html "**********" at bounding box center [784, 371] width 1568 height 743
click at [774, 75] on html "**********" at bounding box center [784, 371] width 1568 height 743
click at [114, 456] on span "New enrollment" at bounding box center [83, 450] width 60 height 12
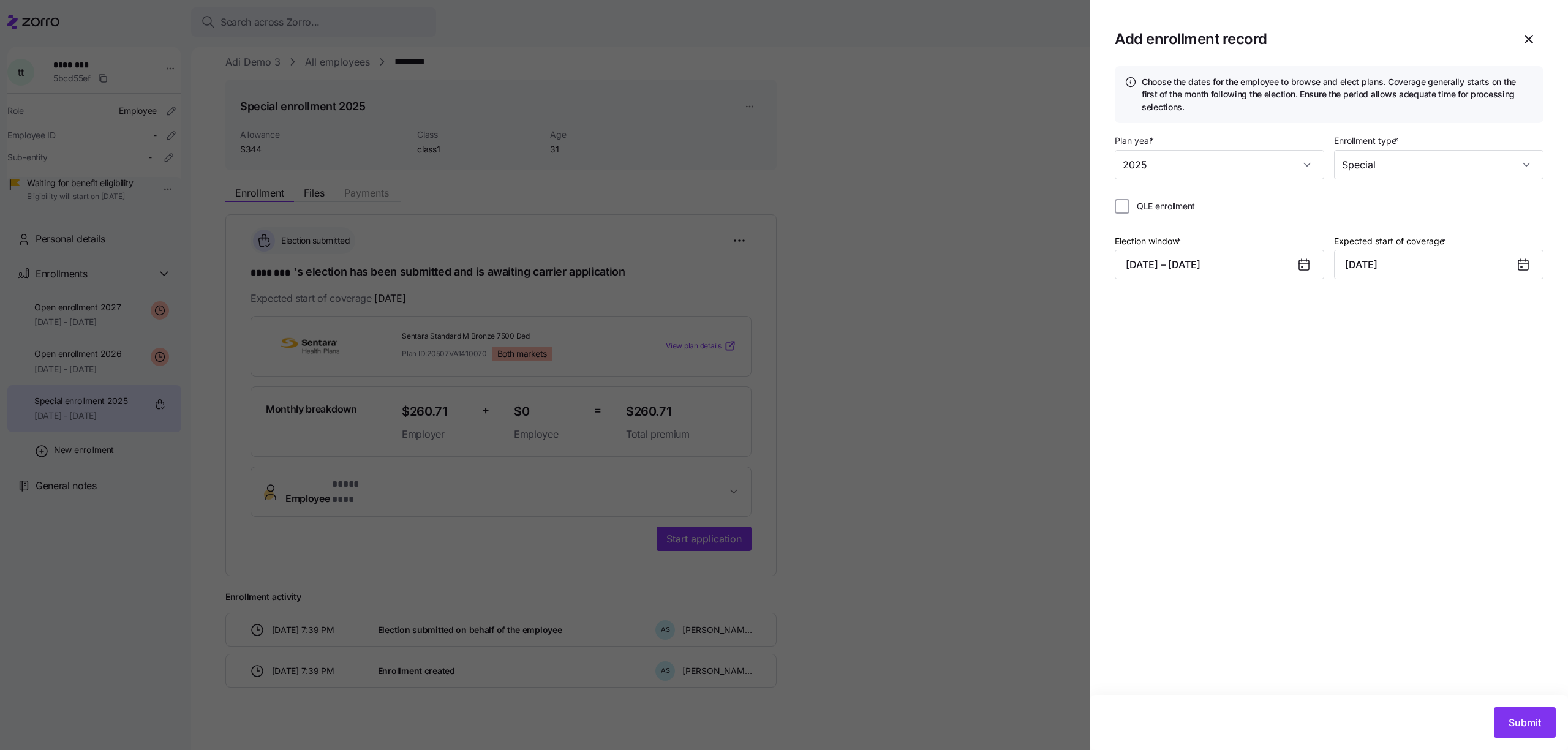
click at [1174, 209] on span "QLE enrollment" at bounding box center [1166, 207] width 58 height 12
click at [1129, 209] on input "QLE enrollment" at bounding box center [1122, 207] width 15 height 15
checkbox input "true"
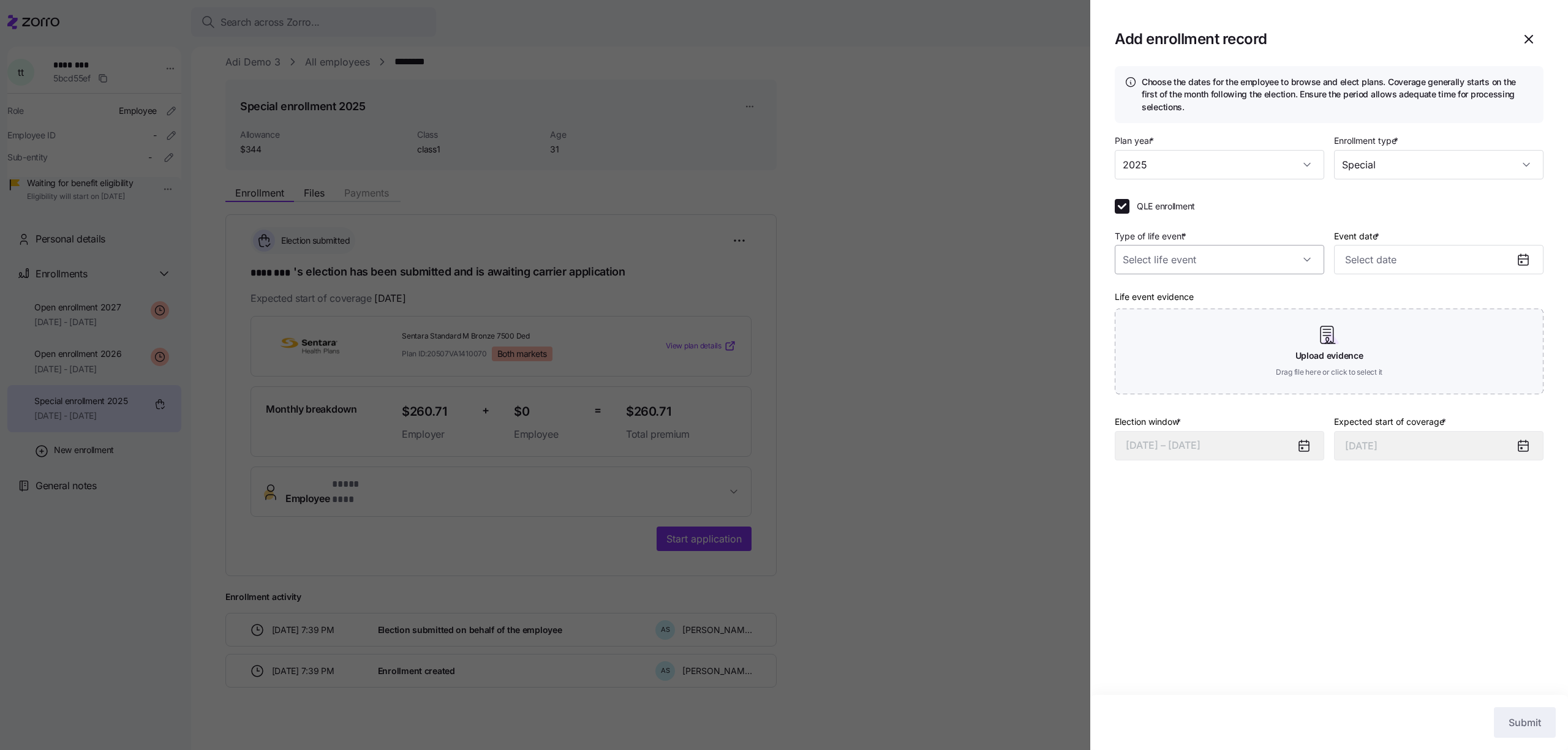
click at [1196, 249] on input "Type of life event *" at bounding box center [1219, 260] width 209 height 30
click at [1201, 321] on div "Divorce" at bounding box center [1220, 323] width 200 height 26
type input "Divorce"
click at [1376, 249] on input "Event date *" at bounding box center [1438, 260] width 209 height 30
click at [1452, 403] on button "9" at bounding box center [1450, 390] width 30 height 30
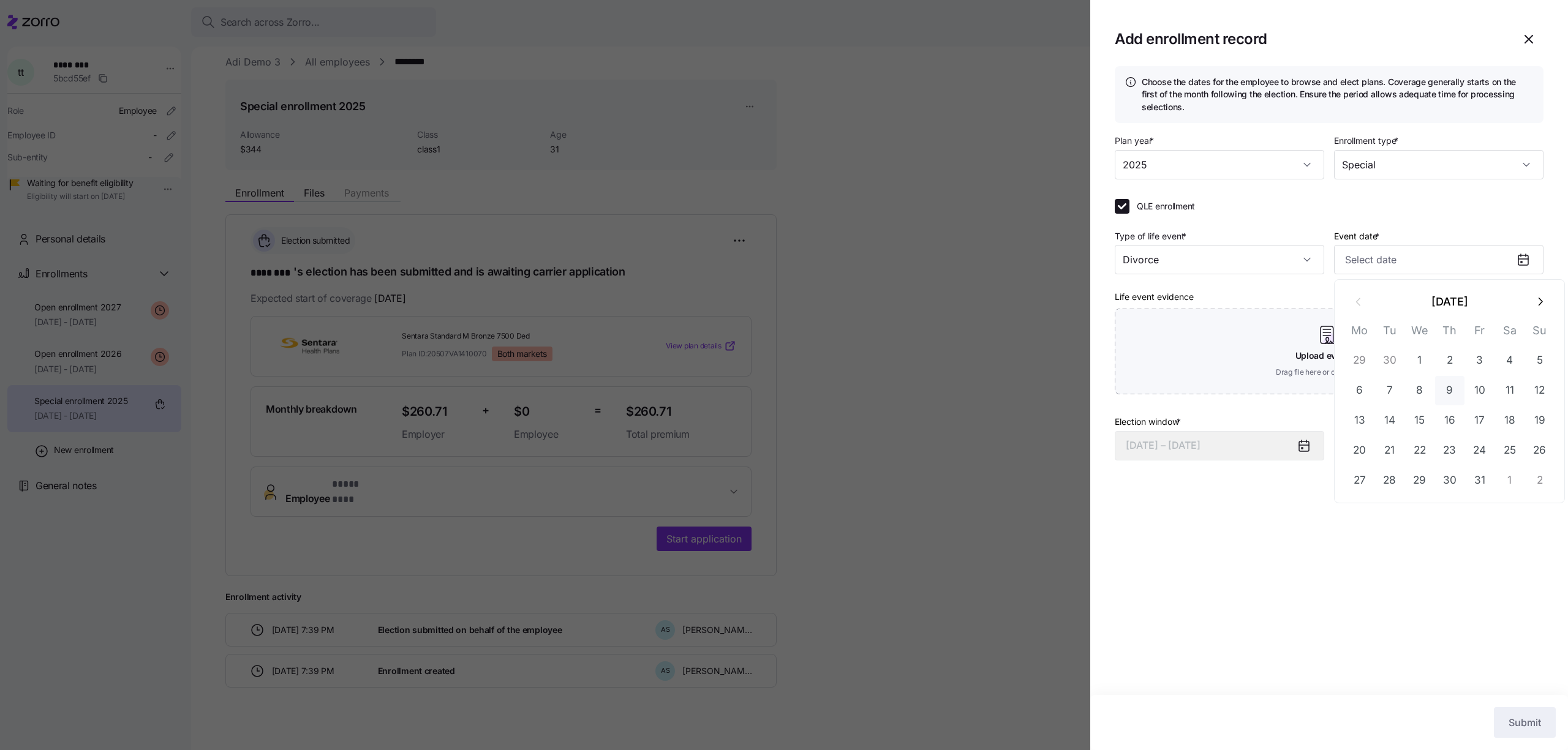
type input "November 1, 2025"
type input "October 9, 2025"
click at [1501, 733] on button "Submit" at bounding box center [1525, 723] width 62 height 31
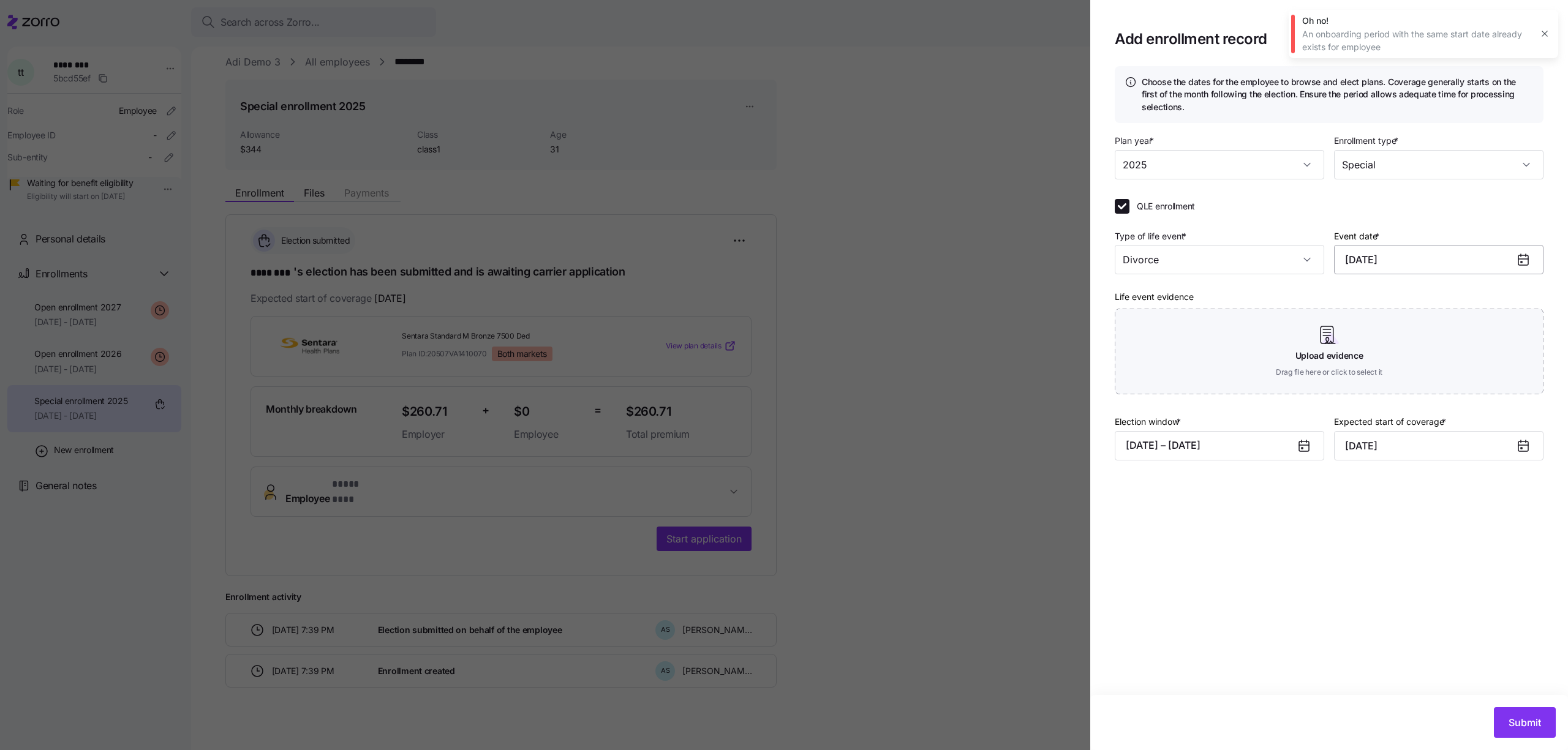
click at [1484, 263] on input "October 9, 2025" at bounding box center [1438, 260] width 209 height 30
click at [1167, 241] on label "Type of life event *" at bounding box center [1152, 236] width 74 height 14
click at [1167, 245] on input "Divorce" at bounding box center [1219, 260] width 209 height 30
click at [1295, 221] on div "QLE enrollment Type of life event * Divorce Event date * October 9, 2025 Life e…" at bounding box center [1329, 302] width 429 height 205
click at [1015, 130] on div at bounding box center [784, 375] width 1568 height 750
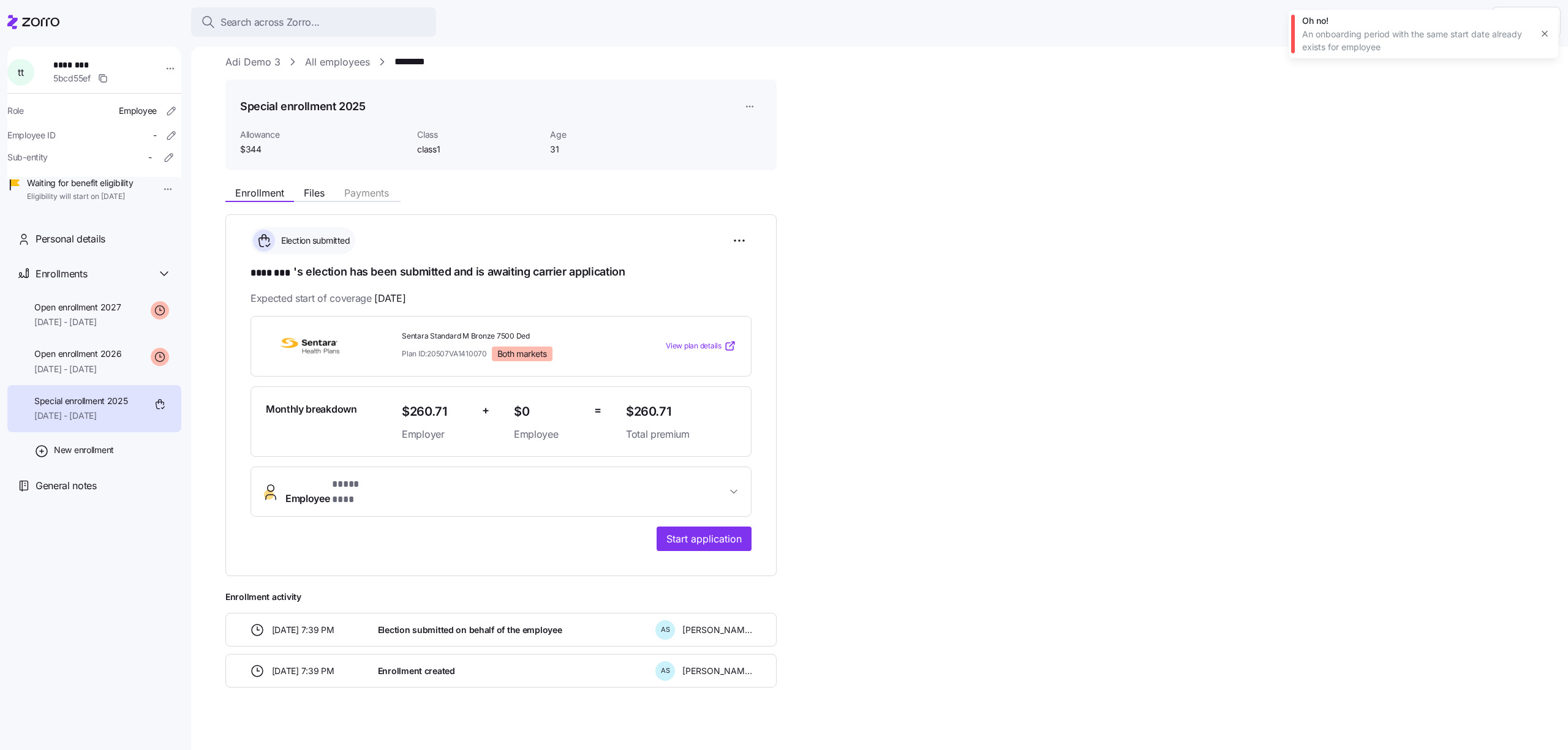
click at [172, 64] on div "t t ******** 5bcd55ef Role Employee Employee ID - Sub-entity - Waiting for bene…" at bounding box center [94, 128] width 174 height 163
click at [170, 64] on html "**********" at bounding box center [784, 371] width 1568 height 743
click at [218, 153] on div "Log in as" at bounding box center [217, 156] width 88 height 20
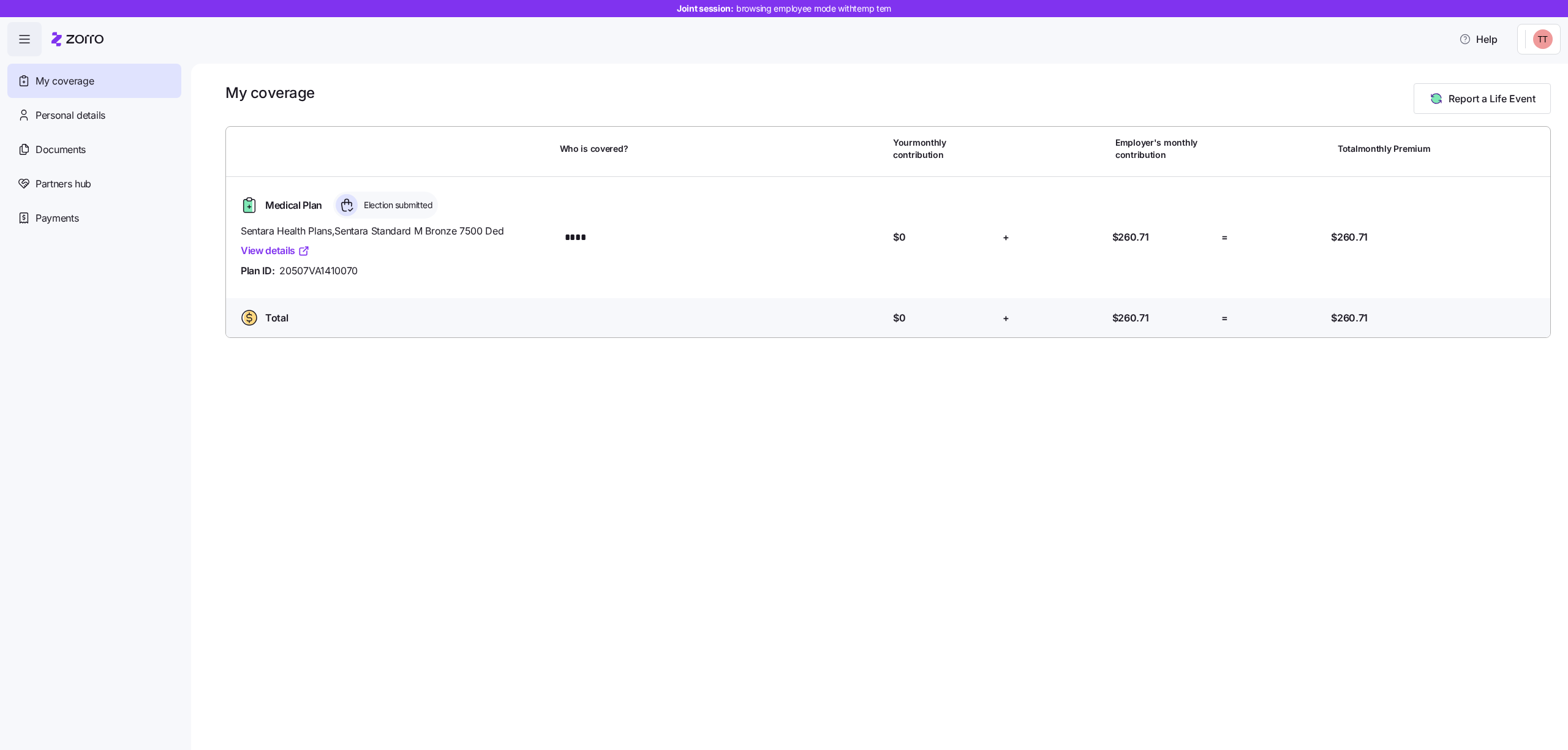
click at [1481, 94] on span "Report a Life Event" at bounding box center [1492, 99] width 87 height 15
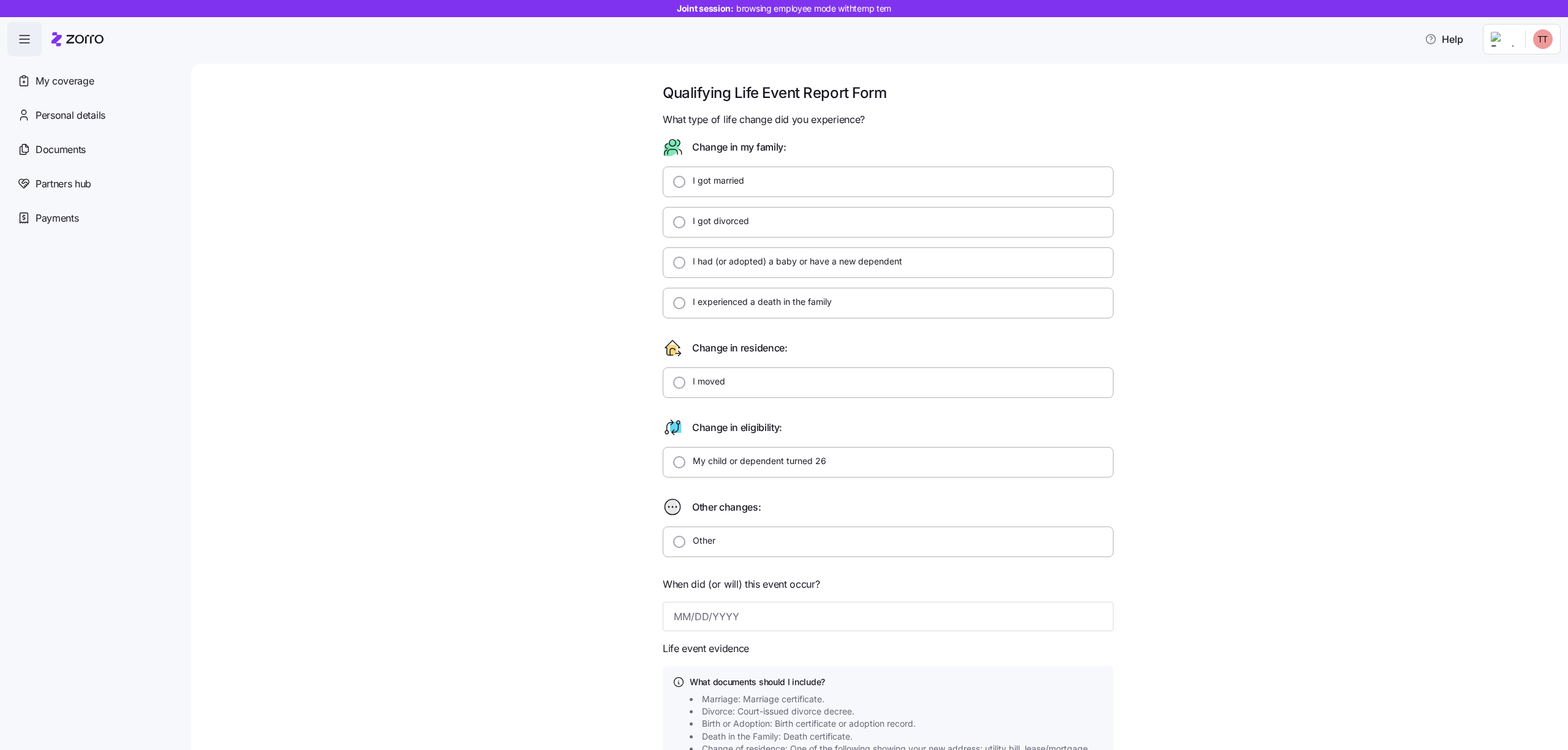
click at [788, 215] on div "I got divorced" at bounding box center [888, 223] width 451 height 31
radio input "true"
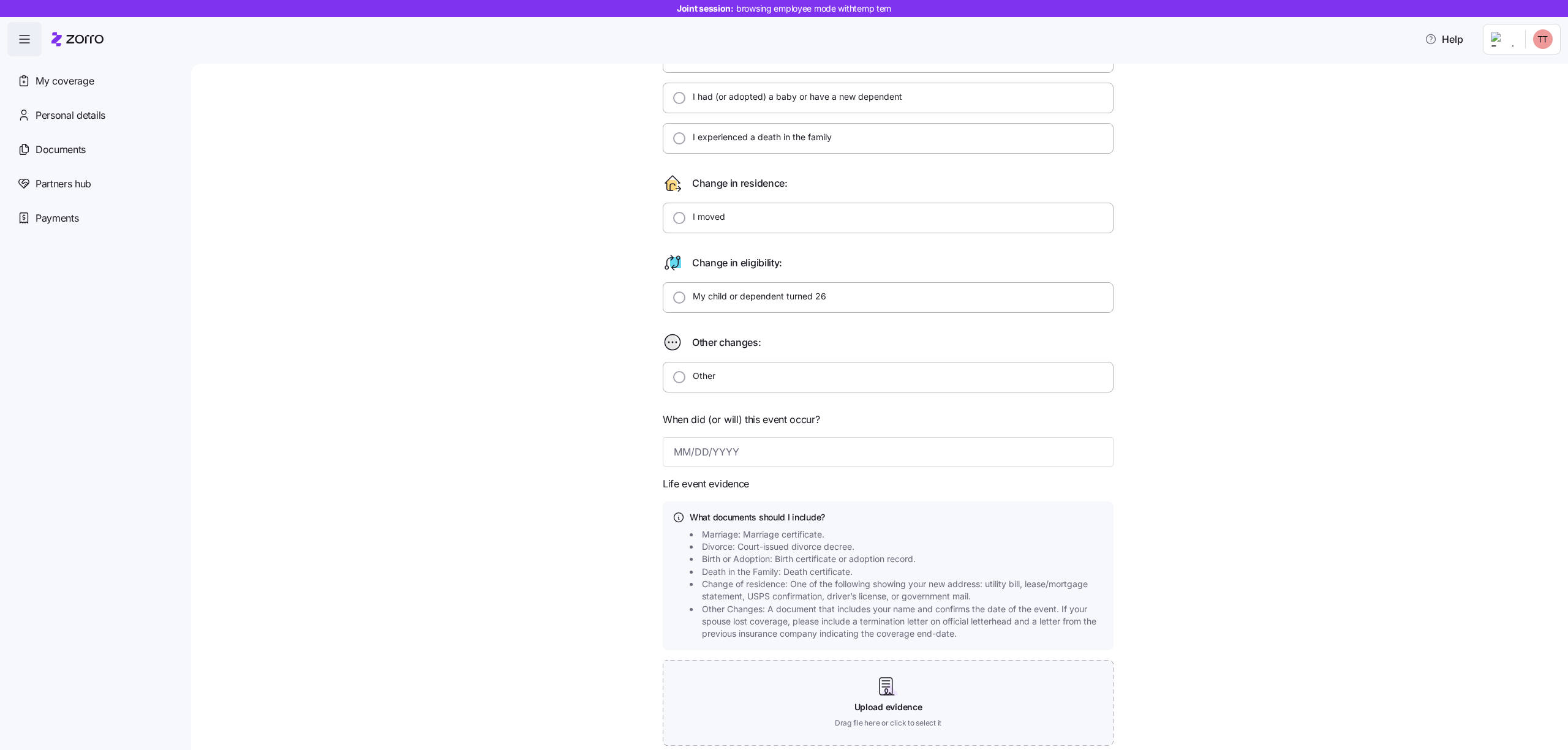
scroll to position [258, 0]
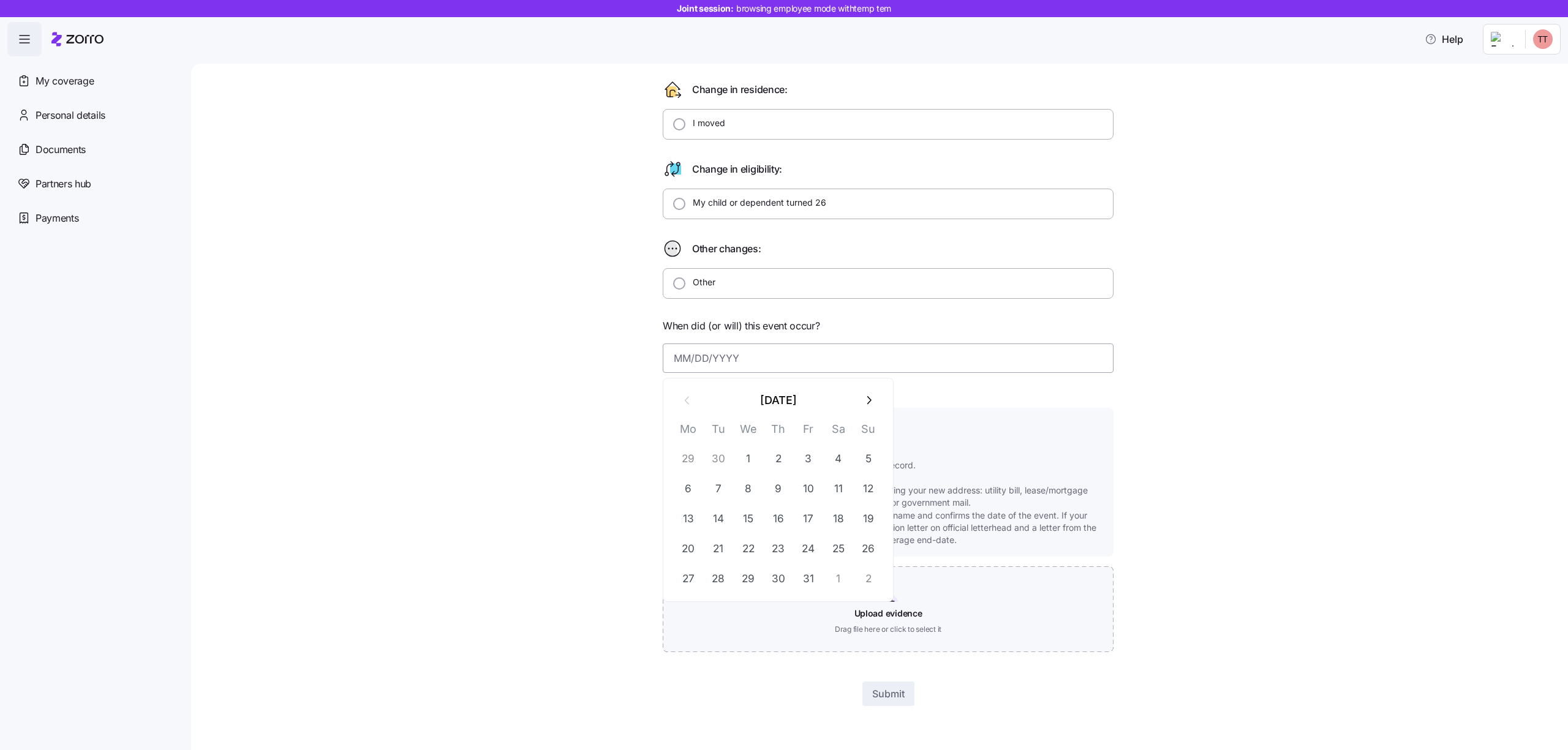
click at [708, 366] on input at bounding box center [888, 358] width 451 height 30
click at [865, 394] on icon "button" at bounding box center [869, 400] width 14 height 14
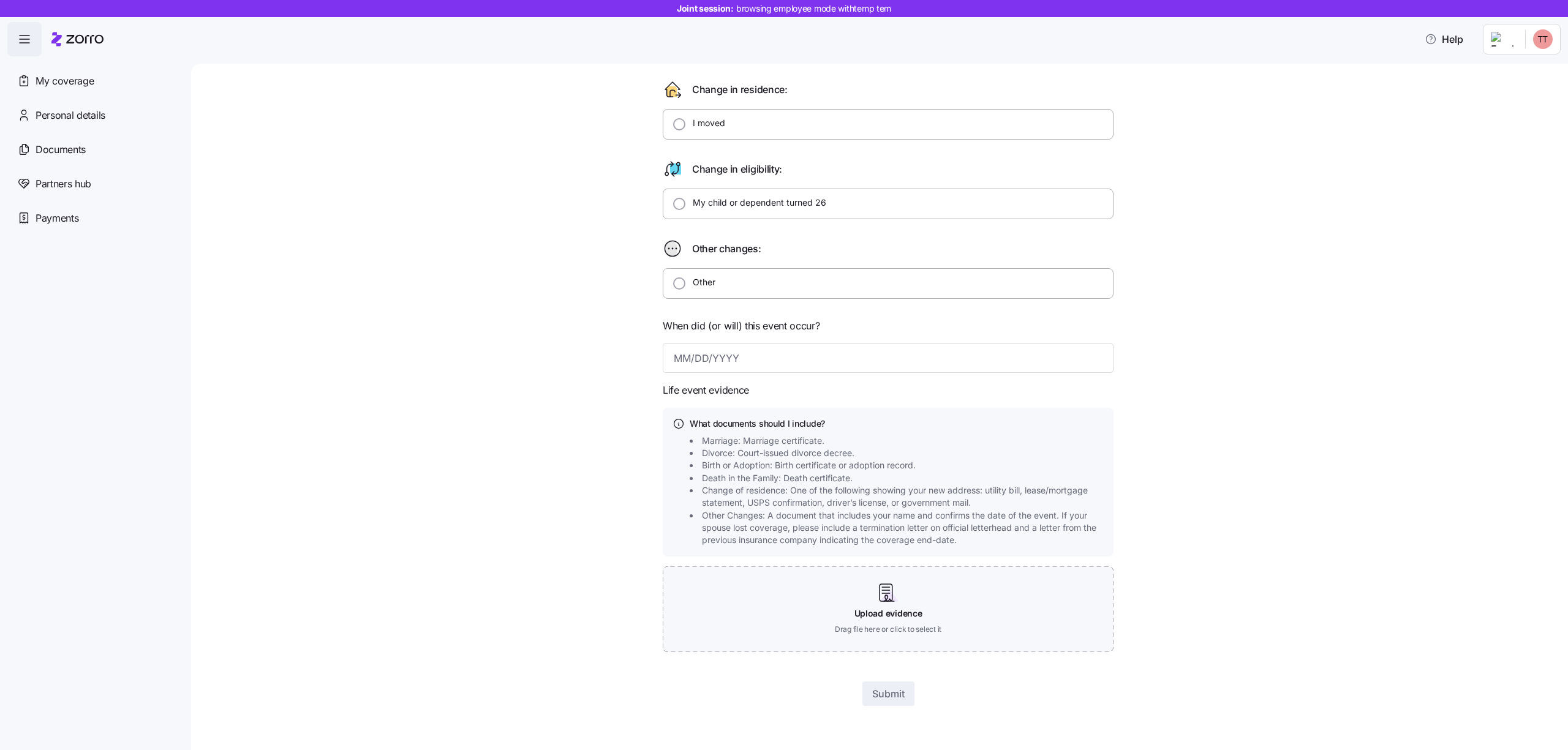
click at [781, 395] on form "What type of life change did you experience? Change in my family: I got married…" at bounding box center [888, 274] width 451 height 862
click at [781, 369] on input at bounding box center [888, 358] width 451 height 30
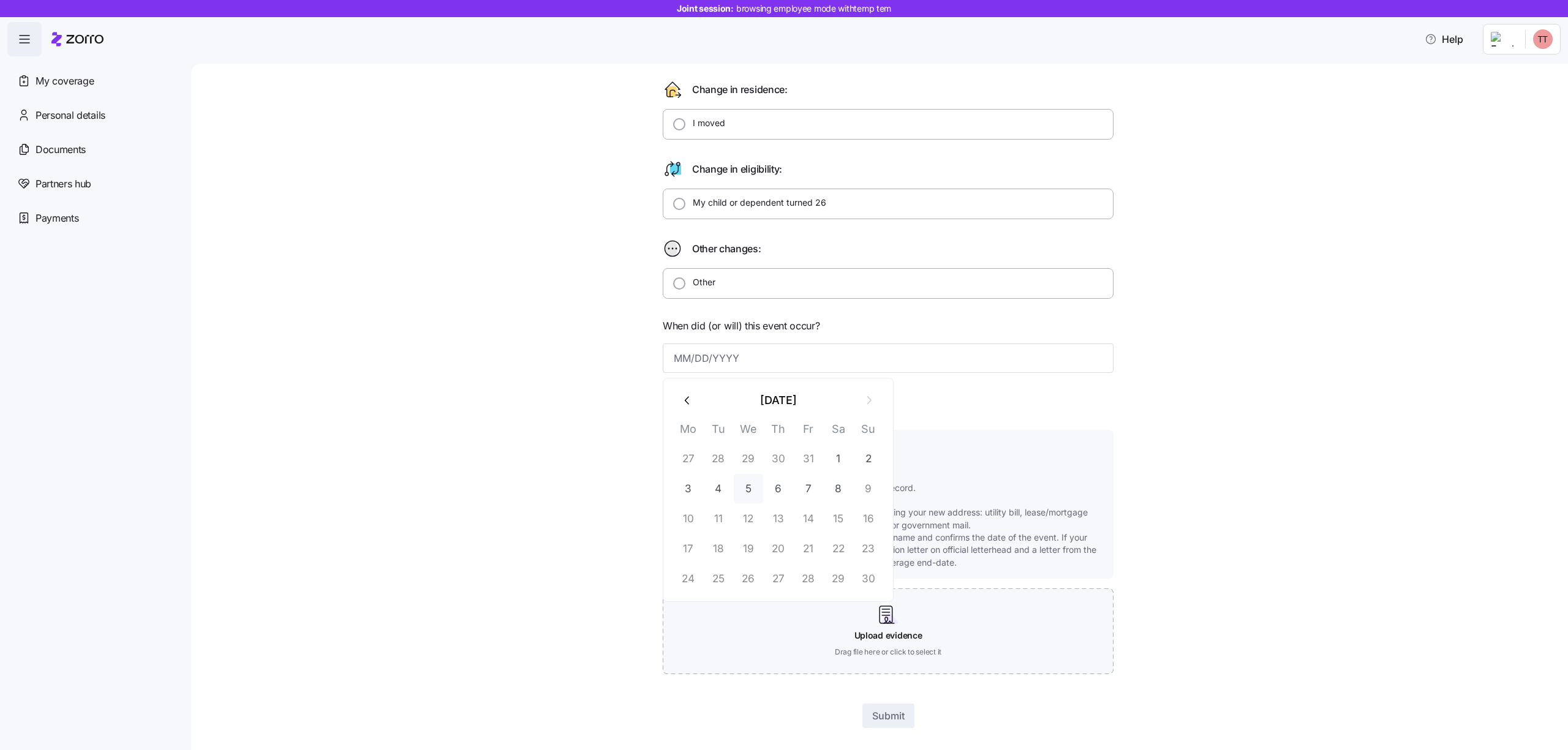
click at [750, 489] on button "5" at bounding box center [749, 488] width 30 height 30
type input "November 5, 2025"
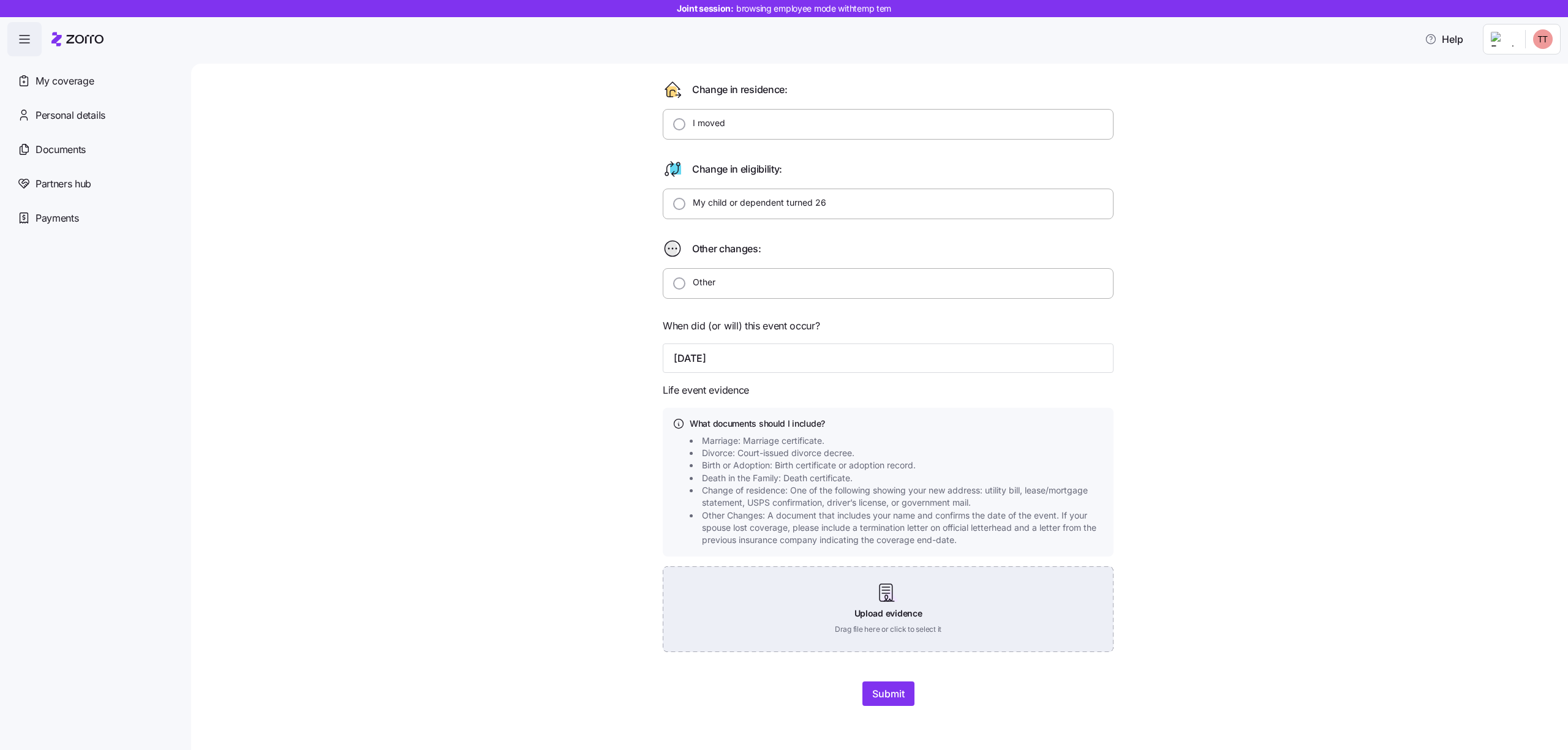
click at [809, 606] on div "Upload evidence Drag file here or click to select it" at bounding box center [888, 609] width 451 height 86
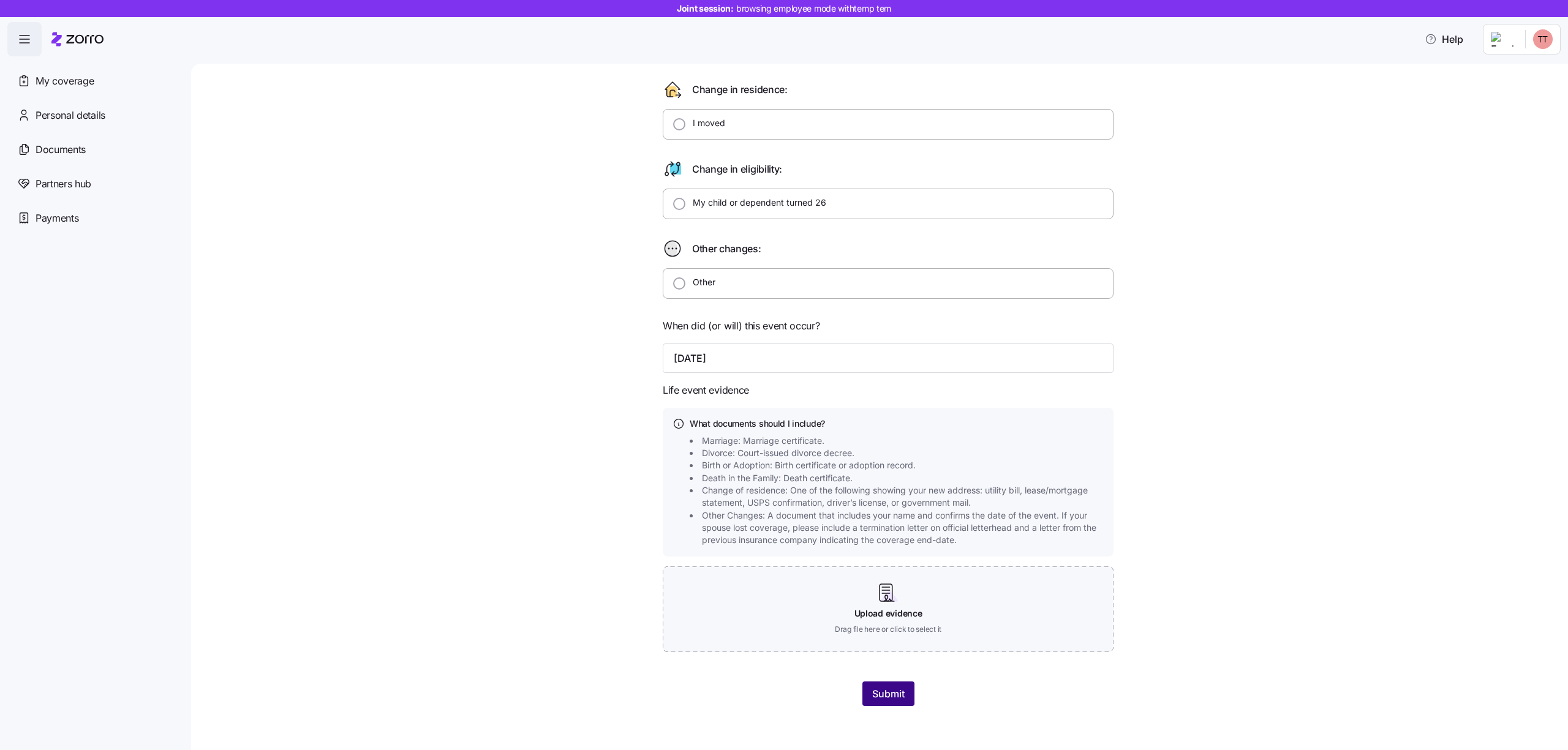
click at [907, 687] on button "Submit" at bounding box center [889, 694] width 52 height 25
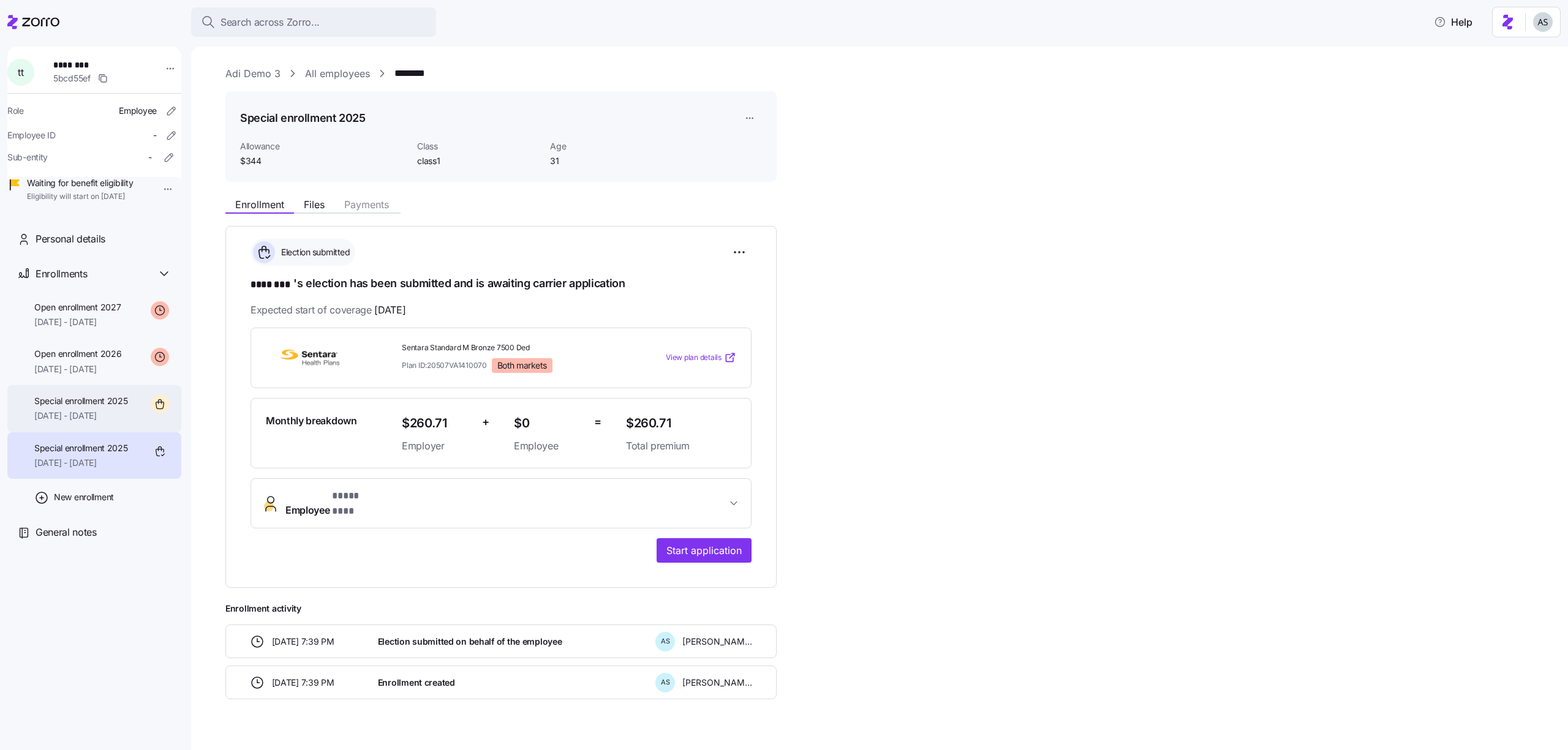
click at [107, 422] on span "12/01/2025 - 12/31/2025" at bounding box center [81, 416] width 94 height 12
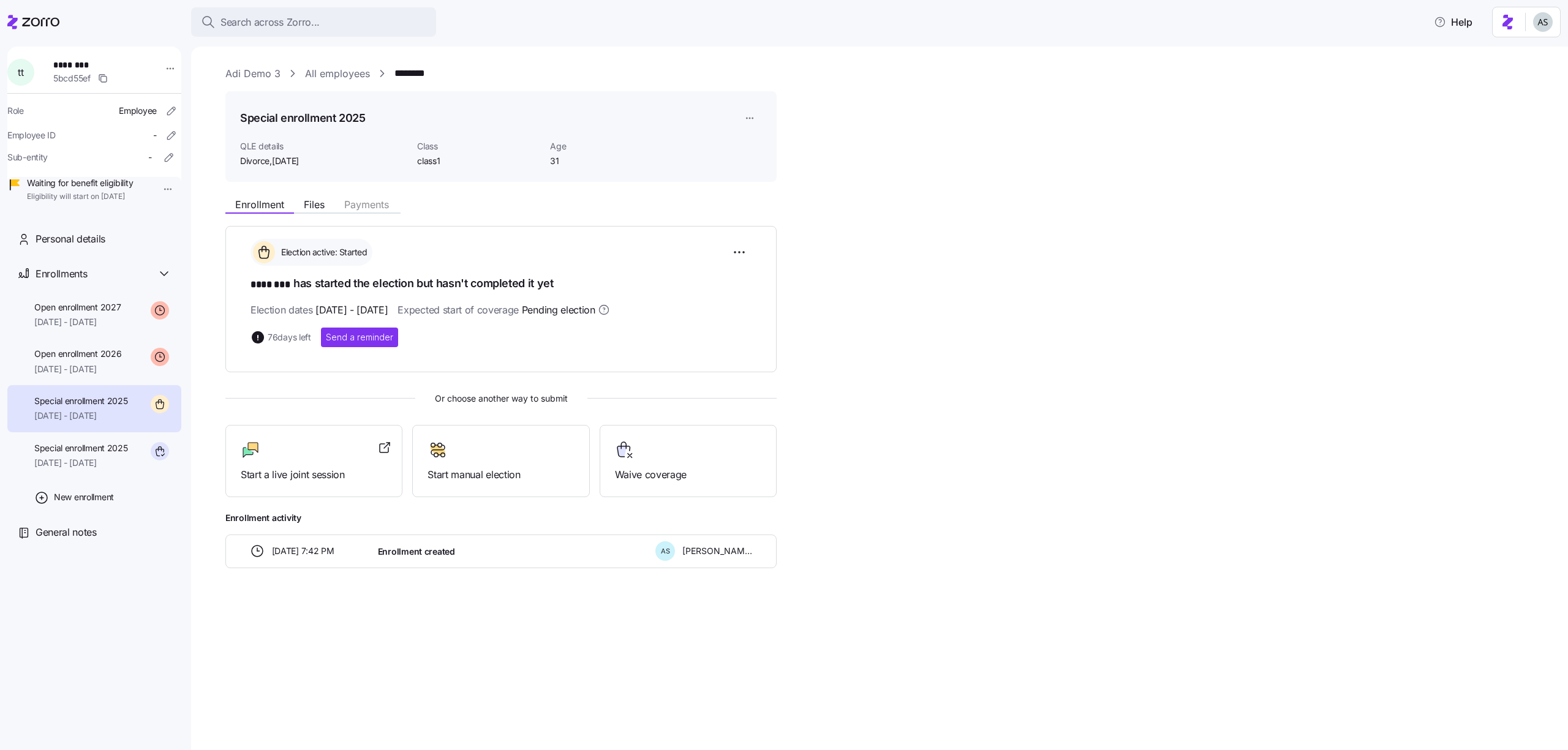
click at [736, 119] on div "Special enrollment 2025" at bounding box center [501, 118] width 522 height 25
click at [738, 119] on html "Search across Zorro... Help t t ******** 5bcd55ef Role Employee Employee ID - S…" at bounding box center [784, 371] width 1568 height 743
click at [768, 141] on div "Edit enrollment record" at bounding box center [791, 148] width 88 height 14
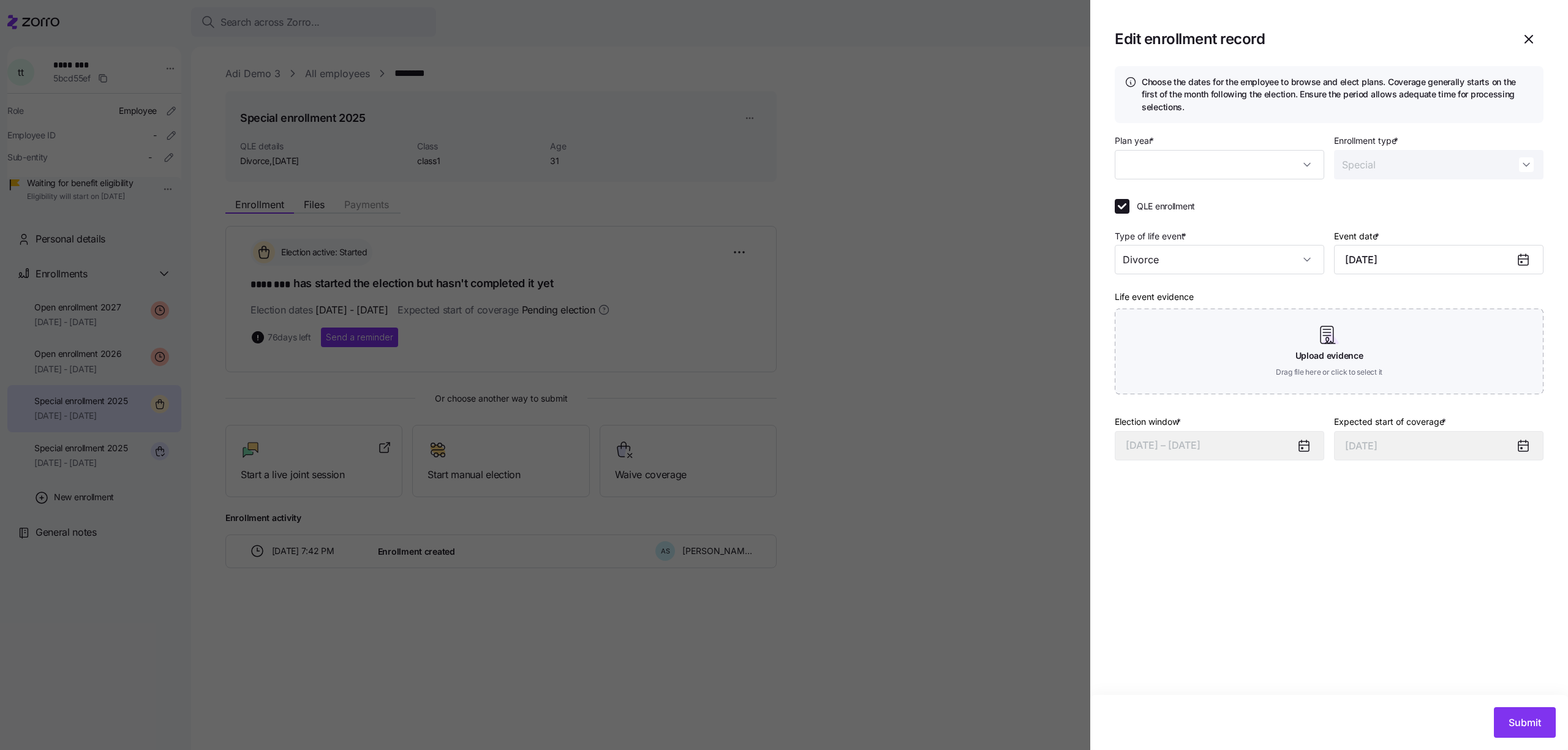
type input "2025"
click at [1144, 205] on span "QLE enrollment" at bounding box center [1166, 207] width 58 height 12
click at [1129, 205] on input "QLE enrollment" at bounding box center [1122, 207] width 15 height 15
checkbox input "false"
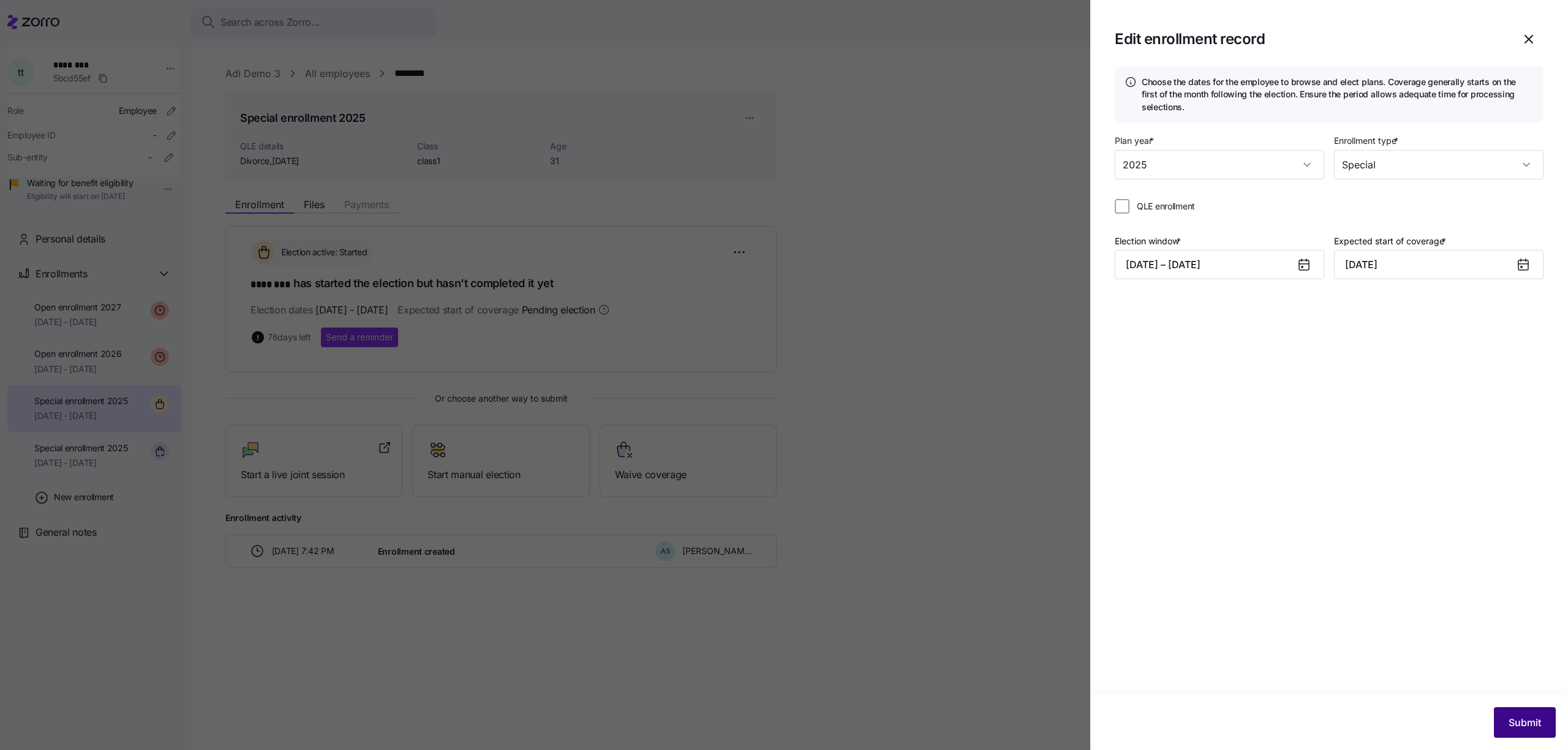
click at [1532, 720] on span "Submit" at bounding box center [1525, 722] width 33 height 15
click at [1373, 265] on input "October 1, 2025" at bounding box center [1438, 265] width 209 height 30
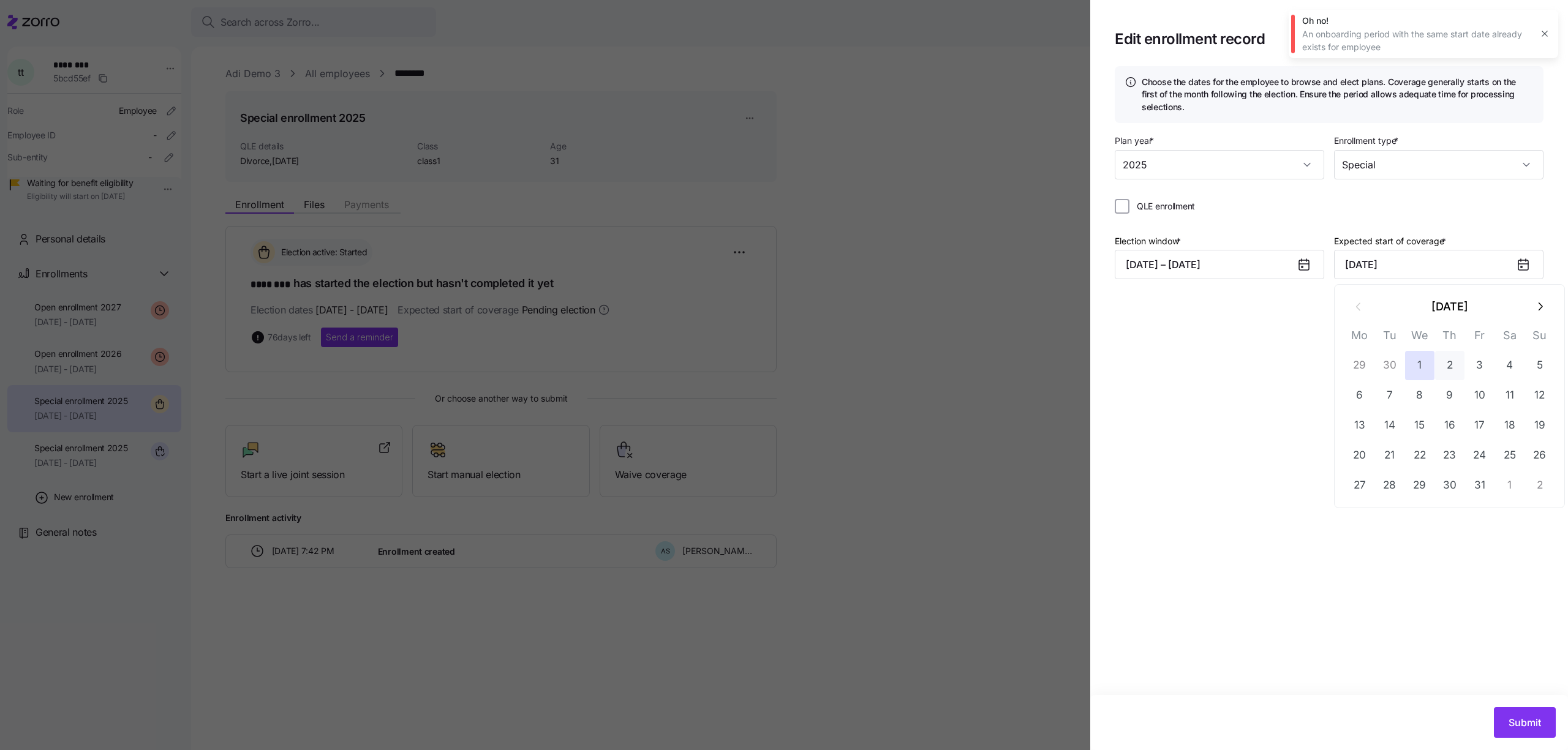
click at [1448, 363] on button "2" at bounding box center [1450, 366] width 30 height 30
click at [1531, 728] on span "Submit" at bounding box center [1525, 722] width 33 height 15
click at [1452, 279] on div "Election window * 09/09/2025 – 09/20/2025 Expected start of coverage * October …" at bounding box center [1329, 261] width 429 height 56
click at [1547, 309] on button "button" at bounding box center [1540, 307] width 30 height 30
click at [1471, 402] on button "7" at bounding box center [1480, 395] width 30 height 30
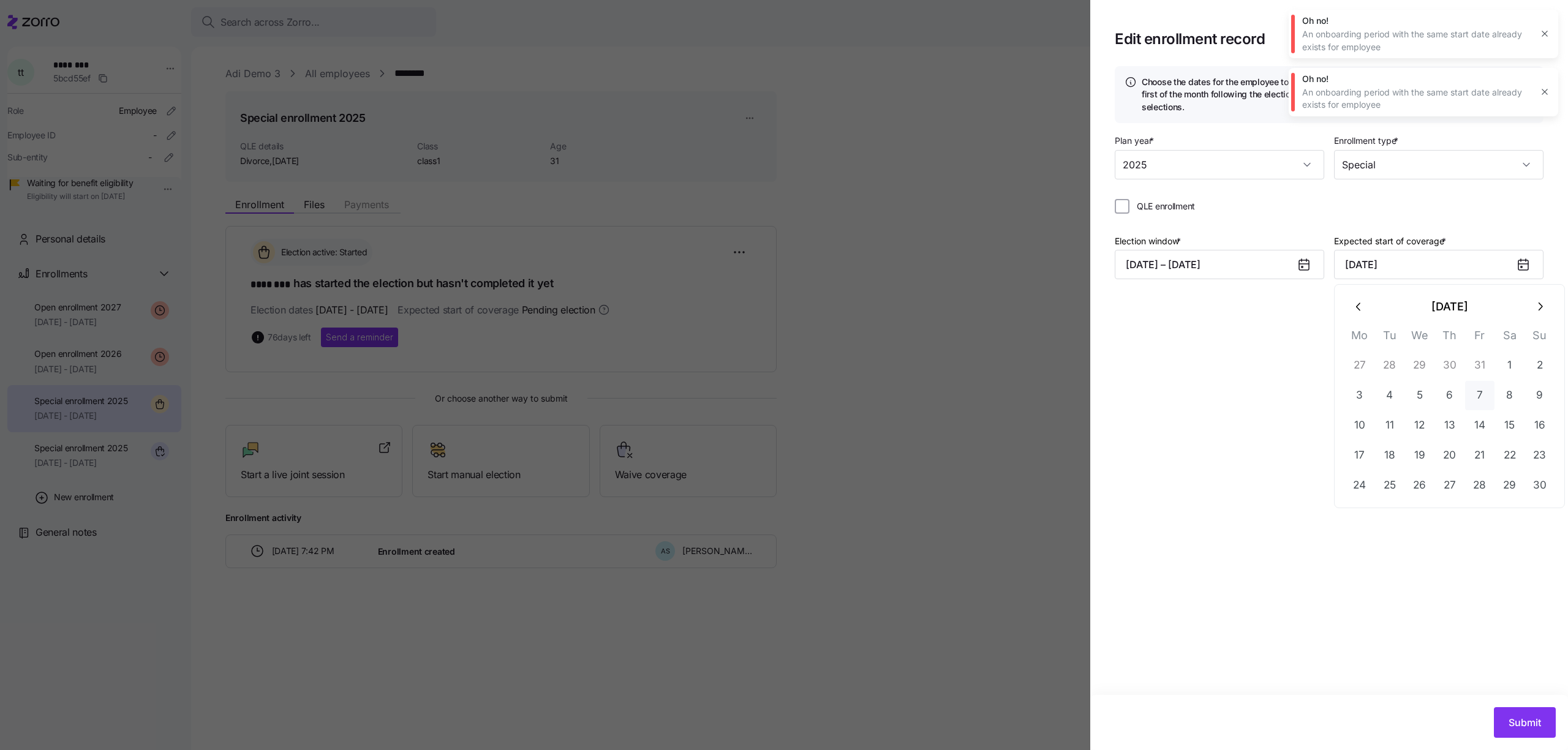
type input "November 7, 2025"
click at [1505, 704] on div "Submit" at bounding box center [1329, 722] width 478 height 55
click at [1509, 711] on button "Submit" at bounding box center [1525, 723] width 62 height 31
click at [1543, 28] on button "button" at bounding box center [1545, 34] width 17 height 17
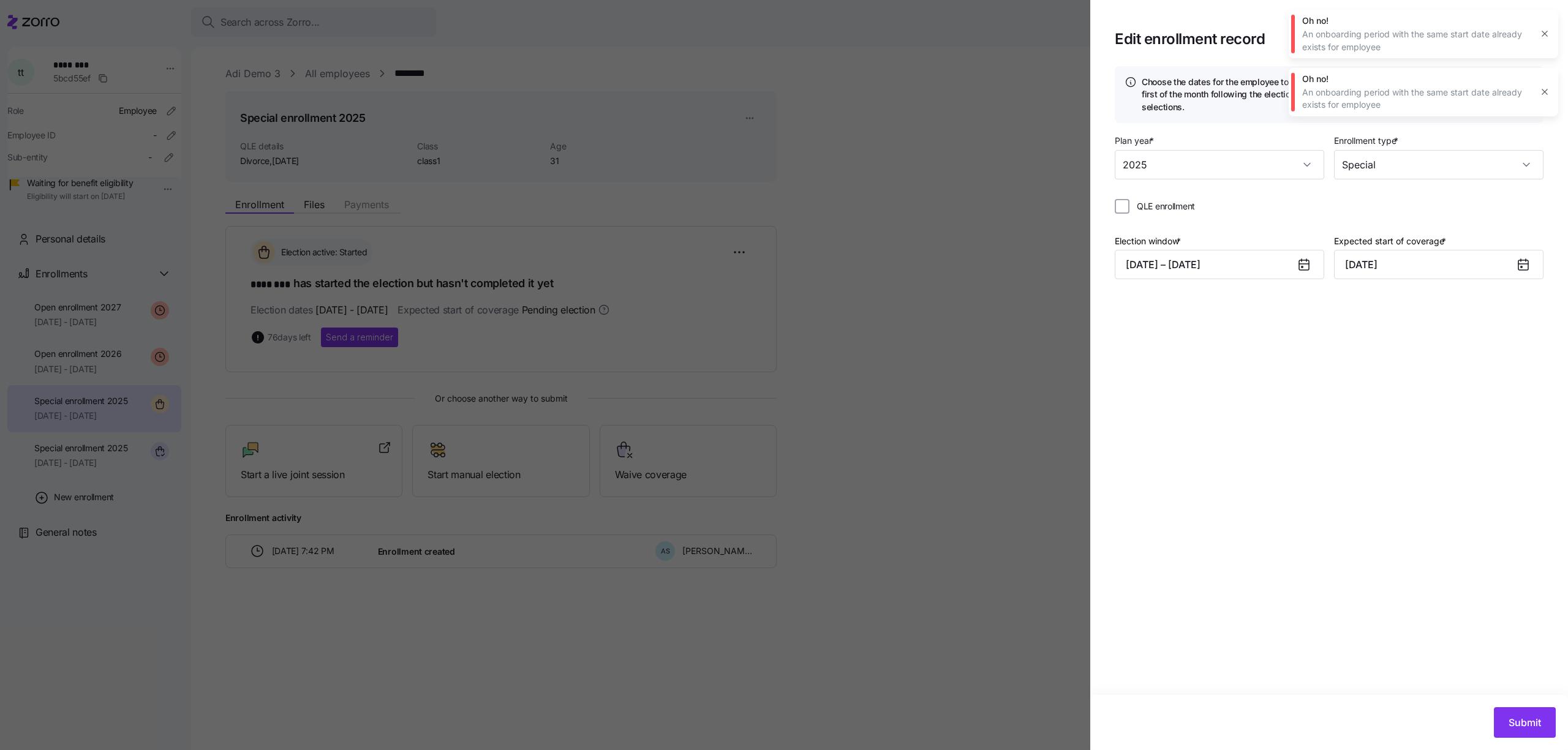
click at [1543, 28] on button "button" at bounding box center [1545, 34] width 17 height 17
click at [1543, 44] on button "button" at bounding box center [1545, 53] width 17 height 17
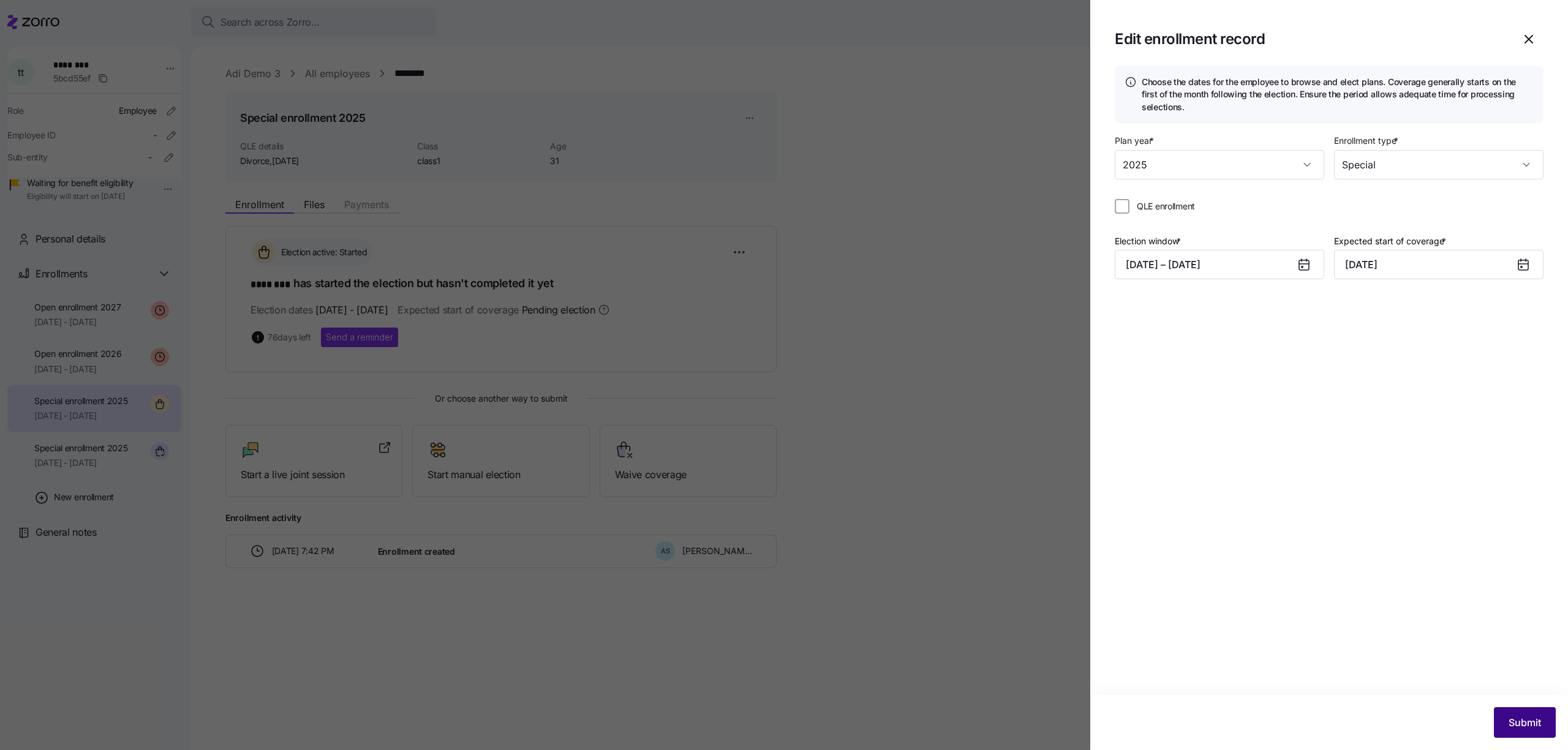
click at [1500, 720] on button "Submit" at bounding box center [1525, 723] width 62 height 31
drag, startPoint x: 1385, startPoint y: 47, endPoint x: 1300, endPoint y: 36, distance: 85.7
click at [1300, 36] on div "Oh no! An onboarding period with the same start date already exists for employee" at bounding box center [1424, 34] width 270 height 48
copy div "An onboarding period with the same start date already exists for employee"
click at [1366, 46] on div "An onboarding period with the same start date already exists for employee" at bounding box center [1416, 41] width 229 height 25
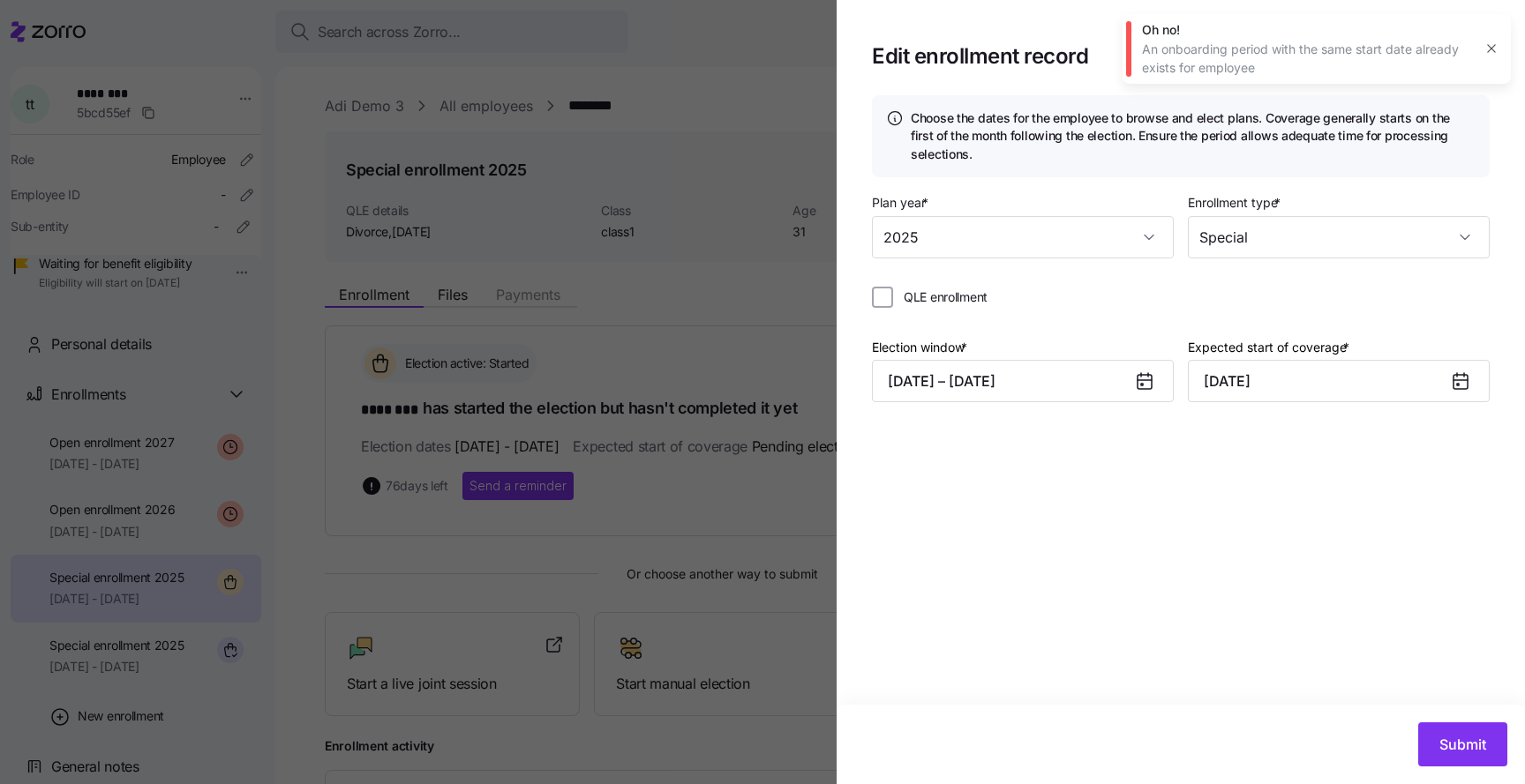
click at [720, 532] on div at bounding box center [762, 392] width 1525 height 784
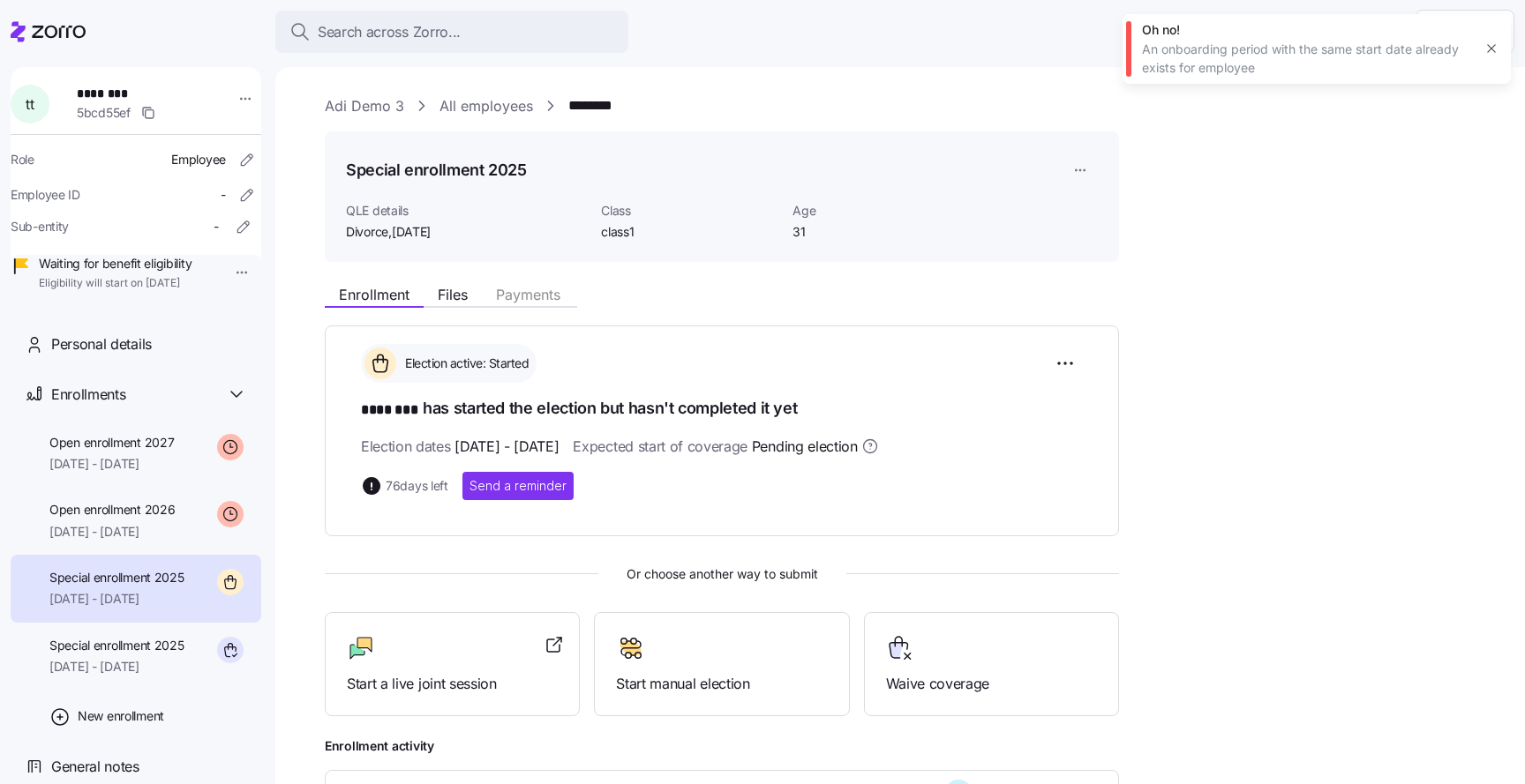
click at [1074, 160] on html "Search across Zorro... Help t t ******** 5bcd55ef Role Employee Employee ID - S…" at bounding box center [762, 387] width 1525 height 774
click at [1098, 239] on div "Delete enrollment record" at bounding box center [1148, 242] width 142 height 20
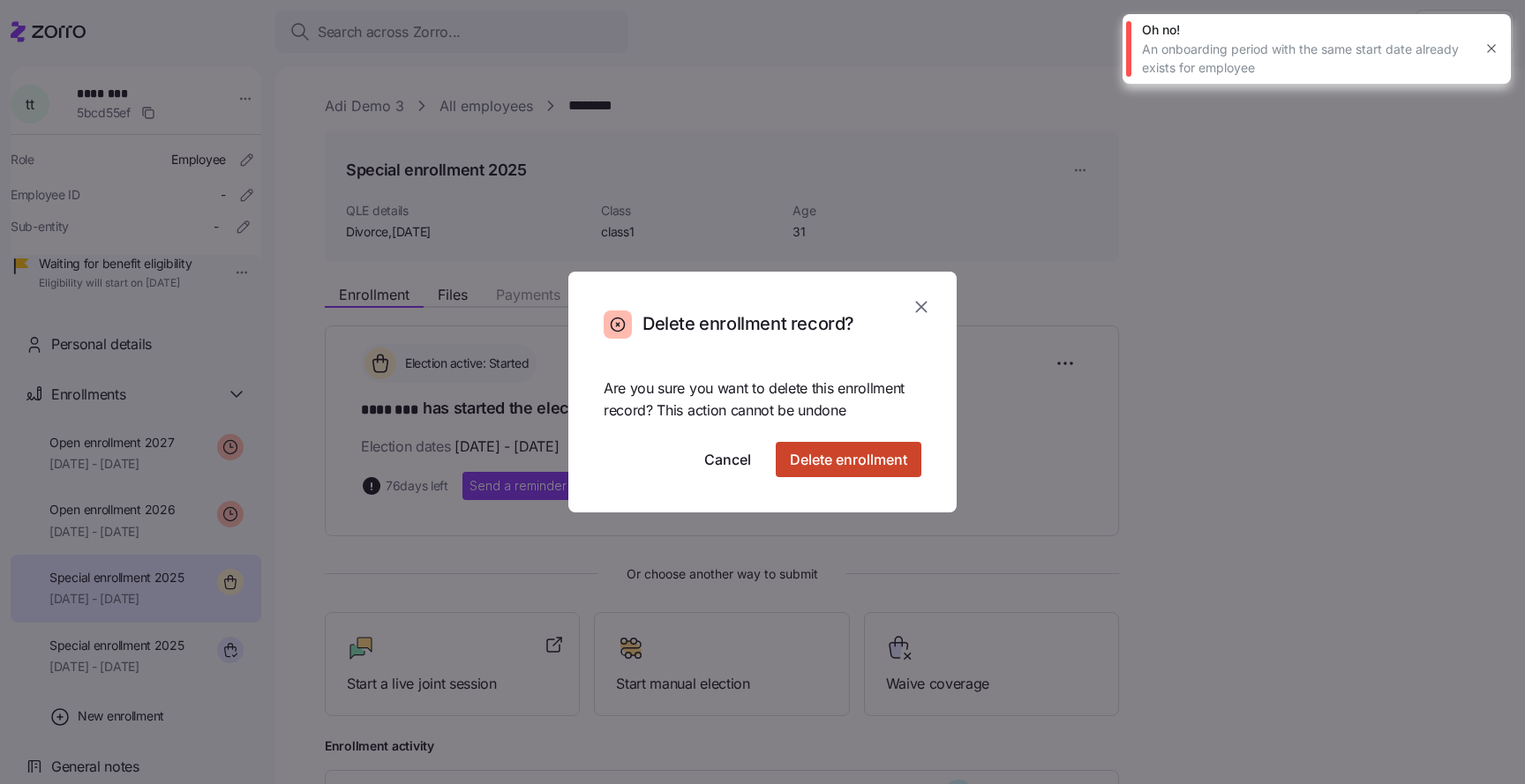
click at [821, 466] on span "Delete enrollment" at bounding box center [848, 460] width 117 height 21
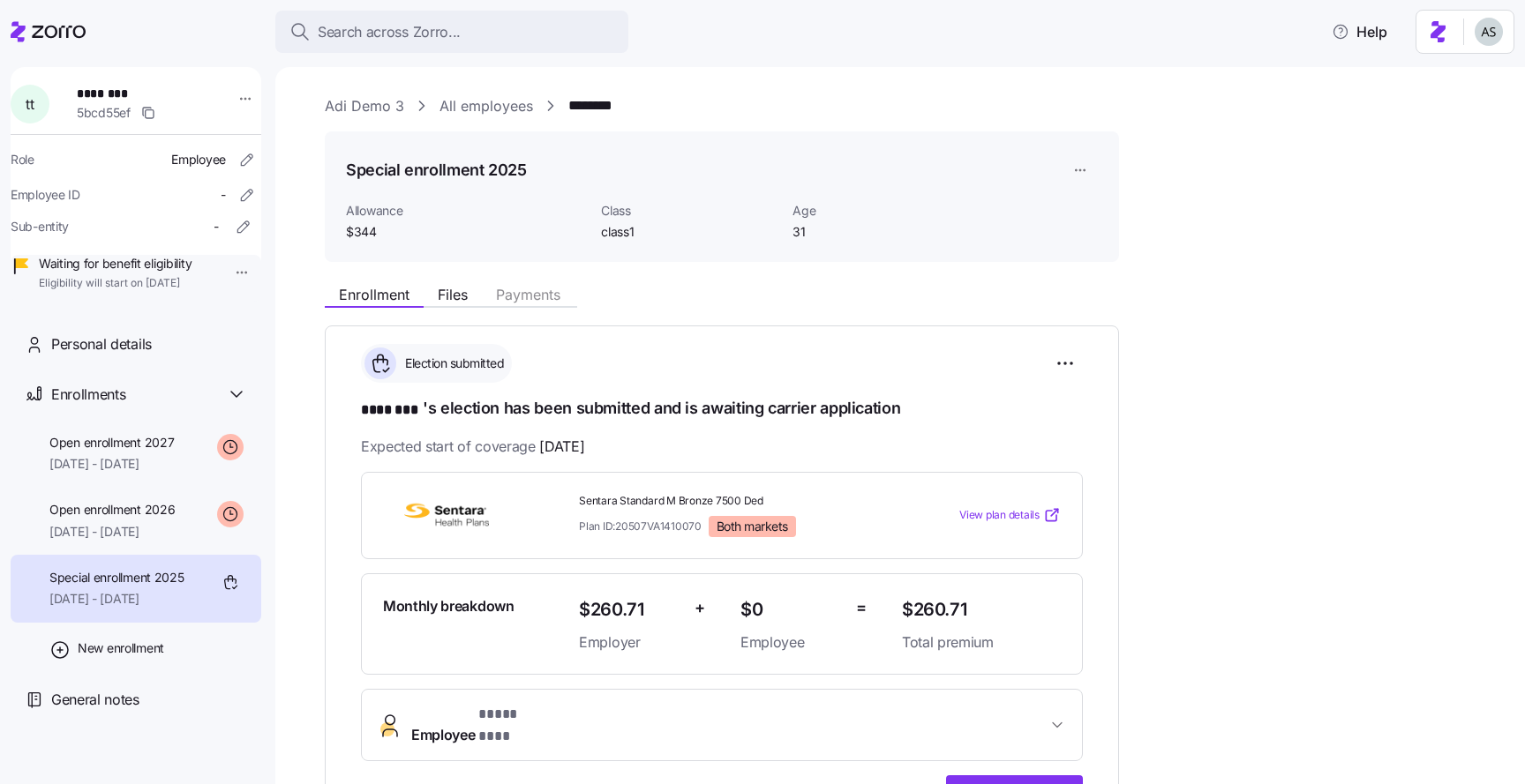
click at [86, 658] on span "New enrollment" at bounding box center [120, 649] width 86 height 18
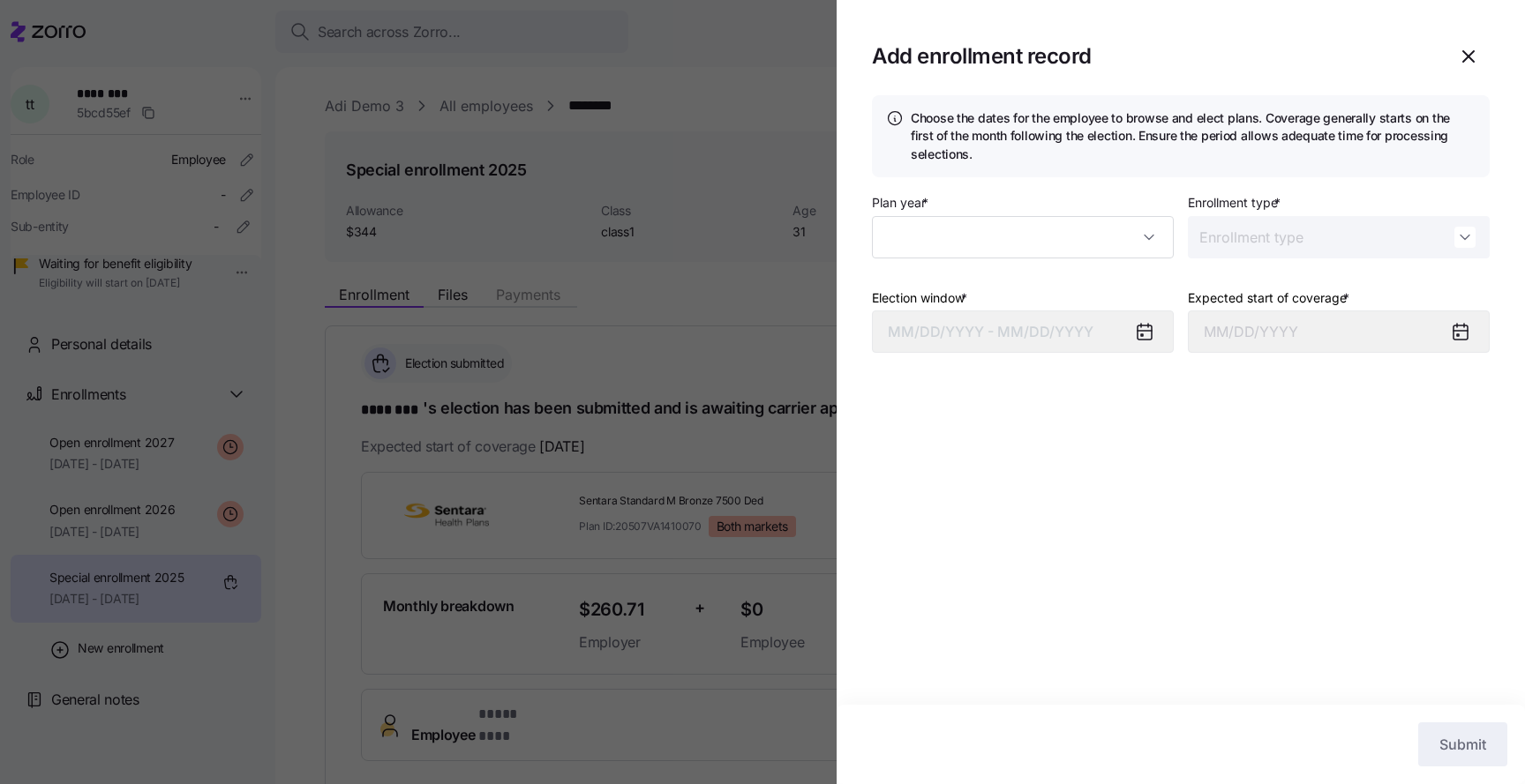
type input "2025"
type input "Special"
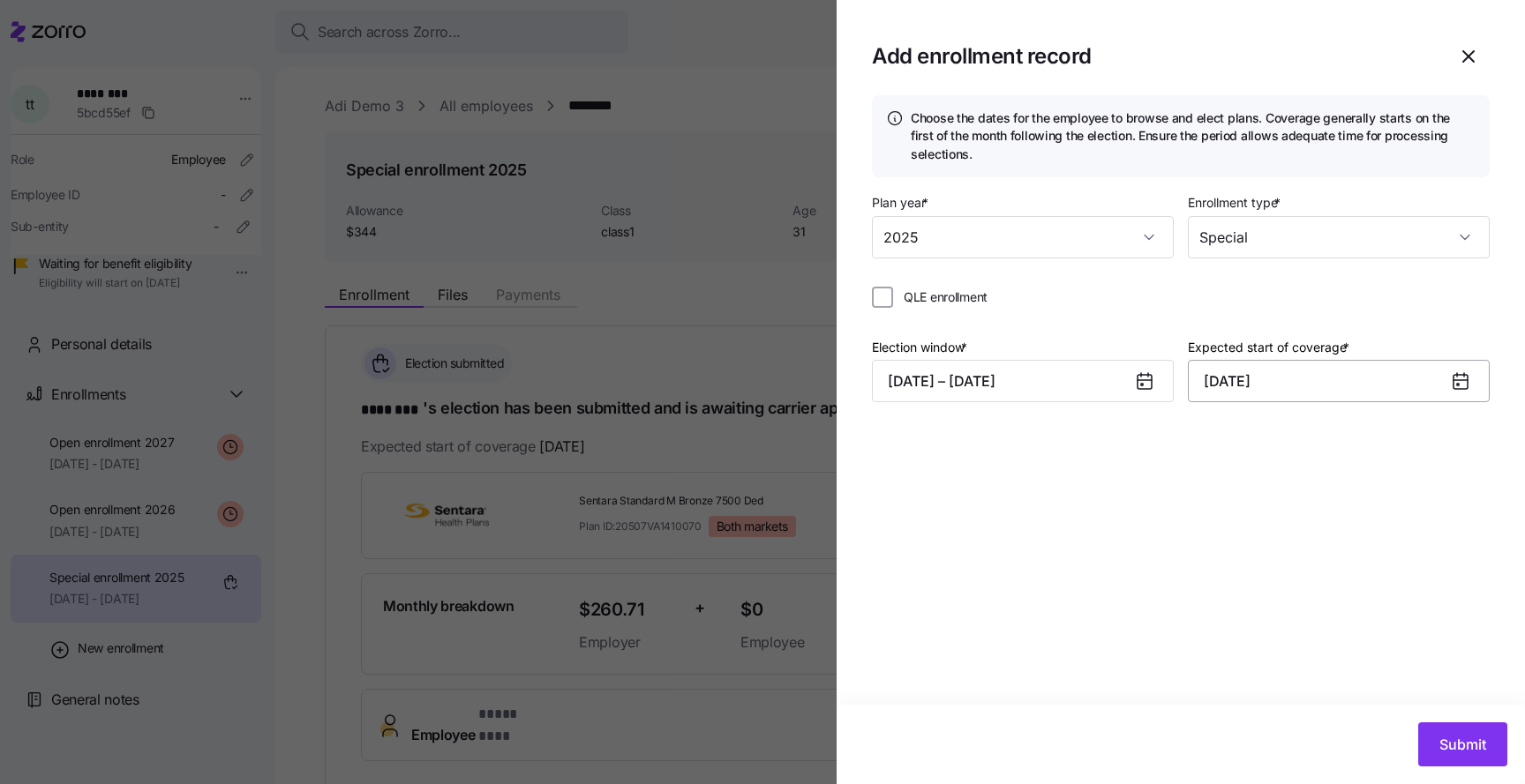
click at [1236, 387] on input "[DATE]" at bounding box center [1338, 381] width 301 height 43
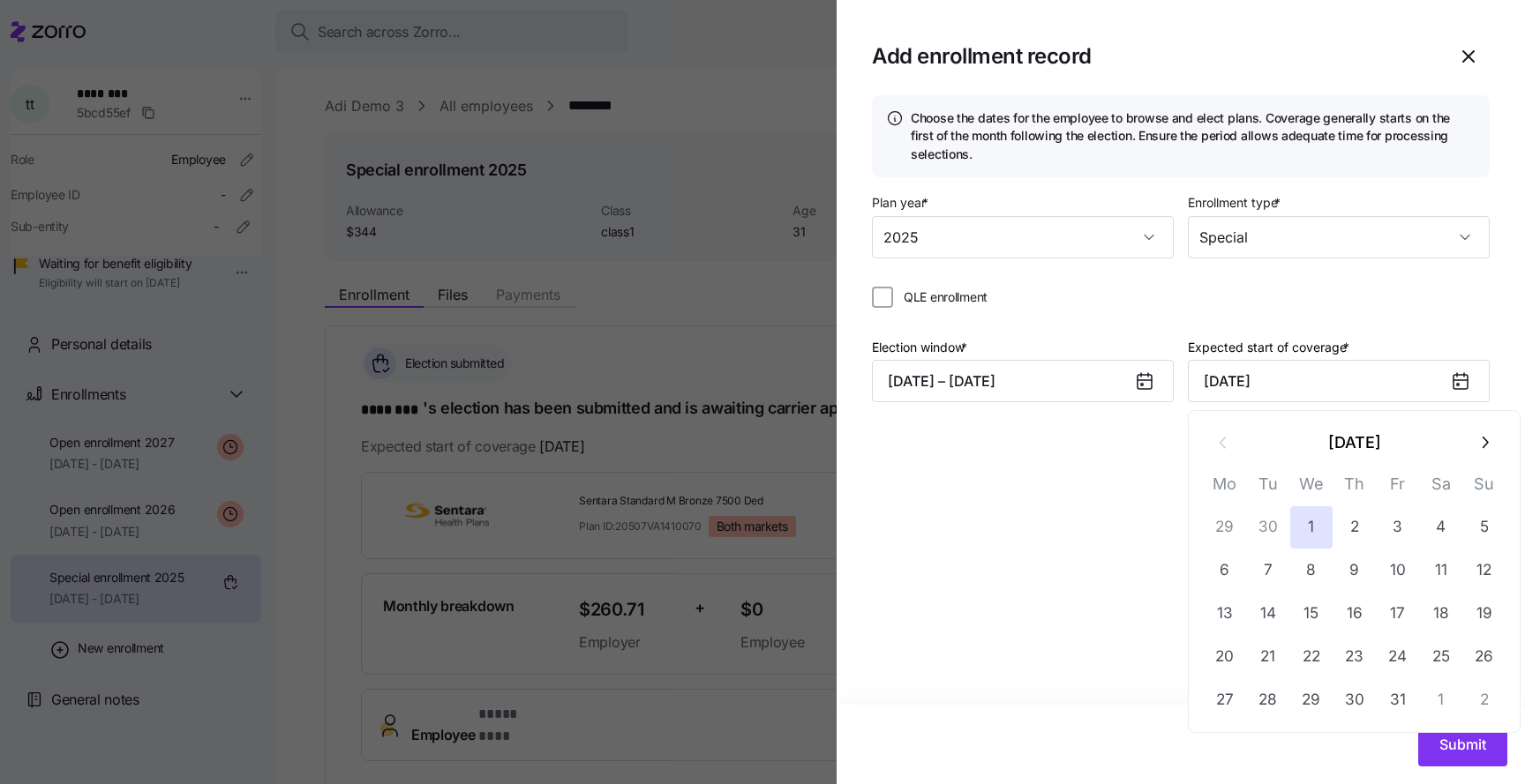
click at [1476, 438] on icon "button" at bounding box center [1485, 443] width 20 height 20
click at [1238, 512] on button "1" at bounding box center [1225, 528] width 43 height 43
type input "[DATE]"
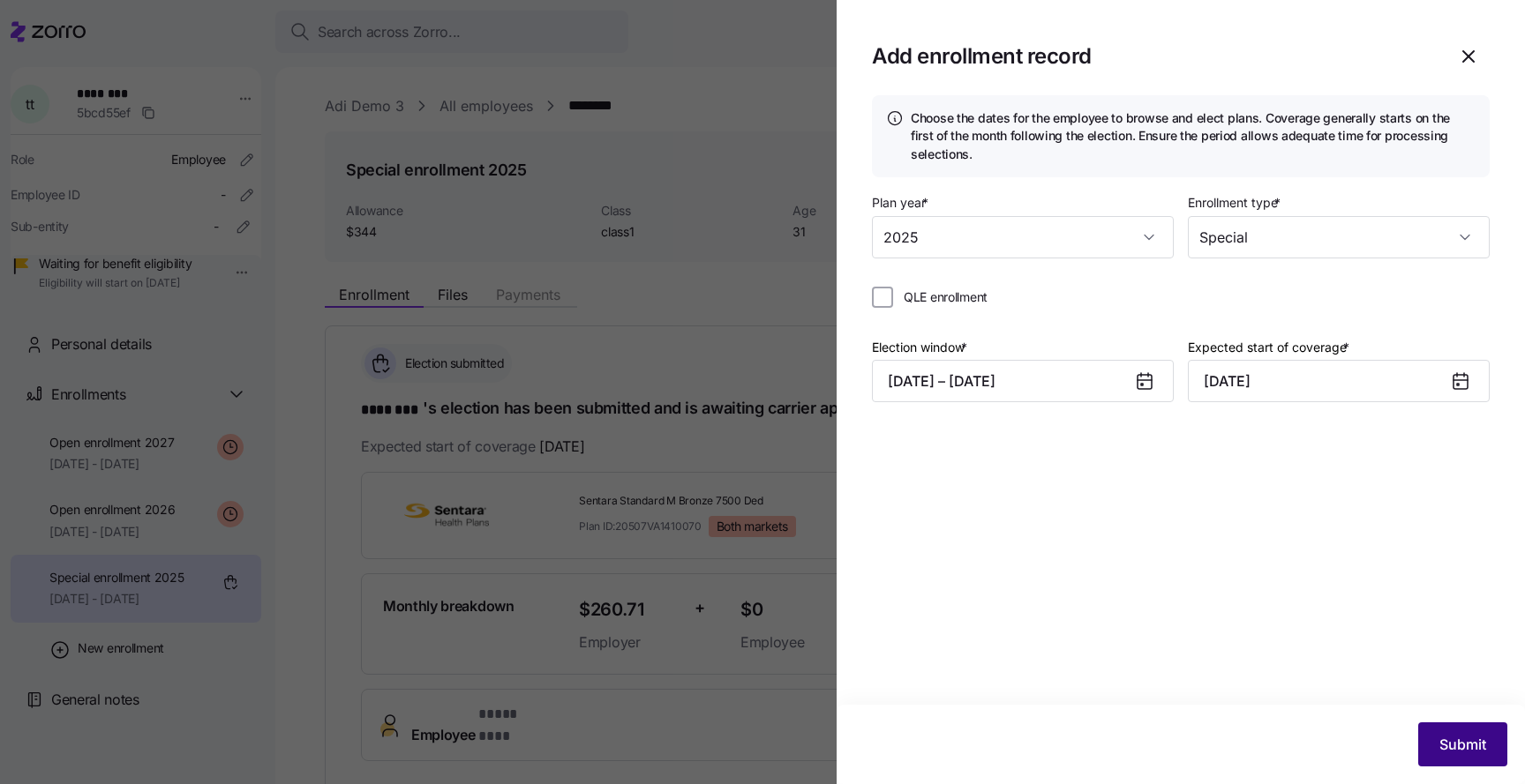
click at [1449, 752] on span "Submit" at bounding box center [1463, 745] width 47 height 21
click at [203, 610] on div at bounding box center [762, 392] width 1525 height 784
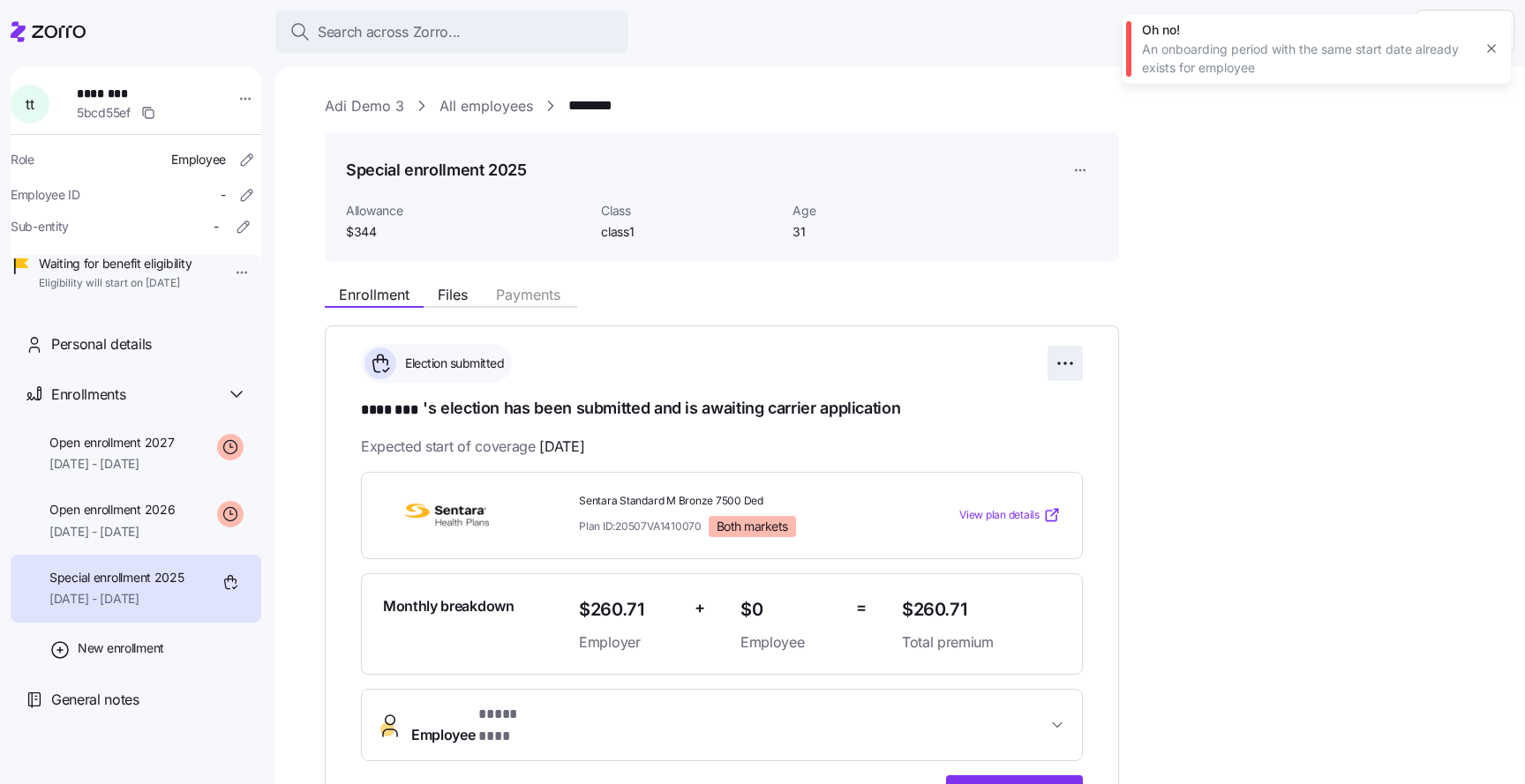
click at [1049, 366] on html "**********" at bounding box center [762, 387] width 1525 height 774
click at [1019, 308] on html "**********" at bounding box center [762, 387] width 1525 height 774
click at [1048, 197] on div "Special enrollment 2025 Allowance $344 Class class1 Age [DEMOGRAPHIC_DATA]" at bounding box center [722, 197] width 752 height 89
click at [1071, 172] on html "**********" at bounding box center [762, 387] width 1525 height 774
click at [1088, 200] on div "Edit enrollment record" at bounding box center [1151, 213] width 163 height 28
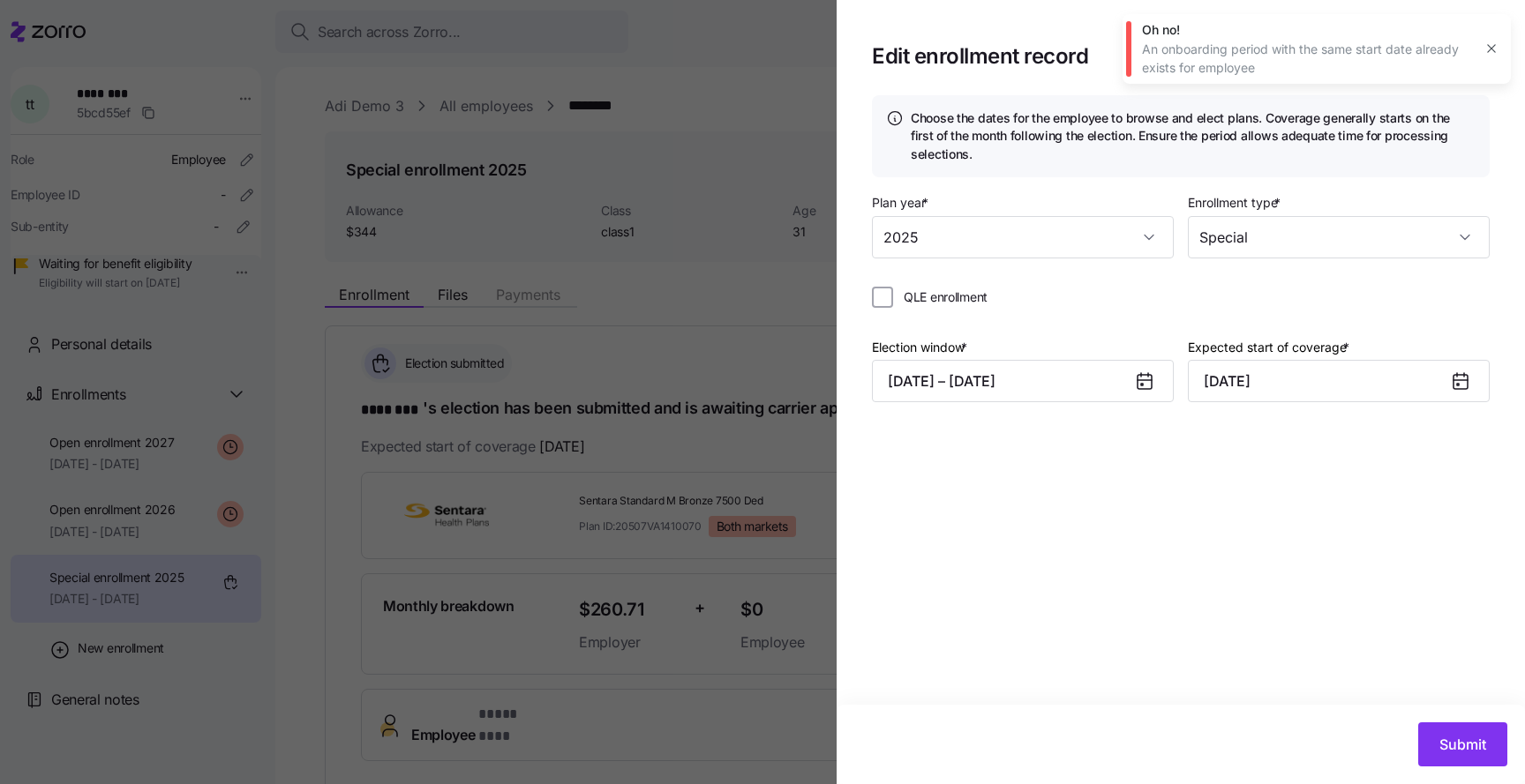
click at [670, 403] on div at bounding box center [762, 392] width 1525 height 784
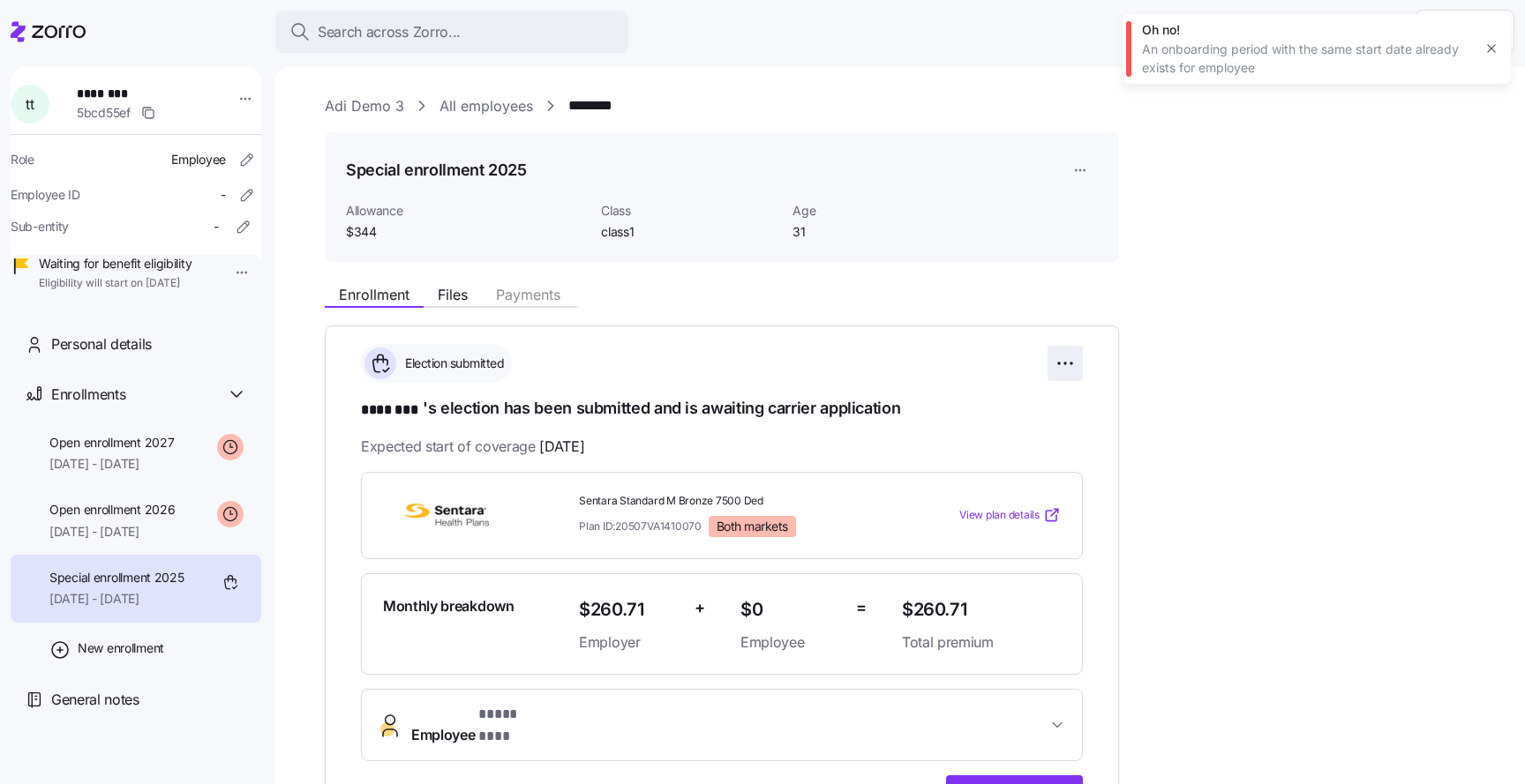
click at [1063, 348] on html "**********" at bounding box center [762, 387] width 1525 height 774
click at [1059, 331] on html "**********" at bounding box center [762, 387] width 1525 height 774
click at [110, 675] on div "New enrollment" at bounding box center [136, 649] width 251 height 52
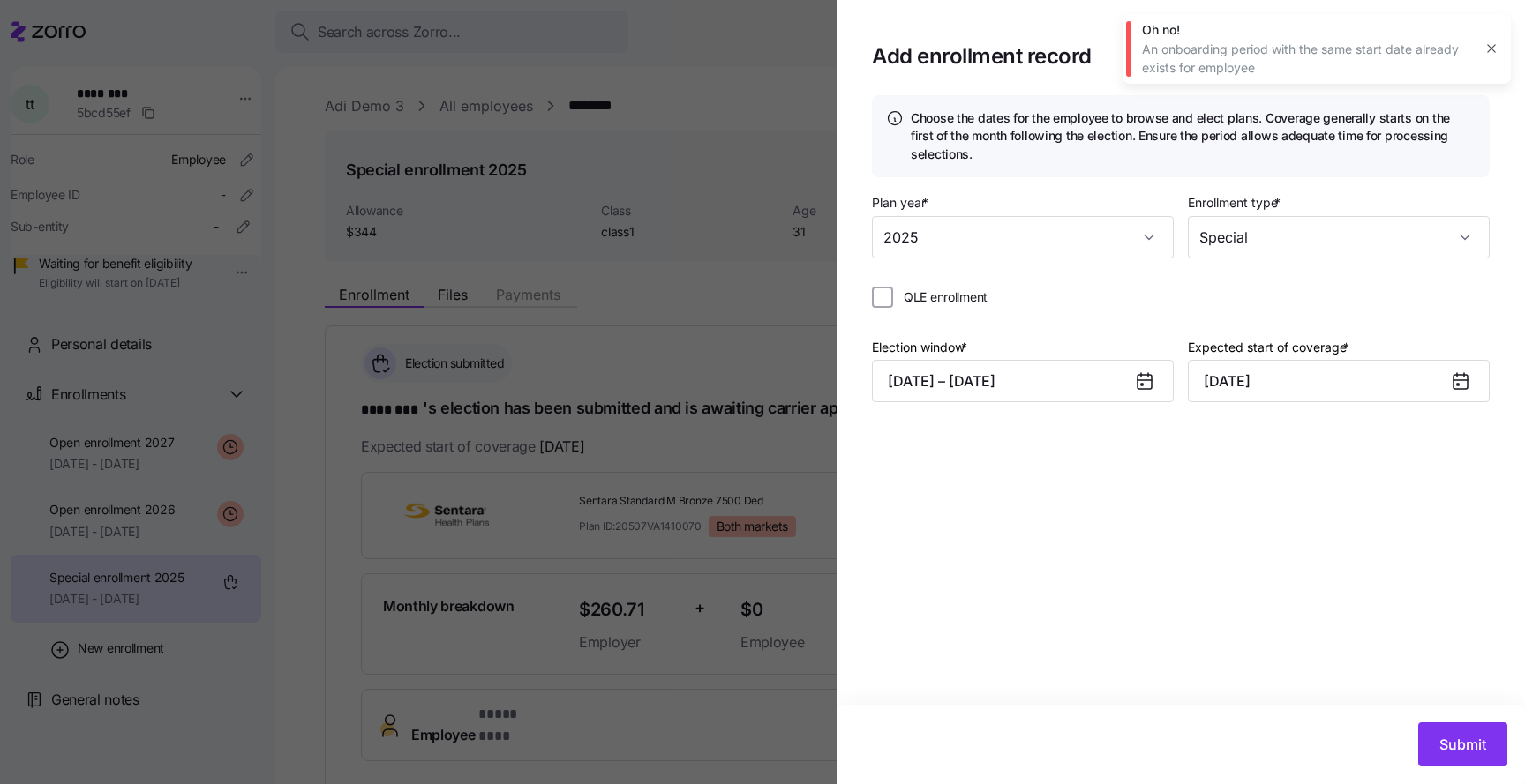
click at [588, 217] on div at bounding box center [762, 392] width 1525 height 784
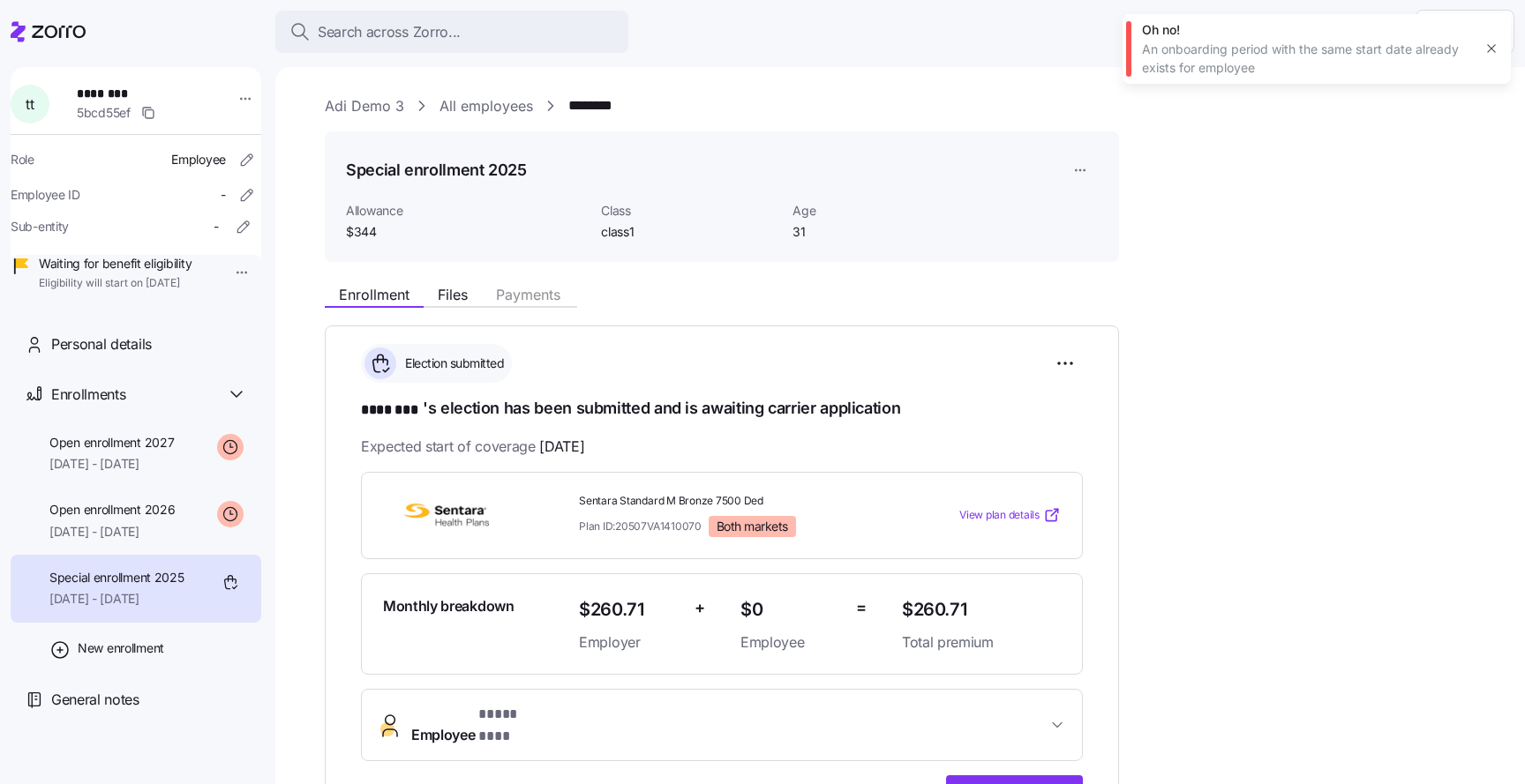
click at [1497, 51] on icon "button" at bounding box center [1492, 49] width 14 height 14
